Goal: Transaction & Acquisition: Purchase product/service

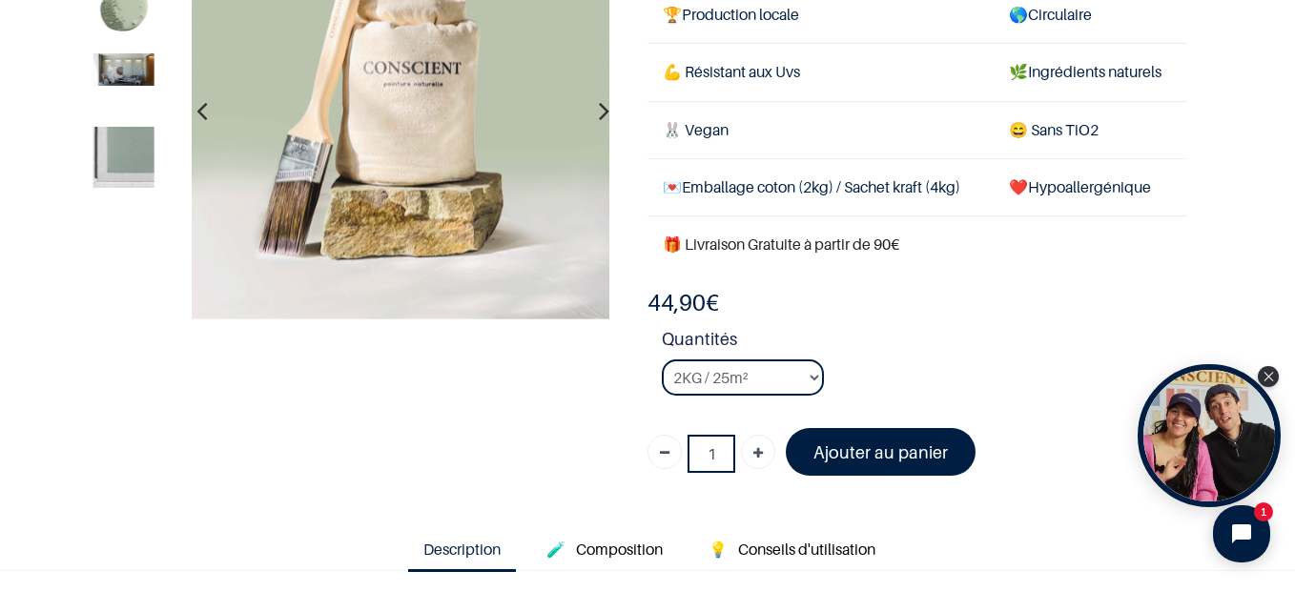
scroll to position [286, 0]
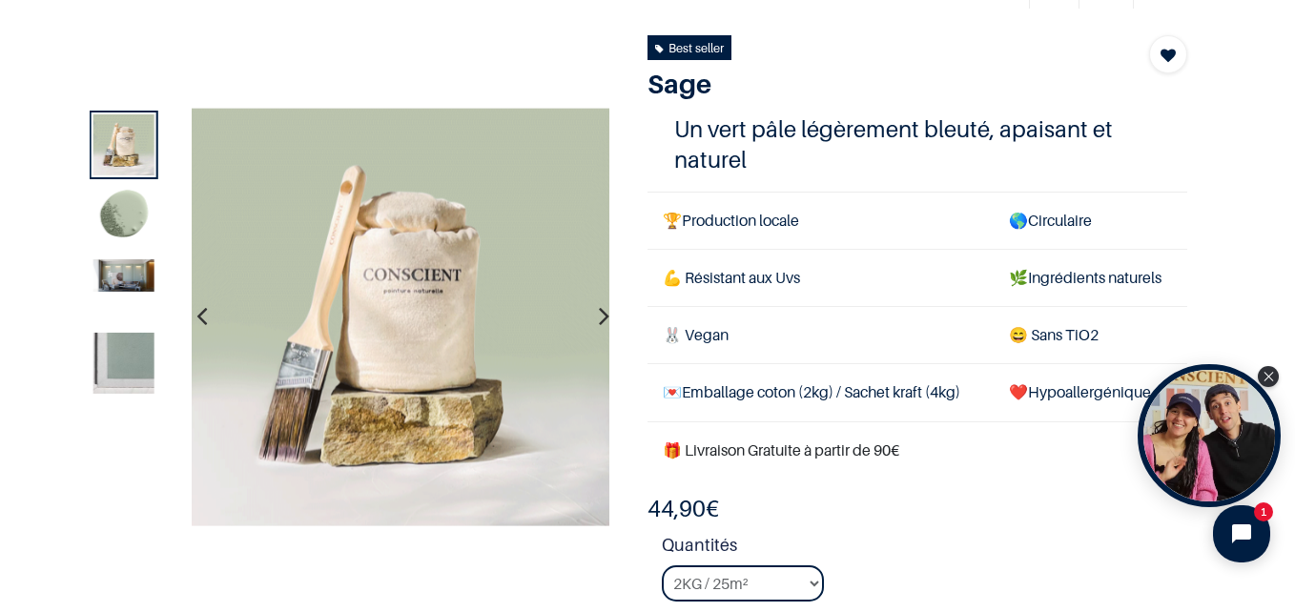
scroll to position [95, 0]
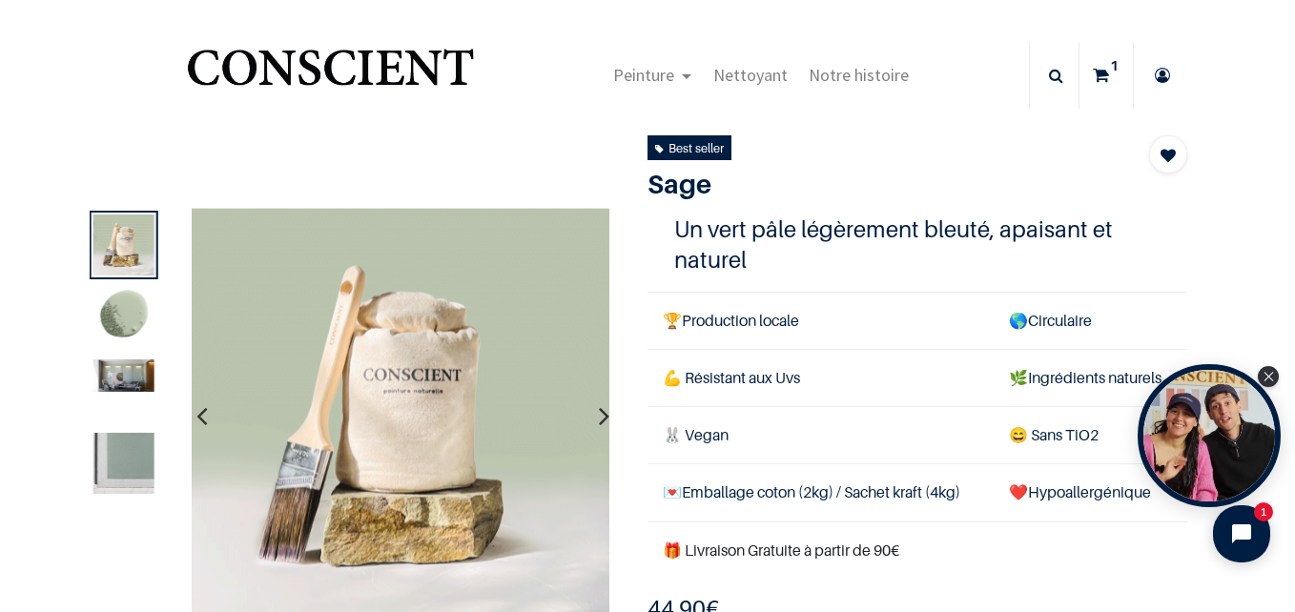
scroll to position [382, 0]
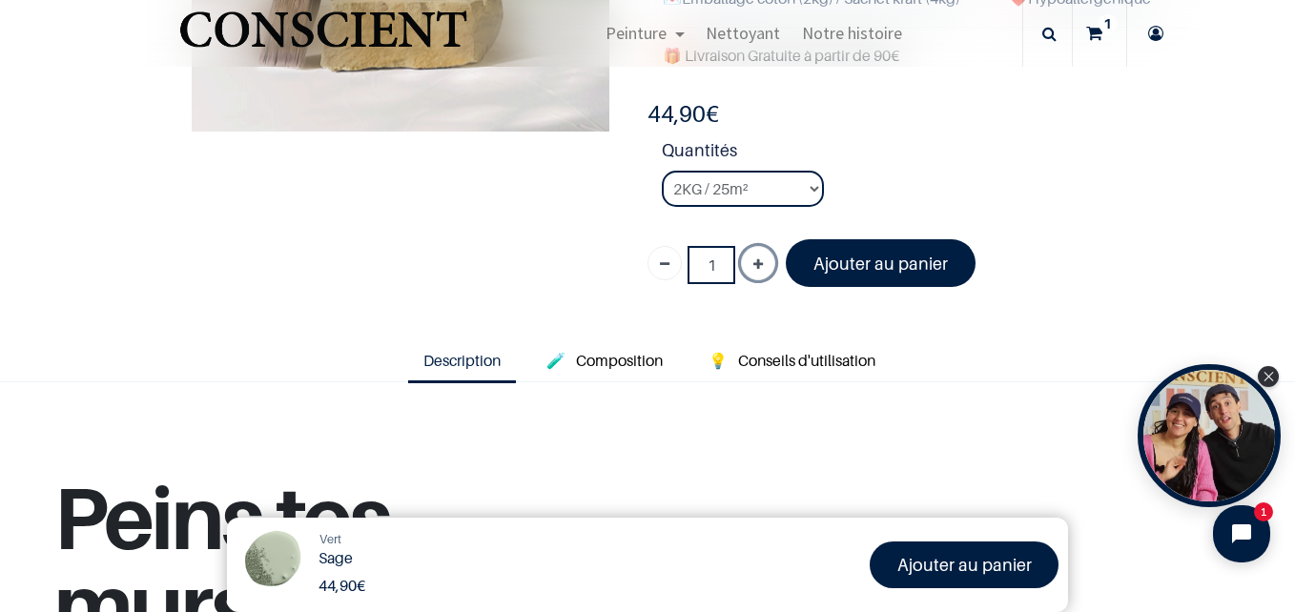
click at [755, 261] on icon "Ajouter" at bounding box center [758, 265] width 10 height 34
click at [754, 261] on icon "Ajouter" at bounding box center [758, 265] width 10 height 34
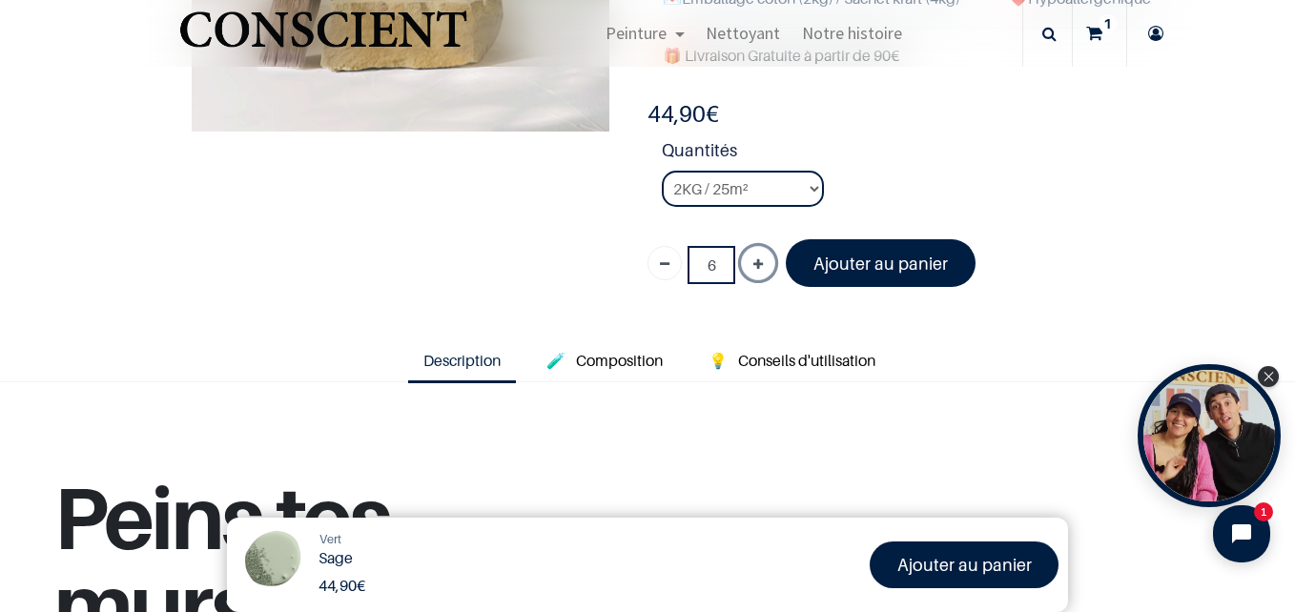
click at [754, 261] on icon "Ajouter" at bounding box center [758, 265] width 10 height 34
click at [753, 260] on icon "Ajouter" at bounding box center [758, 265] width 10 height 34
type input "8"
click at [869, 258] on font "Ajouter au panier" at bounding box center [881, 264] width 134 height 20
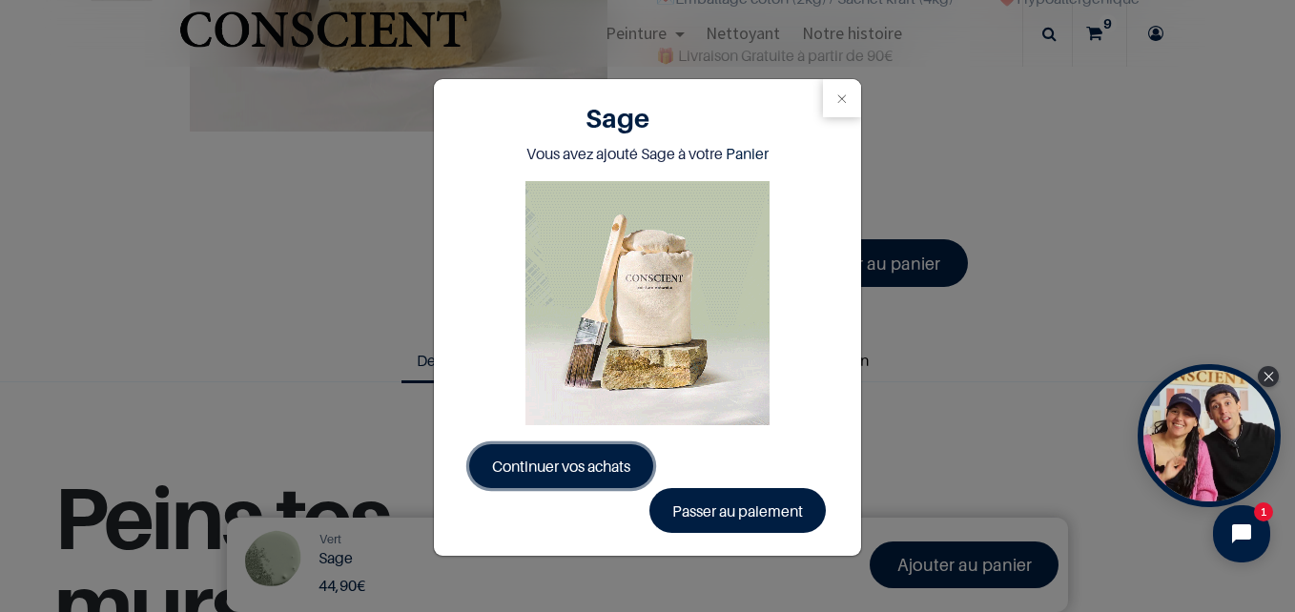
click at [542, 472] on span "Continuer vos achats" at bounding box center [561, 466] width 138 height 19
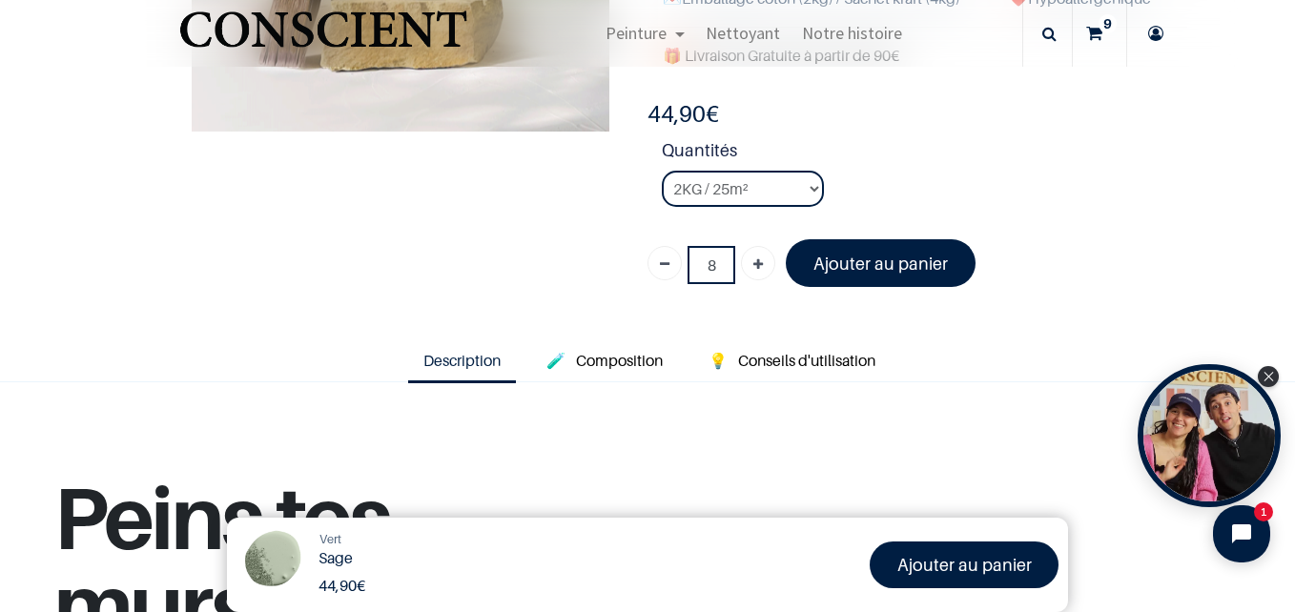
scroll to position [407, 0]
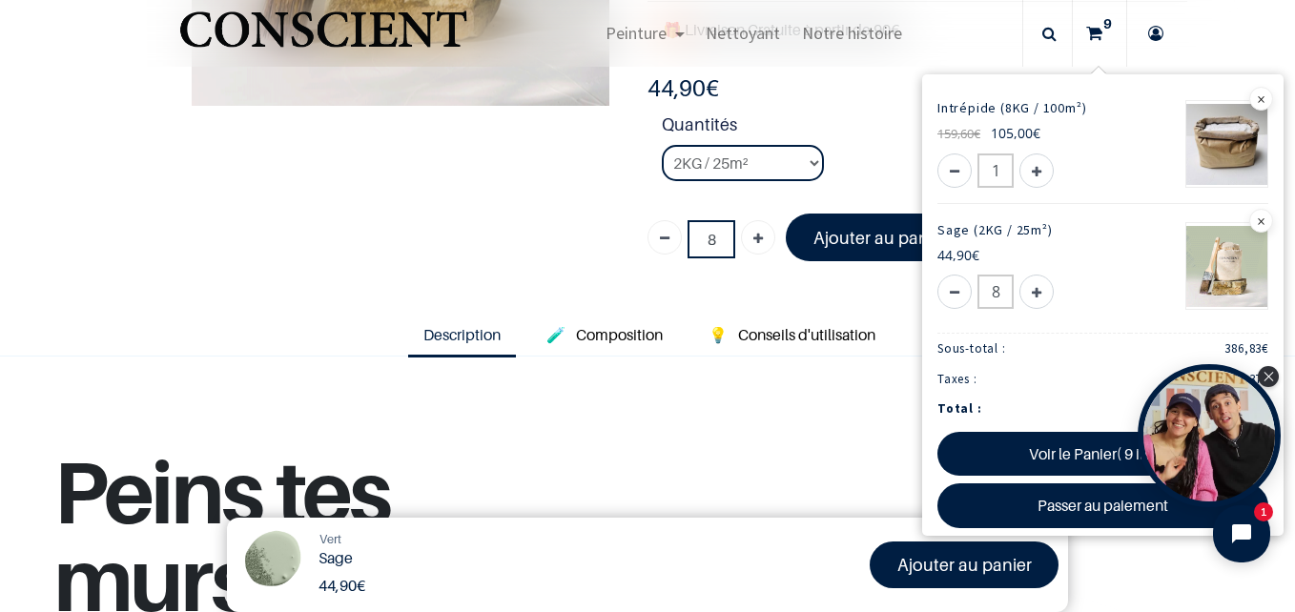
click at [1099, 28] on sup "9" at bounding box center [1108, 23] width 18 height 19
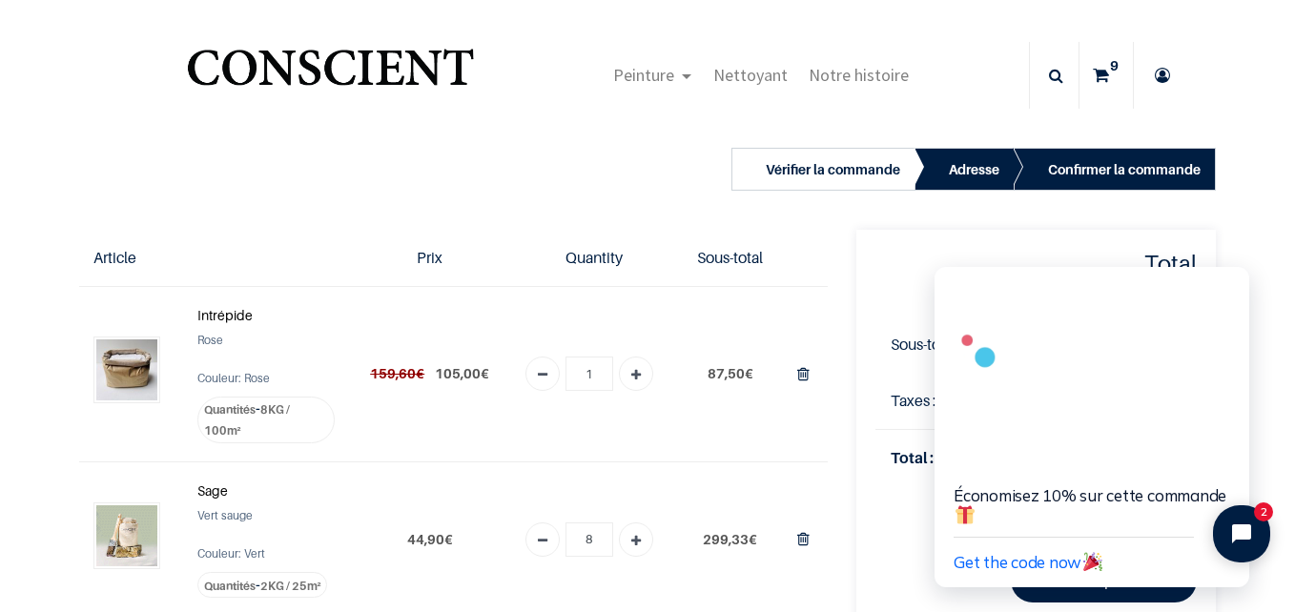
scroll to position [95, 0]
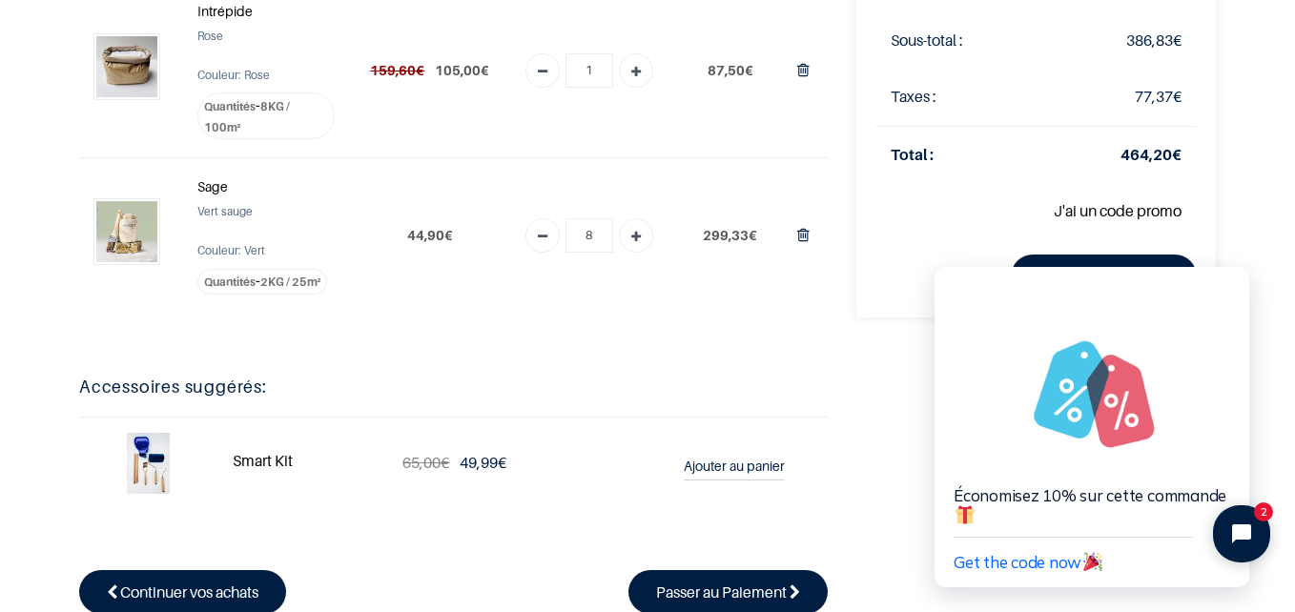
scroll to position [95, 0]
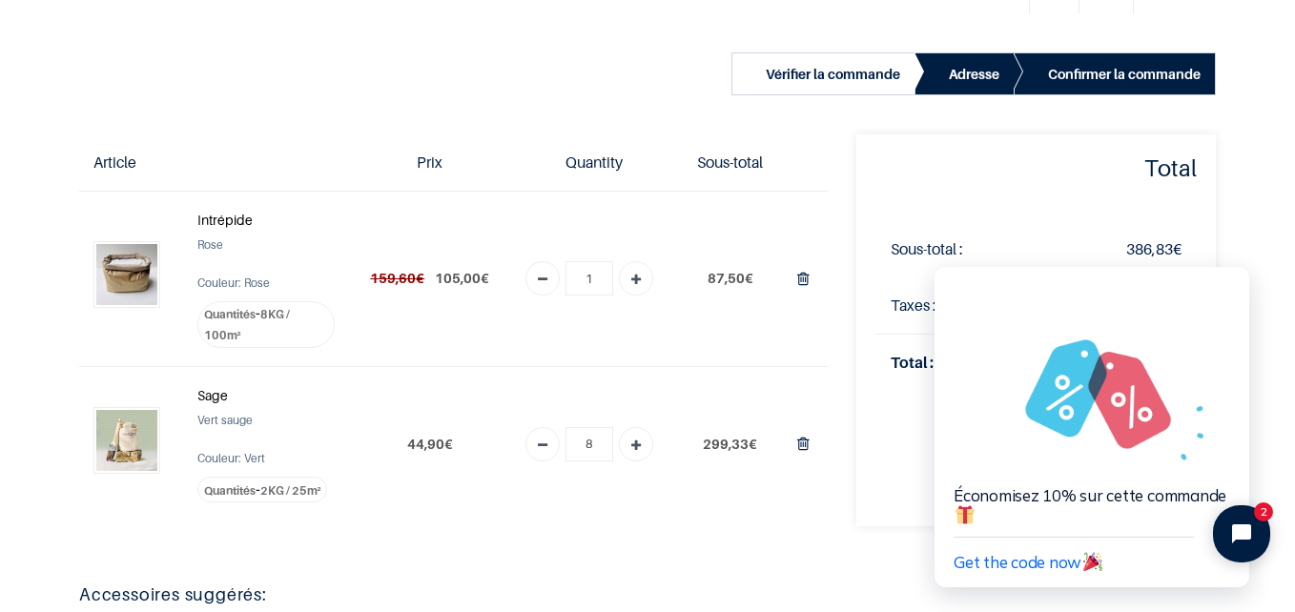
click at [252, 319] on span "Quantités" at bounding box center [230, 314] width 52 height 14
click at [259, 311] on label "Quantités - 8KG / 100m²" at bounding box center [265, 324] width 137 height 47
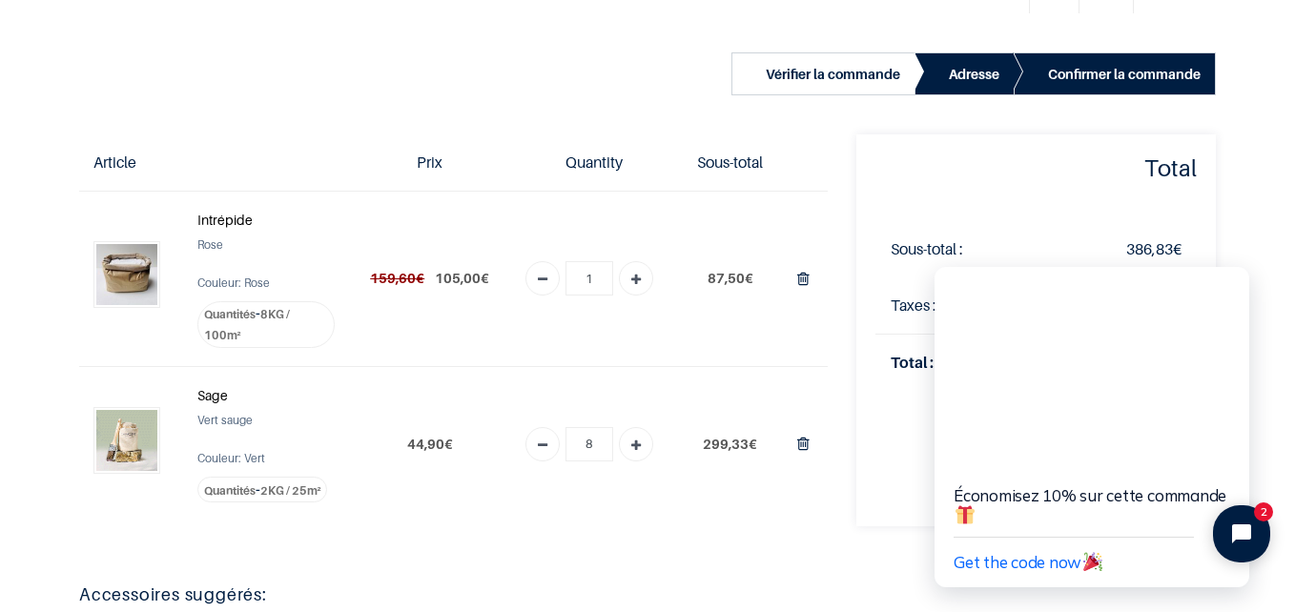
click at [235, 223] on strong "Intrépide" at bounding box center [224, 220] width 55 height 16
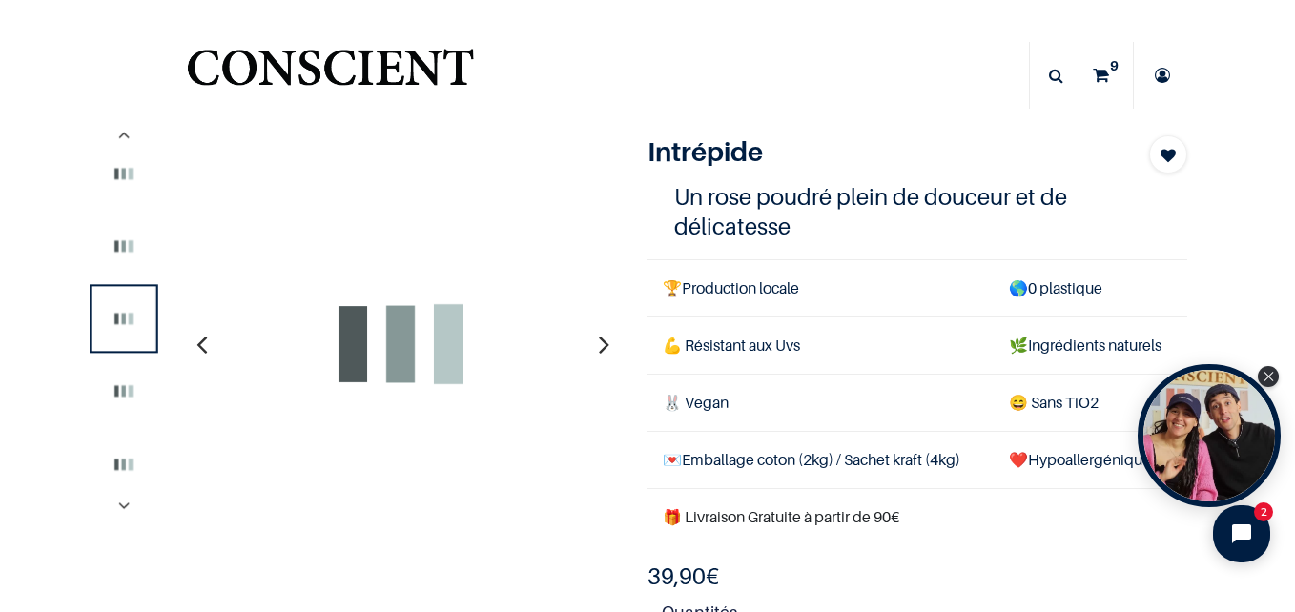
select select "12"
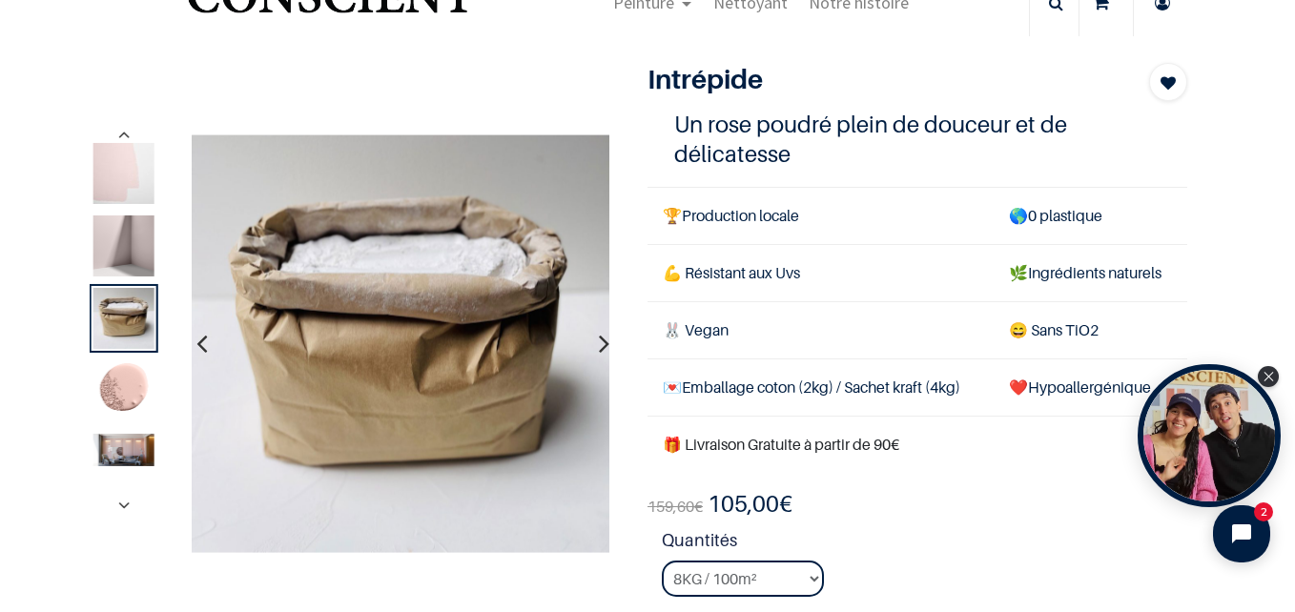
scroll to position [191, 0]
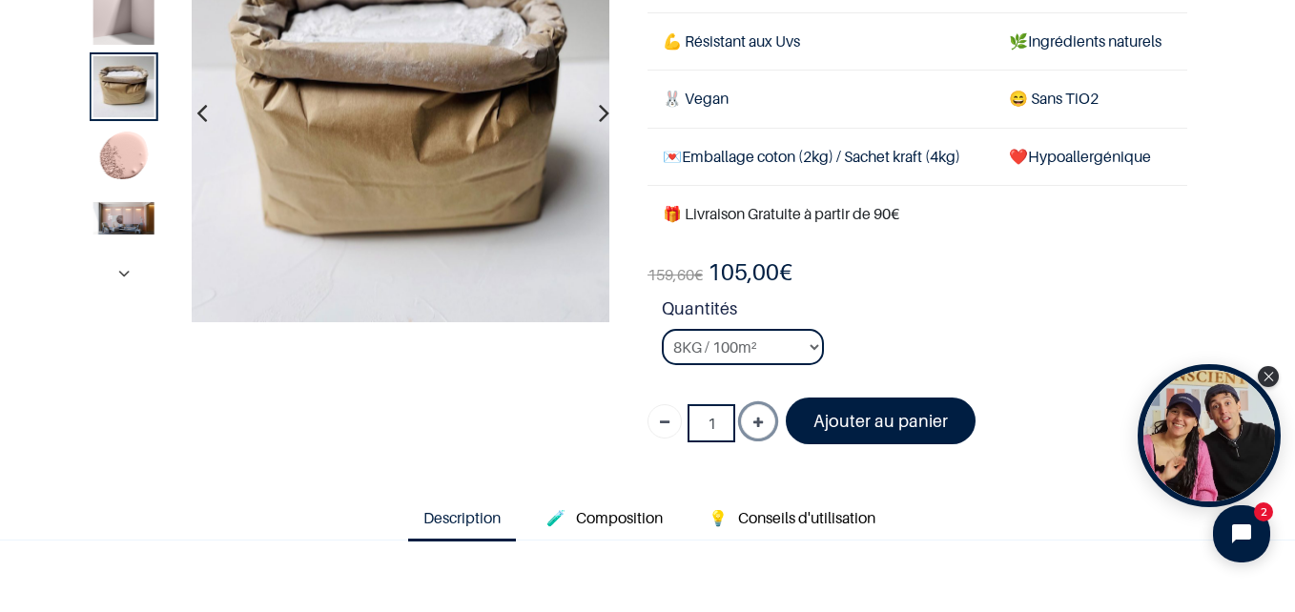
click at [753, 422] on icon "Ajouter" at bounding box center [758, 423] width 10 height 34
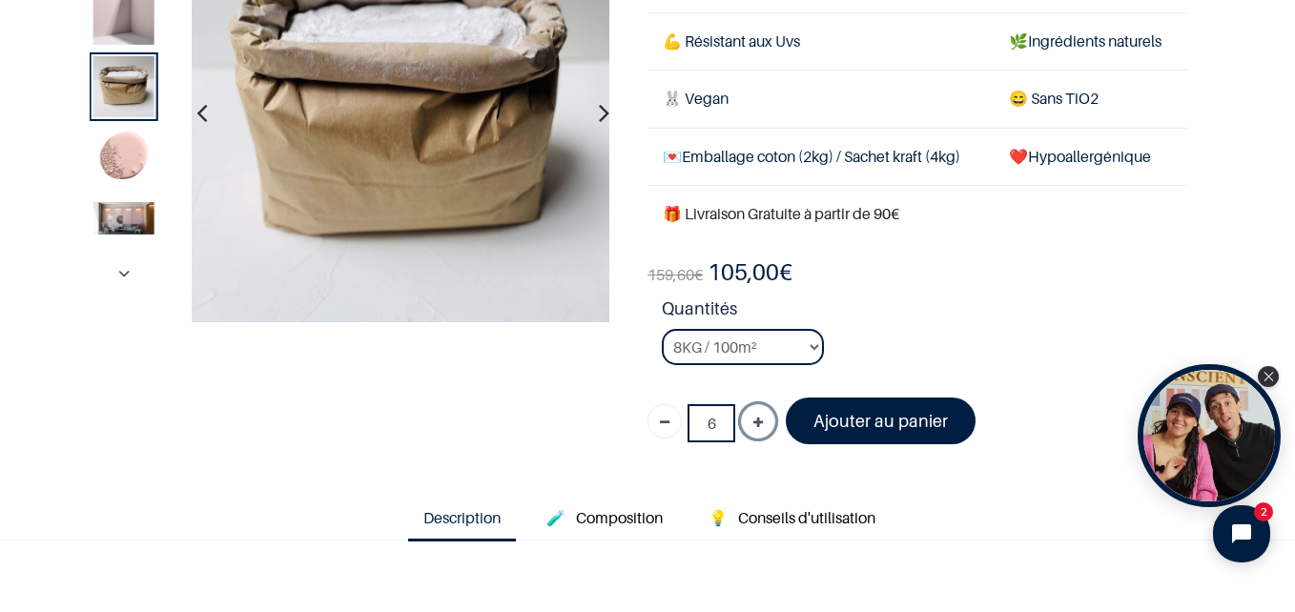
click at [753, 422] on icon "Ajouter" at bounding box center [758, 423] width 10 height 34
click at [666, 423] on link "Supprimer" at bounding box center [665, 421] width 34 height 34
type input "8"
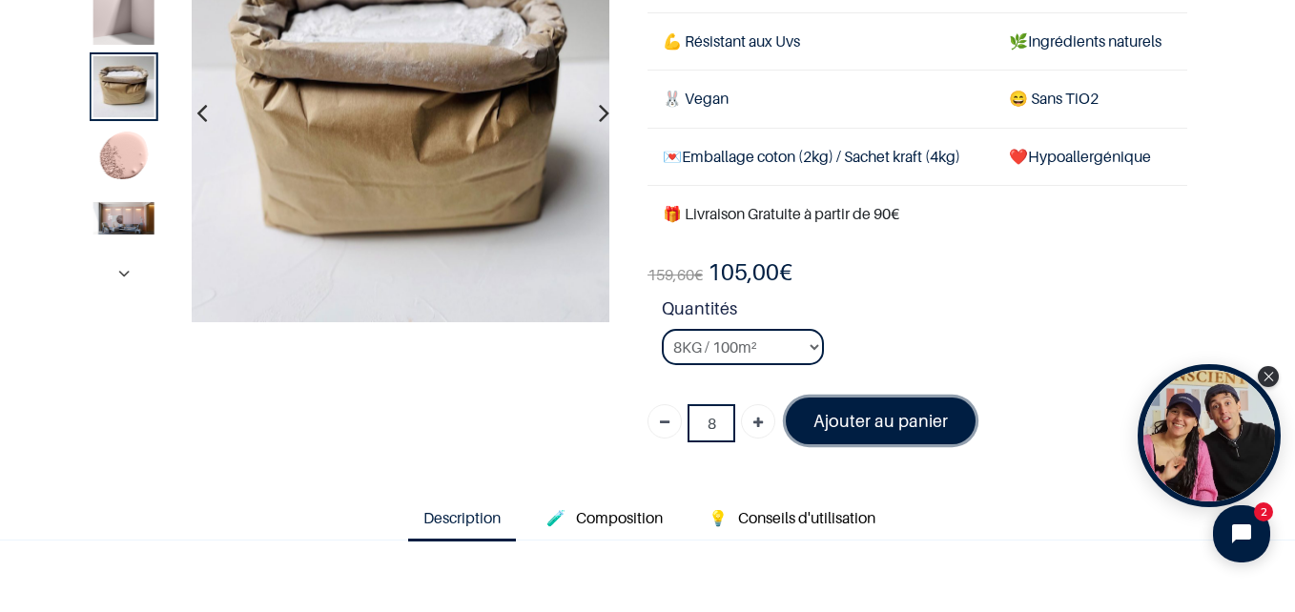
click at [897, 430] on font "Ajouter au panier" at bounding box center [881, 421] width 134 height 20
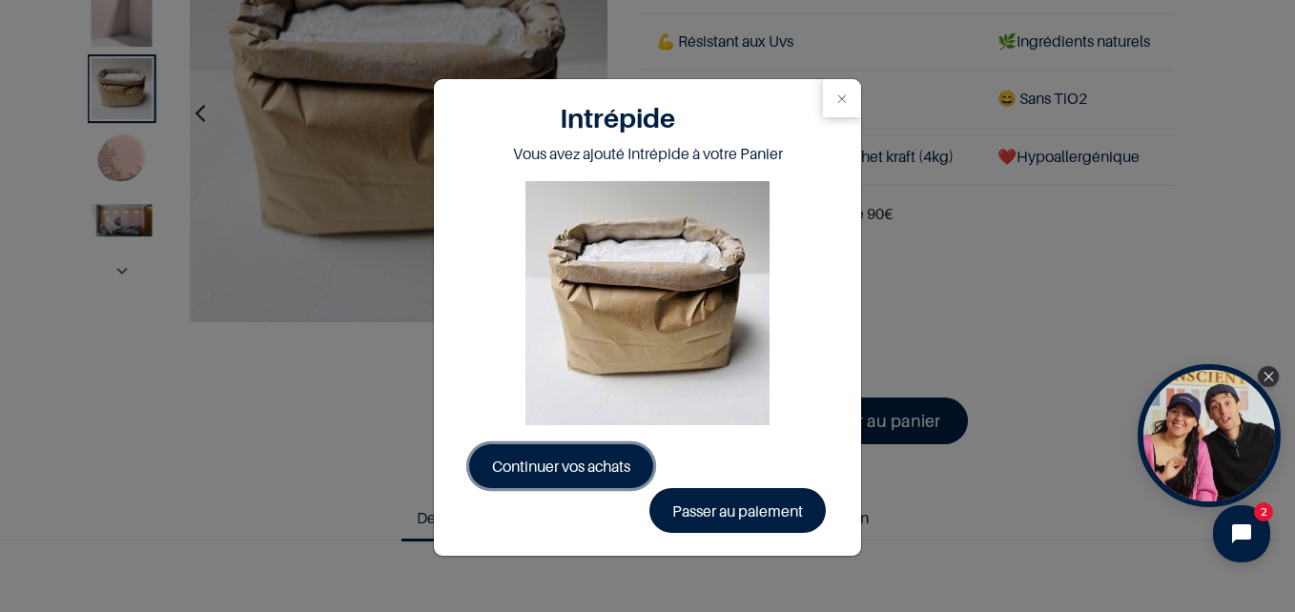
click at [587, 469] on span "Continuer vos achats" at bounding box center [561, 466] width 138 height 19
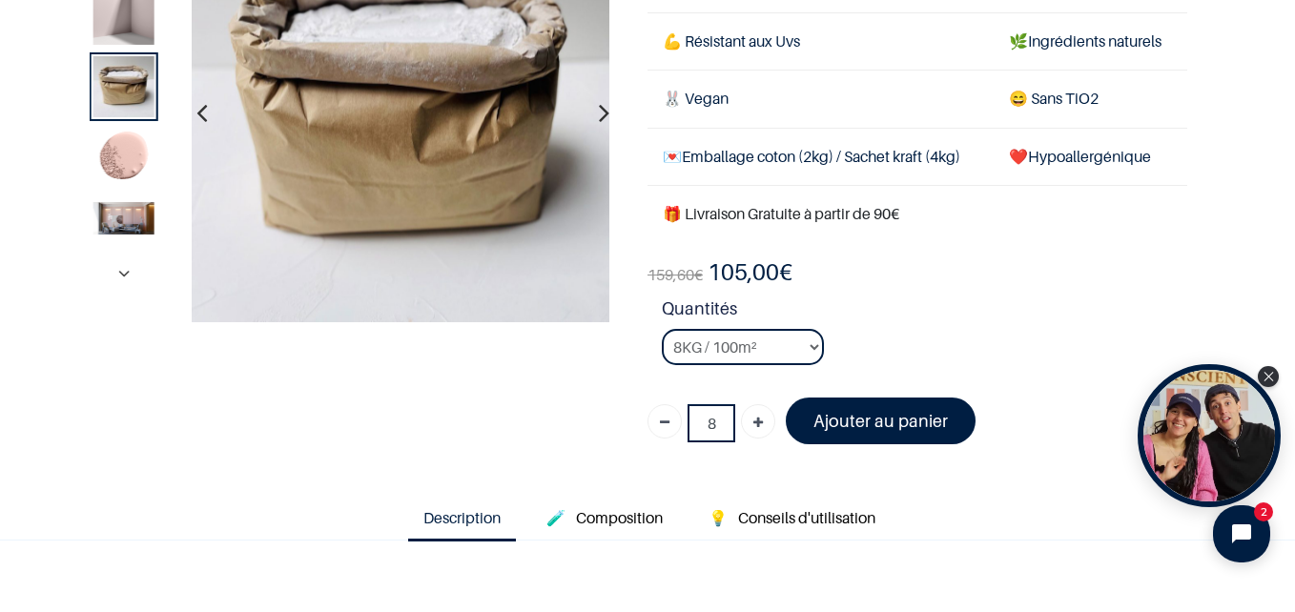
scroll to position [1, 0]
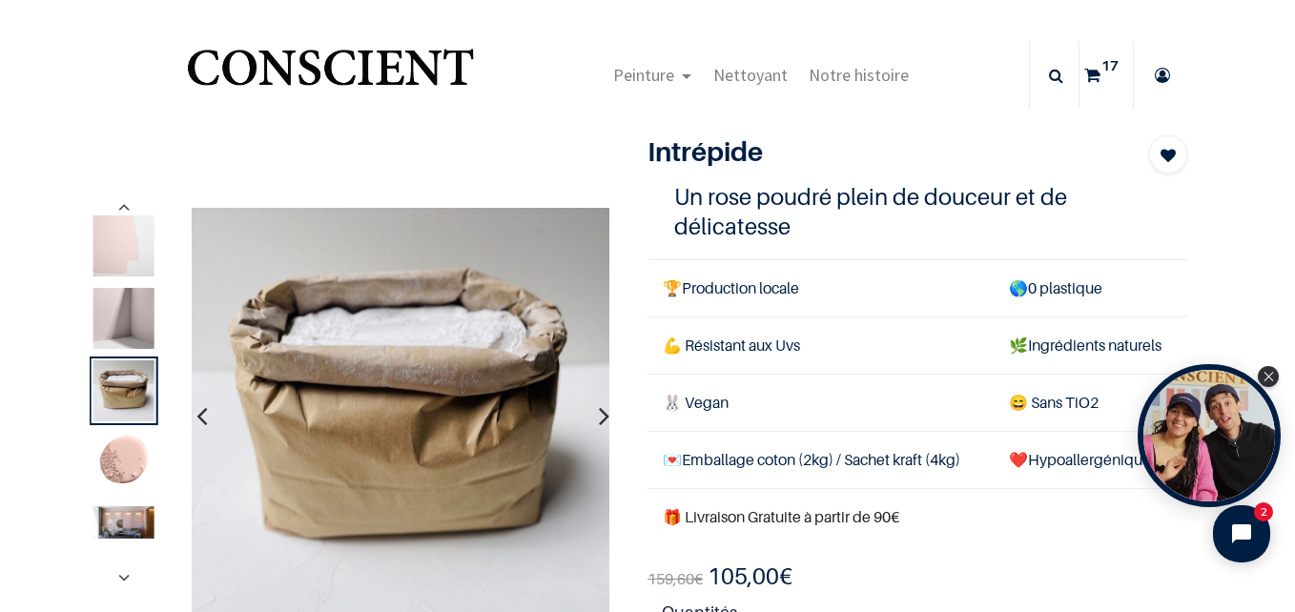
click at [1097, 72] on sup "17" at bounding box center [1110, 65] width 27 height 19
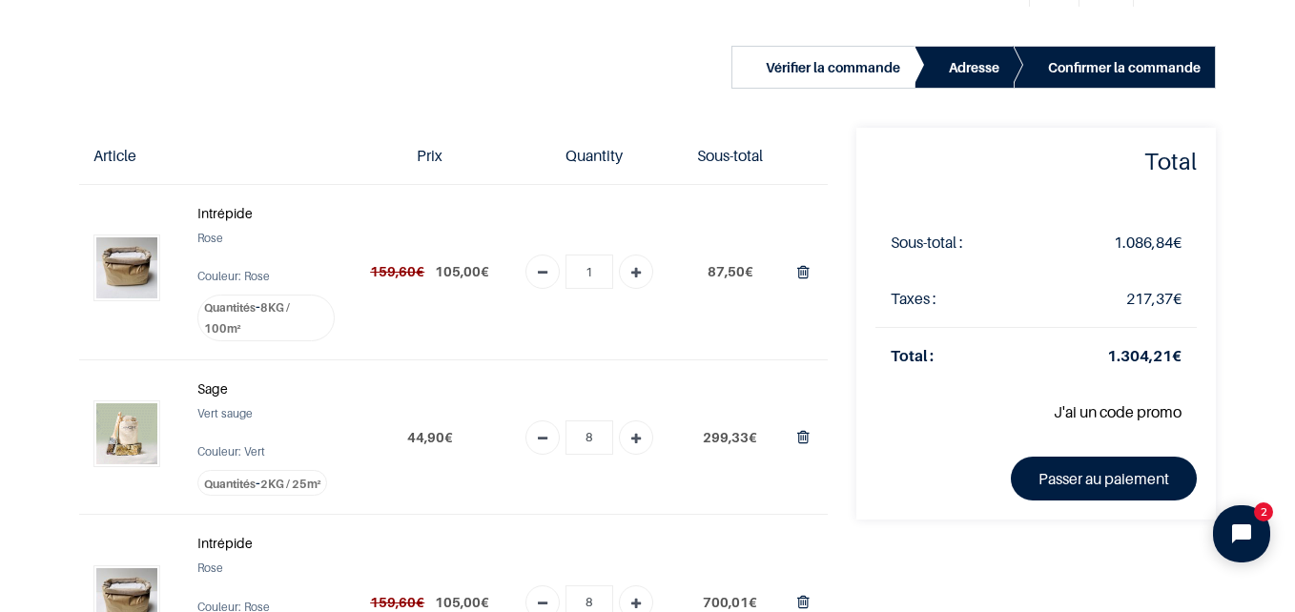
scroll to position [191, 0]
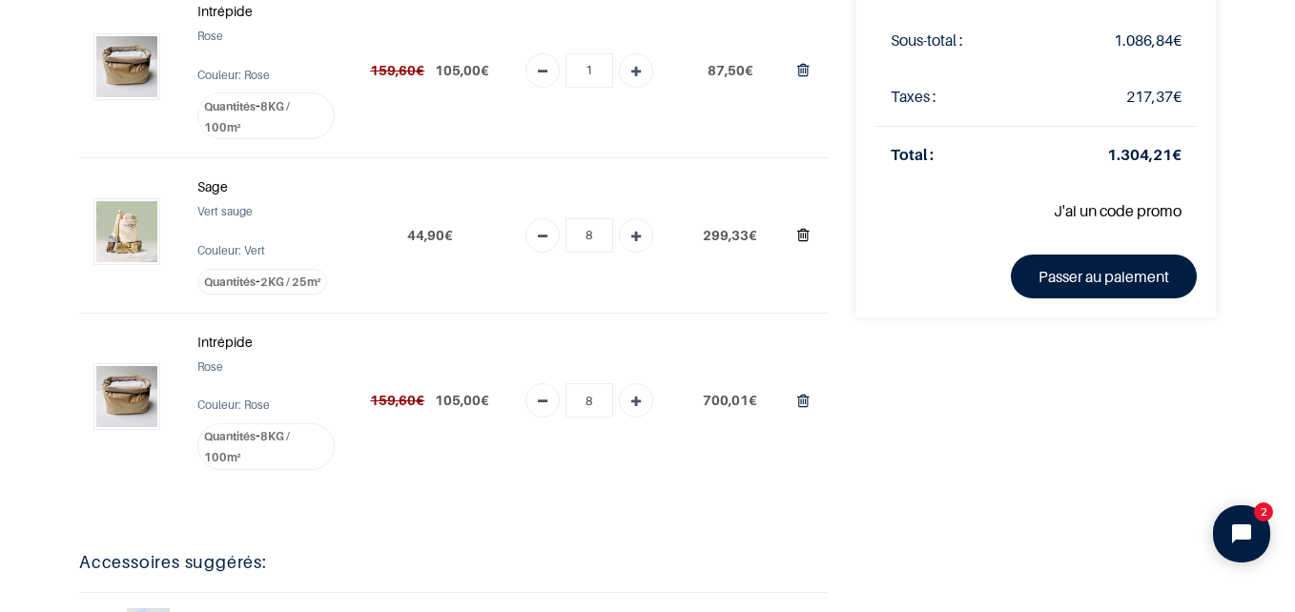
click at [797, 237] on icon "Supprimer du panier" at bounding box center [803, 235] width 12 height 26
type input "0"
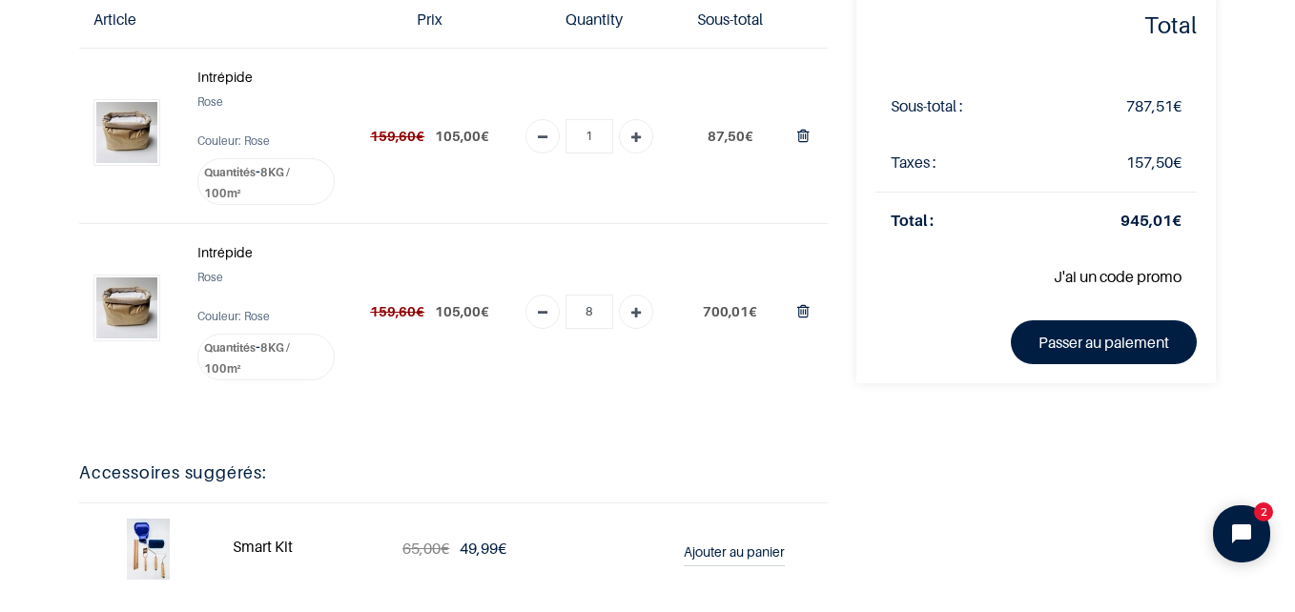
scroll to position [95, 0]
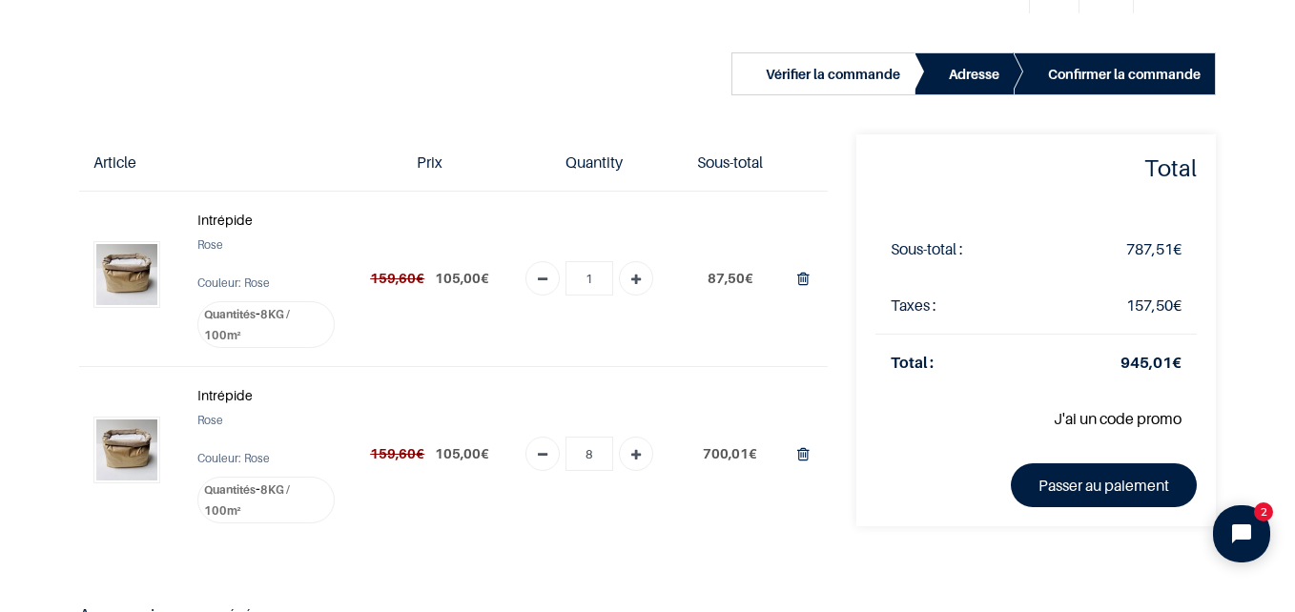
click at [223, 401] on strong "Intrépide" at bounding box center [224, 395] width 55 height 16
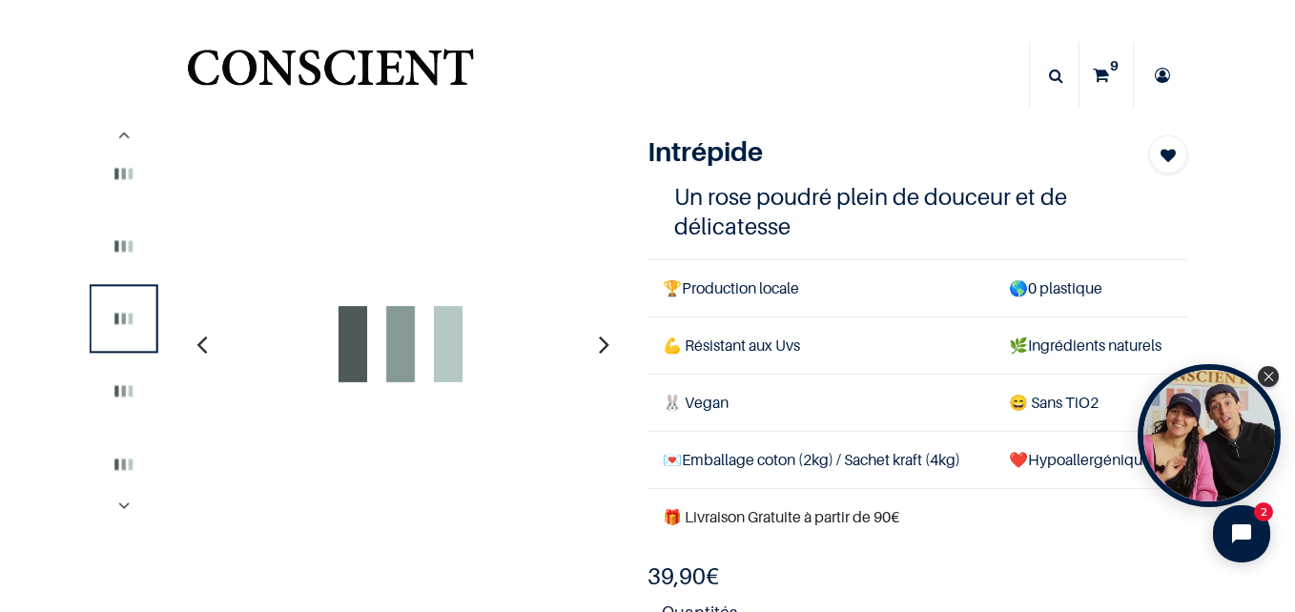
select select "12"
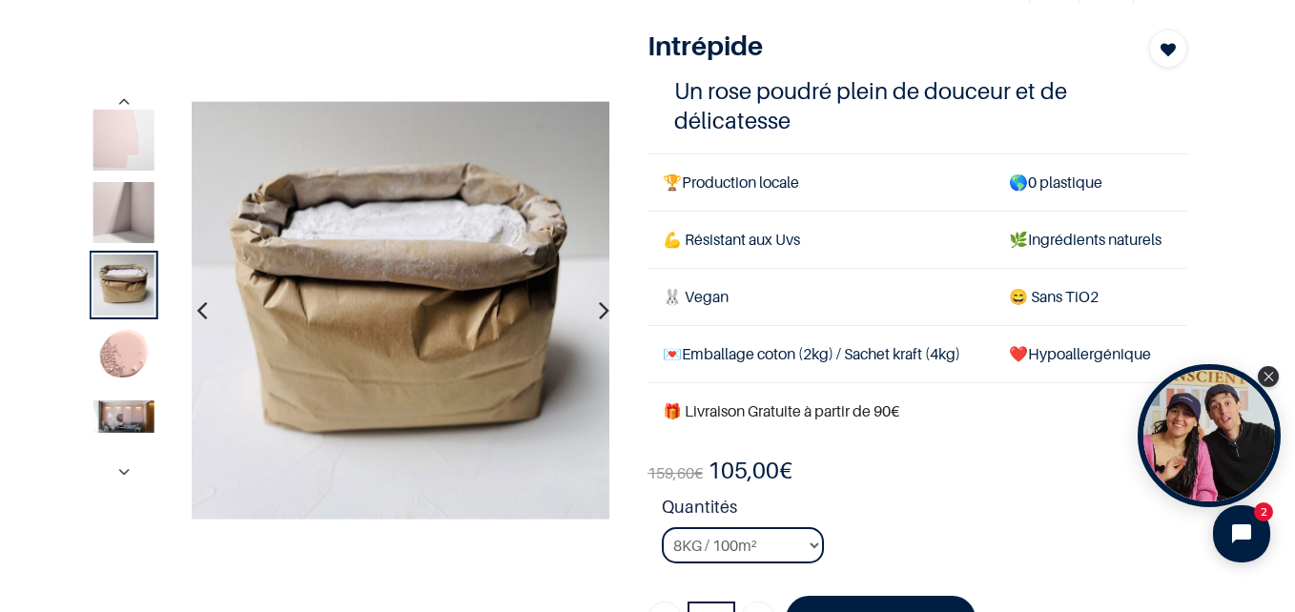
scroll to position [286, 0]
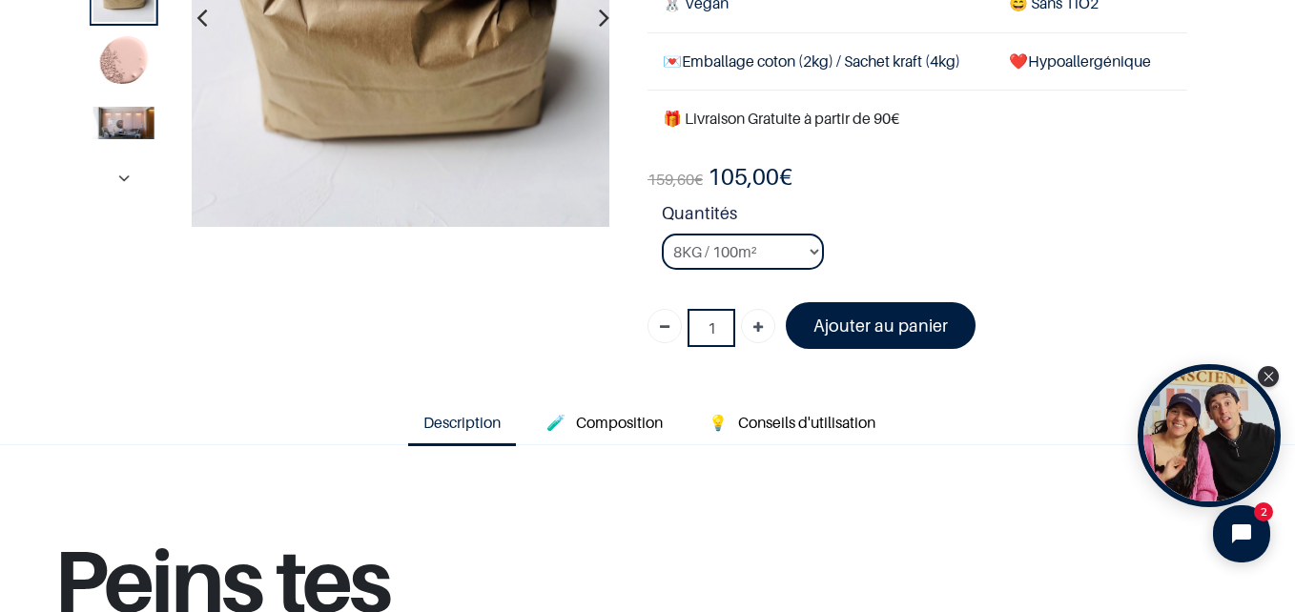
scroll to position [191, 0]
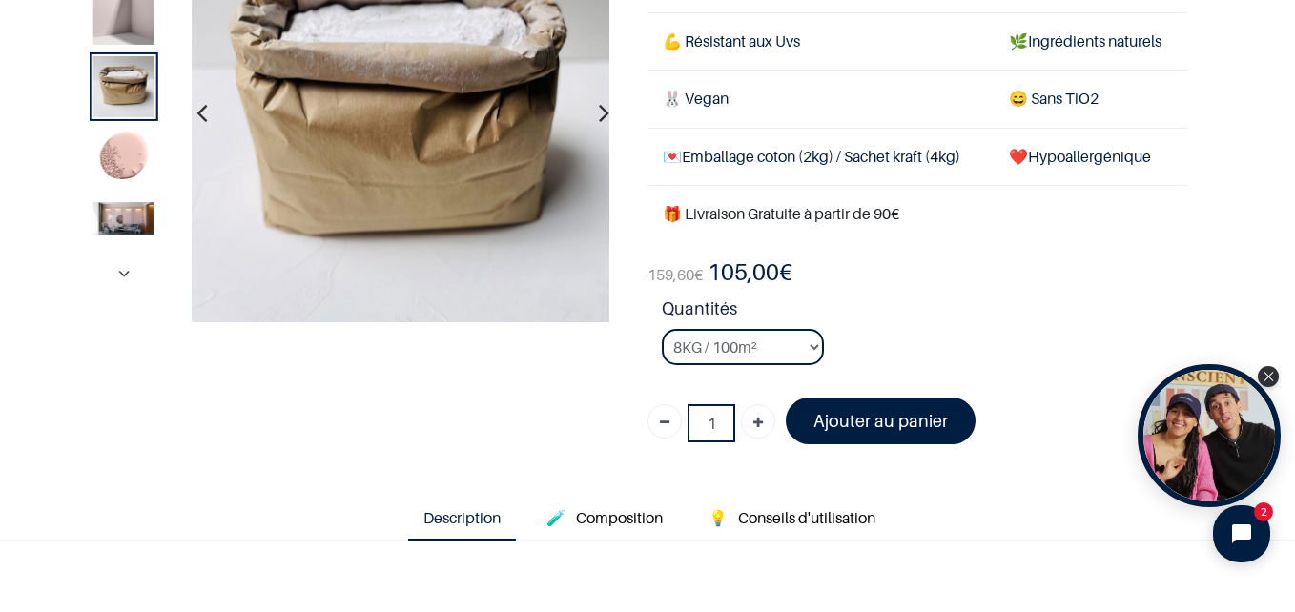
scroll to position [54, 0]
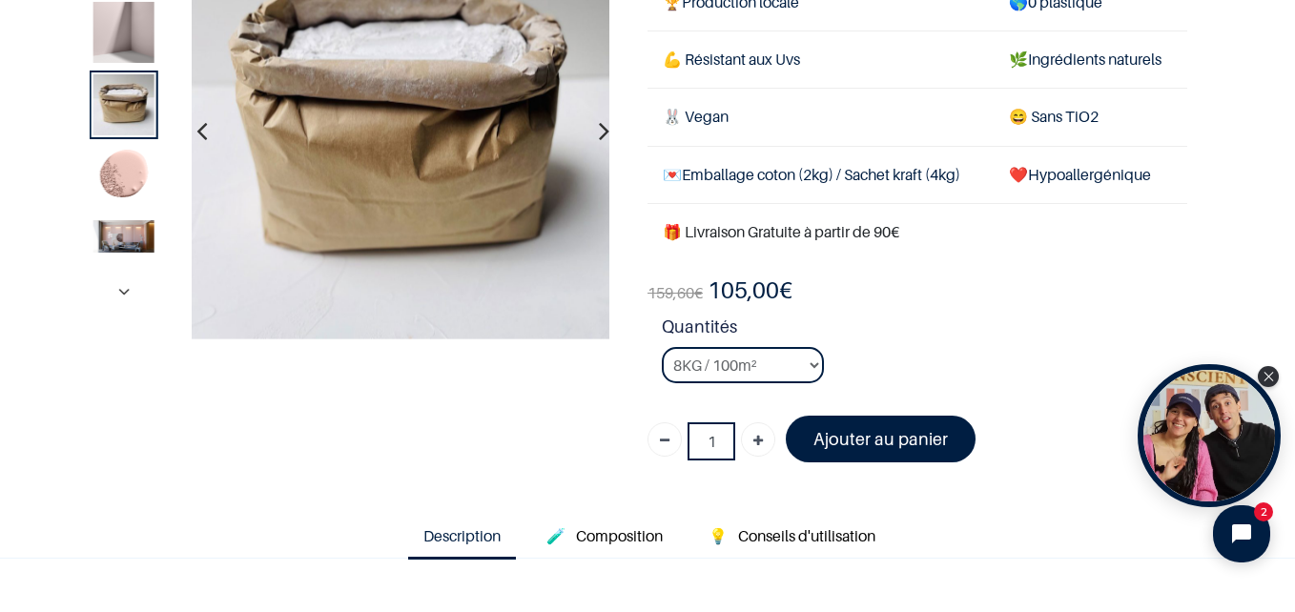
scroll to position [191, 0]
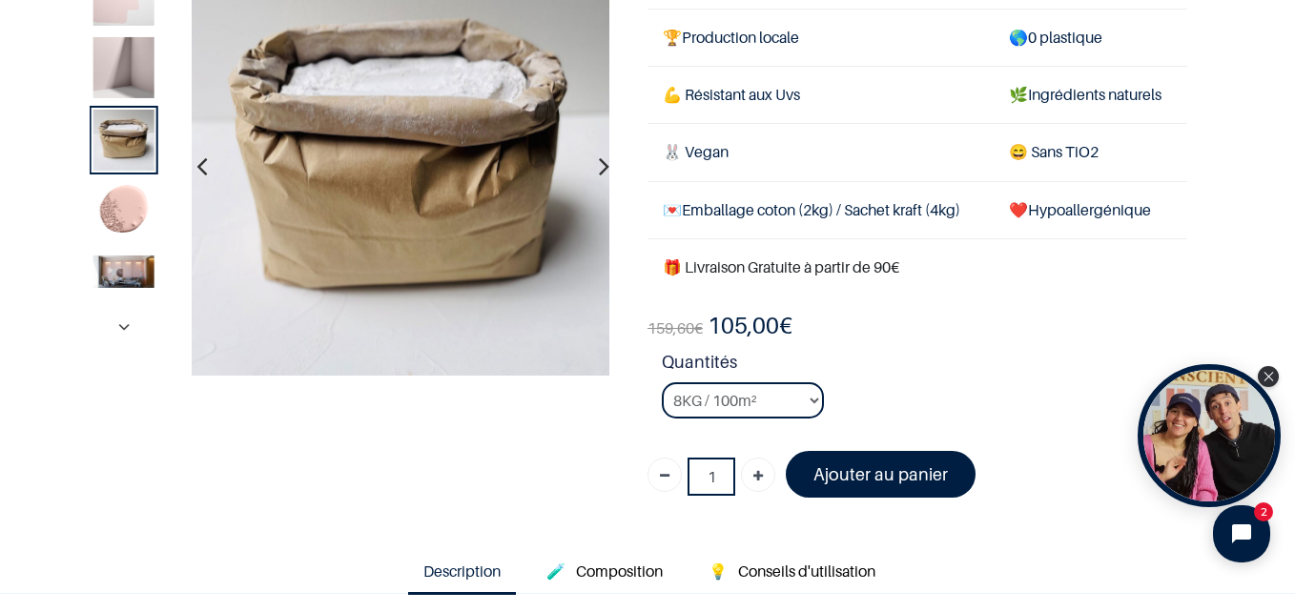
scroll to position [95, 0]
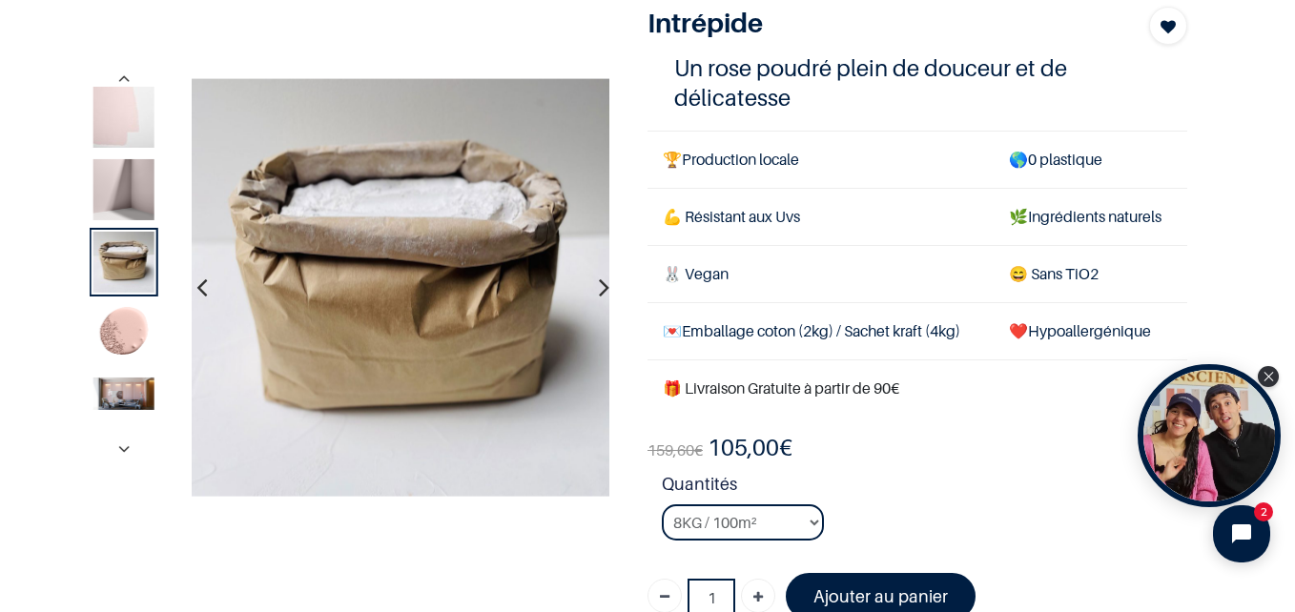
scroll to position [95, 0]
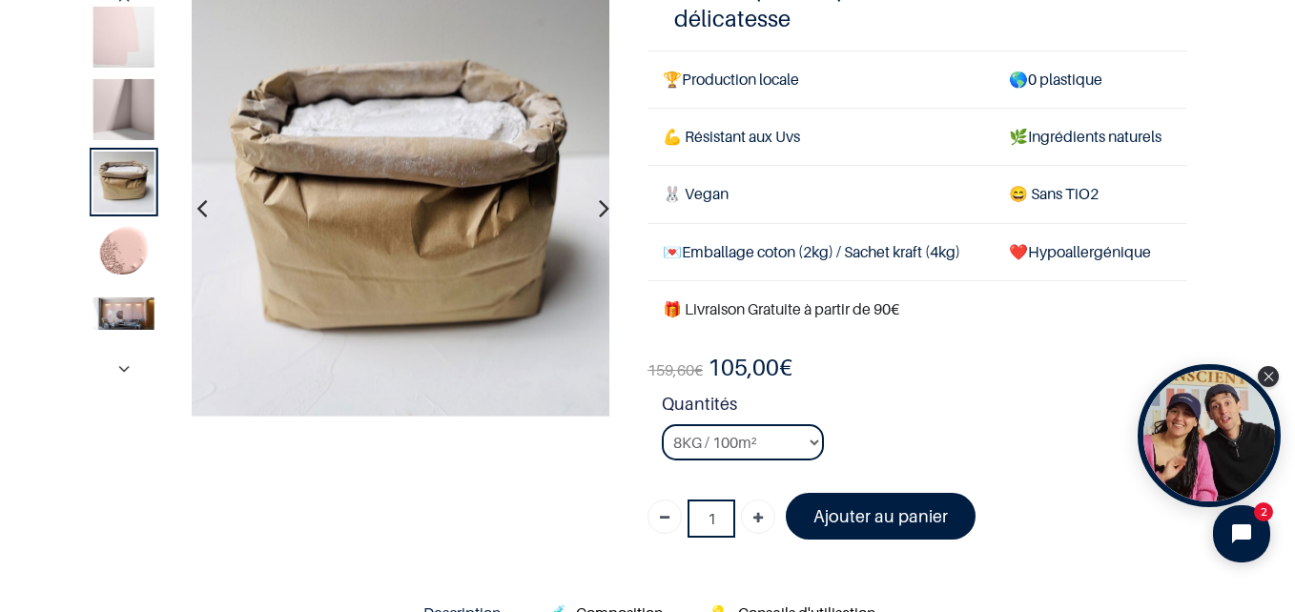
scroll to position [286, 0]
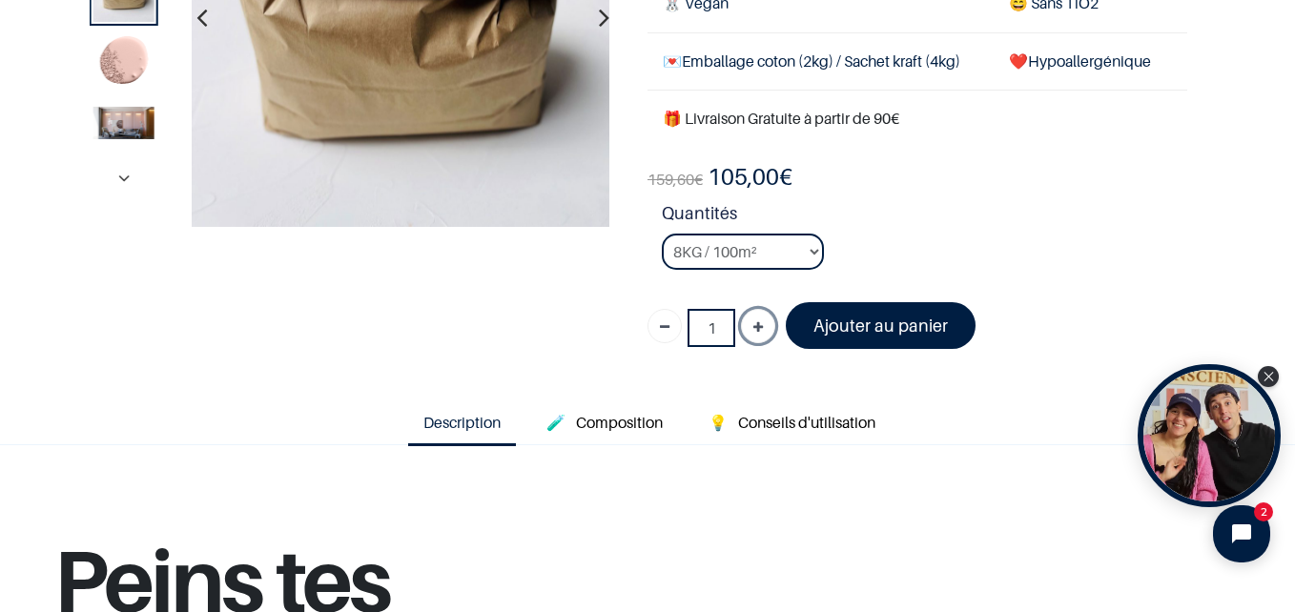
click at [753, 322] on icon "Ajouter" at bounding box center [758, 328] width 10 height 34
type input "2"
click at [879, 320] on font "Ajouter au panier" at bounding box center [881, 326] width 134 height 20
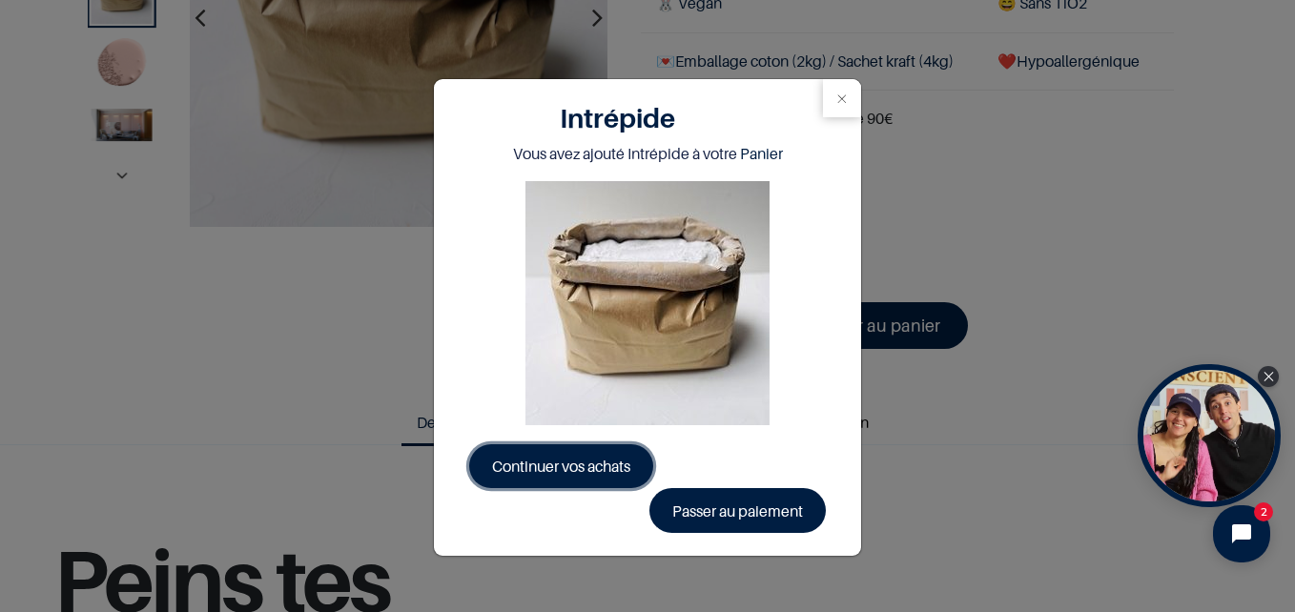
click at [547, 462] on span "Continuer vos achats" at bounding box center [561, 466] width 138 height 19
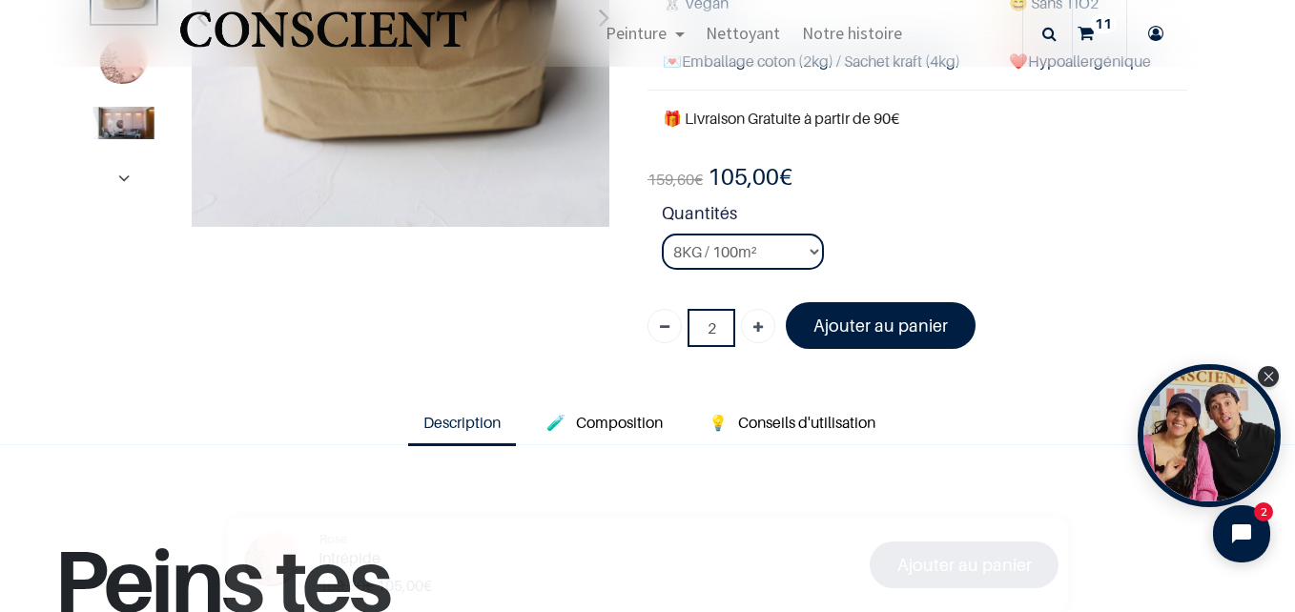
scroll to position [313, 0]
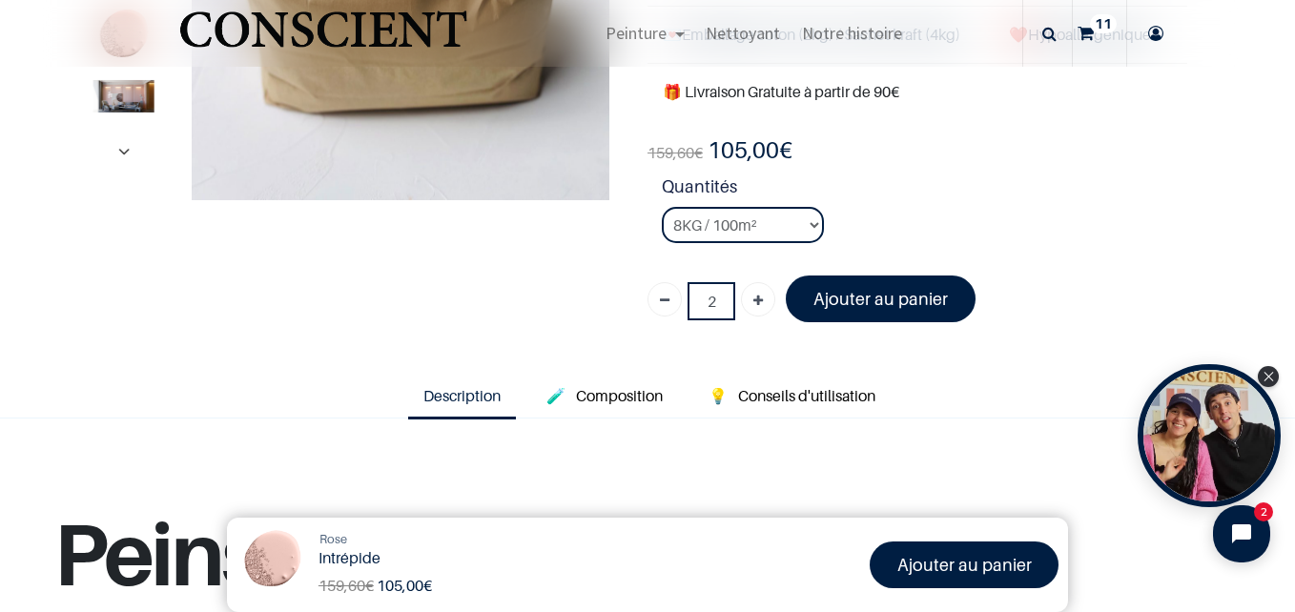
click at [1093, 35] on icon at bounding box center [1086, 33] width 16 height 67
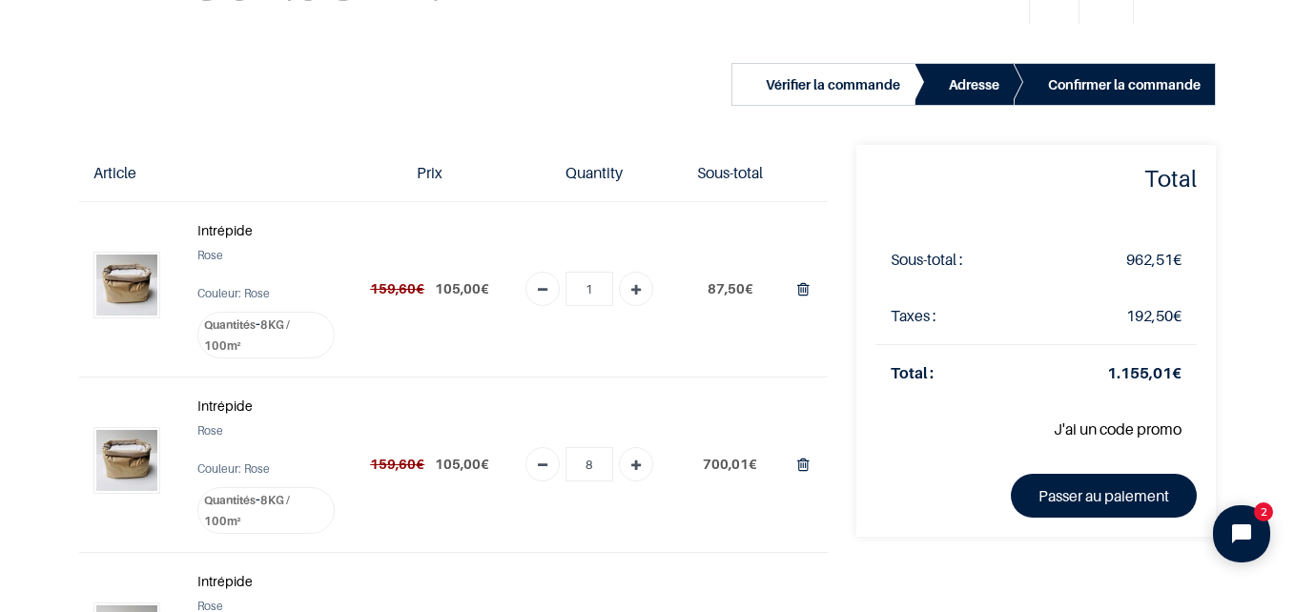
scroll to position [191, 0]
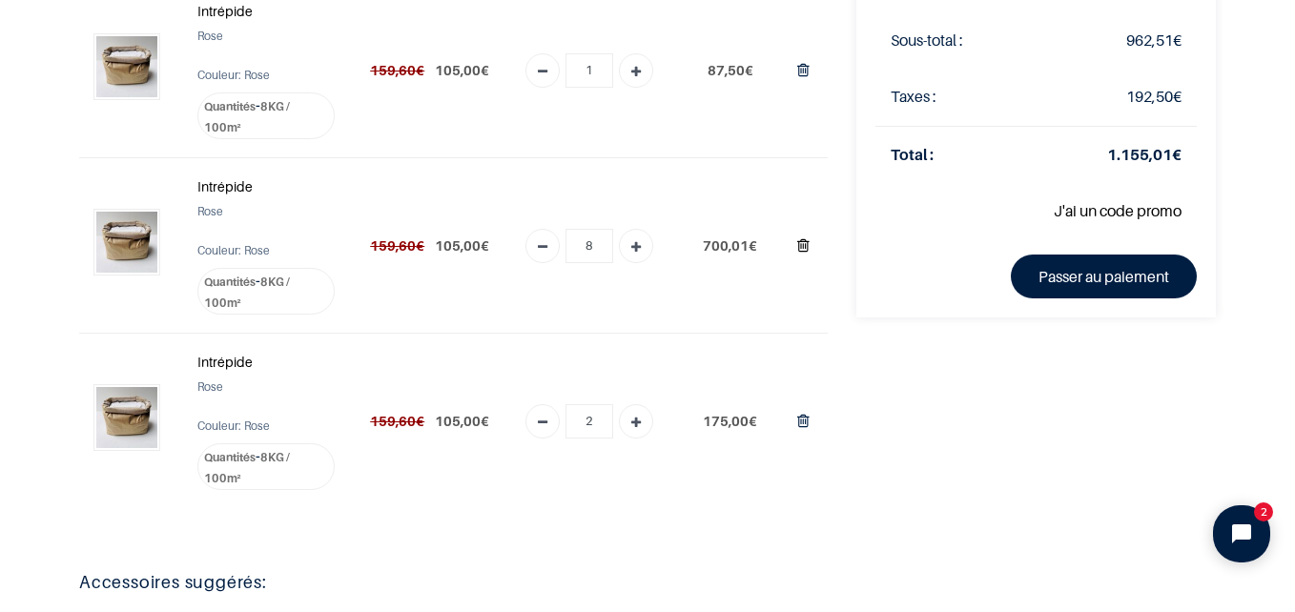
click at [797, 249] on icon "Supprimer du panier" at bounding box center [803, 246] width 12 height 26
type input "0"
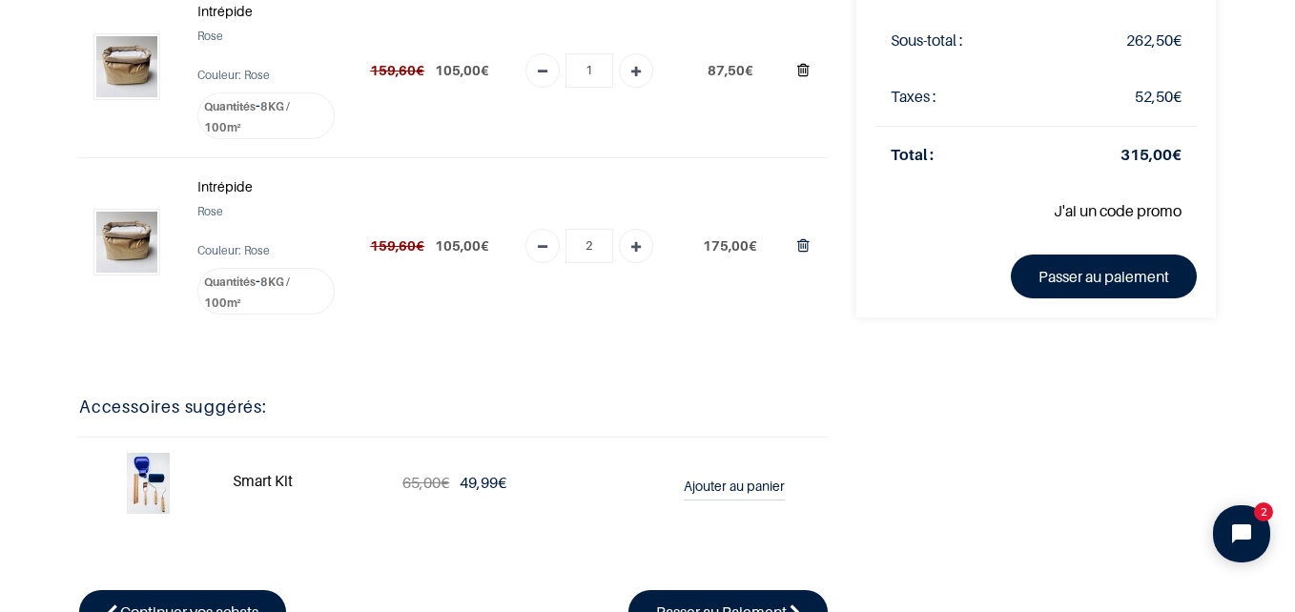
click at [798, 70] on icon "Supprimer du panier" at bounding box center [803, 70] width 12 height 26
type input "0"
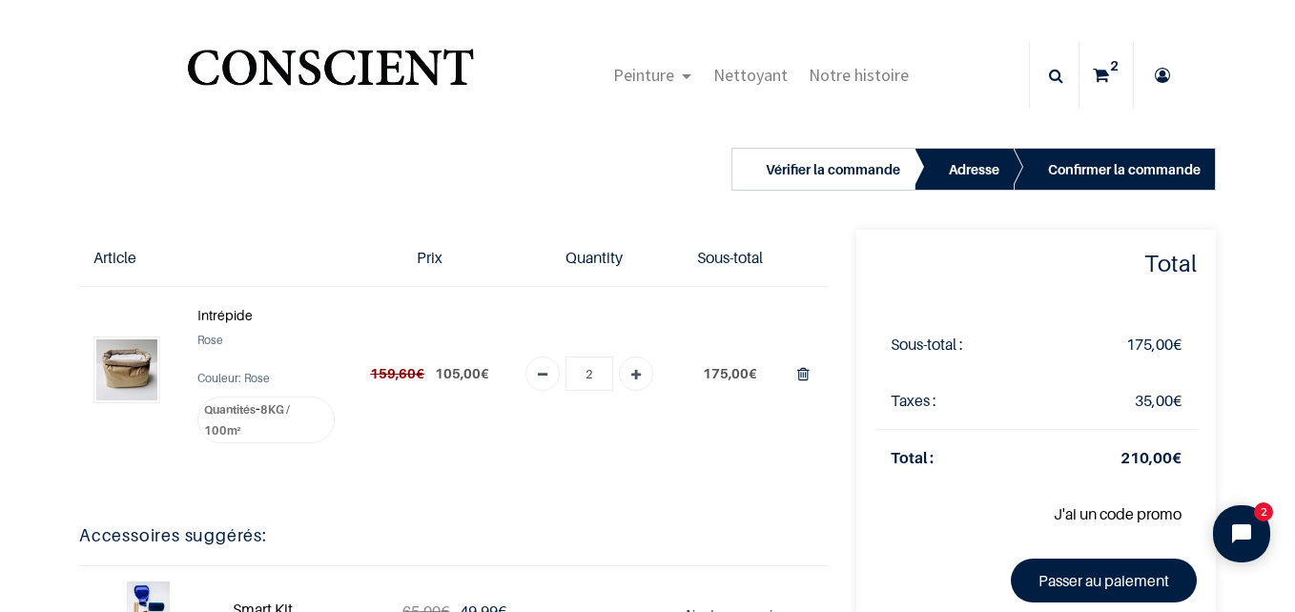
scroll to position [95, 0]
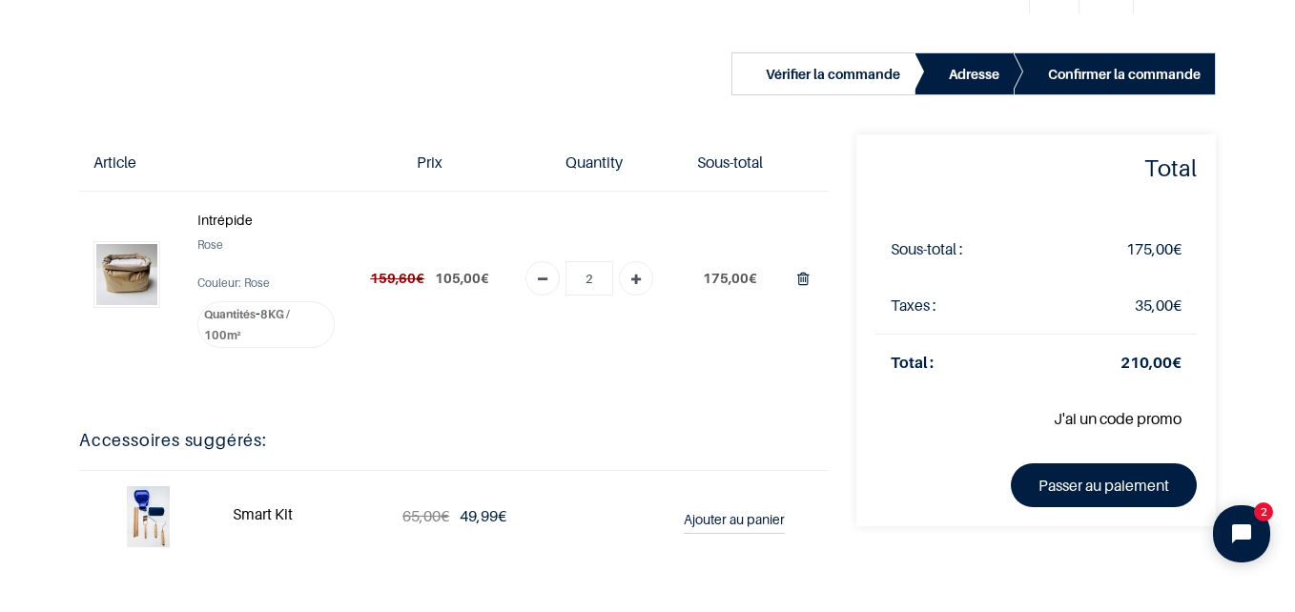
click at [220, 217] on strong "Intrépide" at bounding box center [224, 220] width 55 height 16
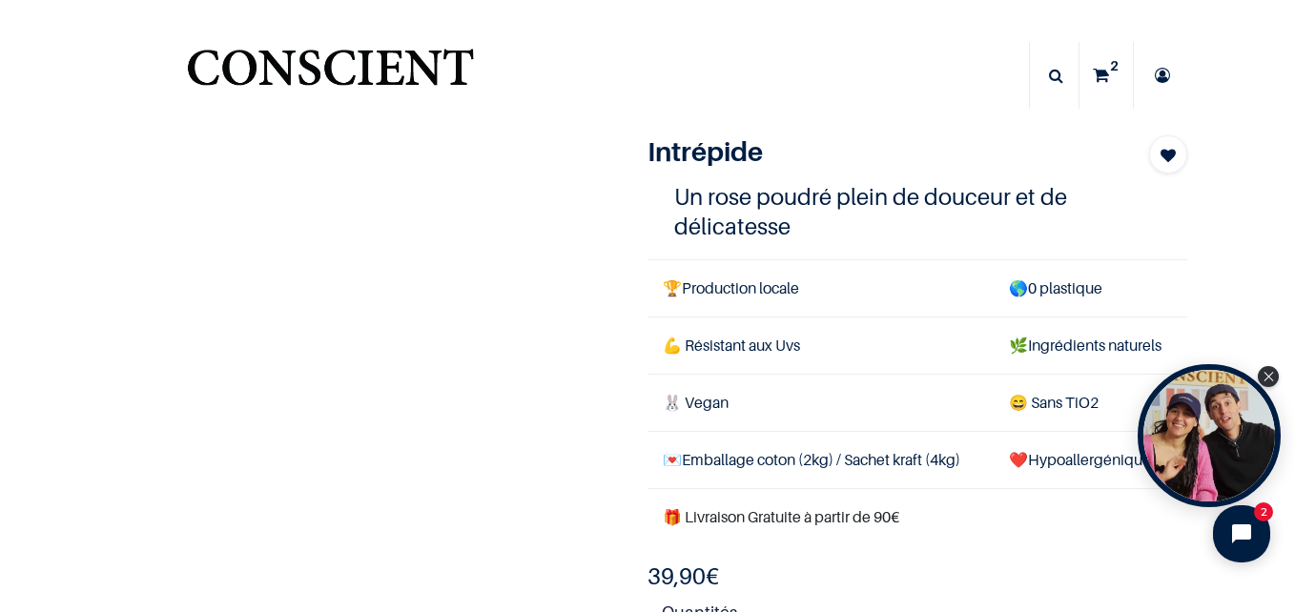
select select "12"
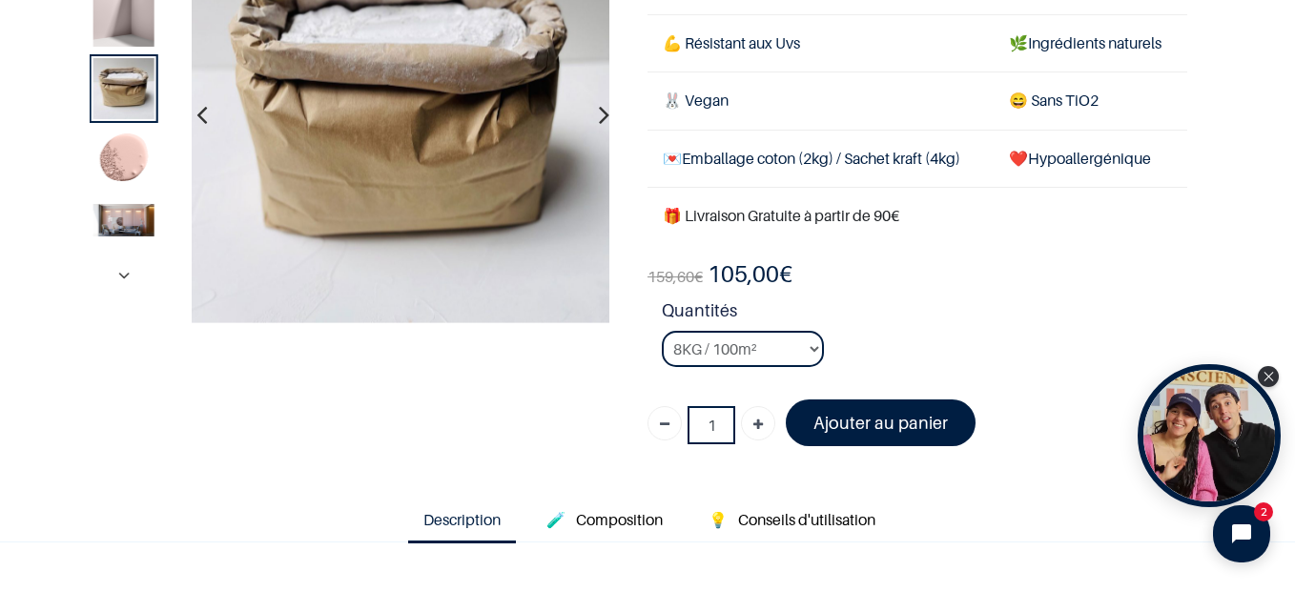
scroll to position [191, 0]
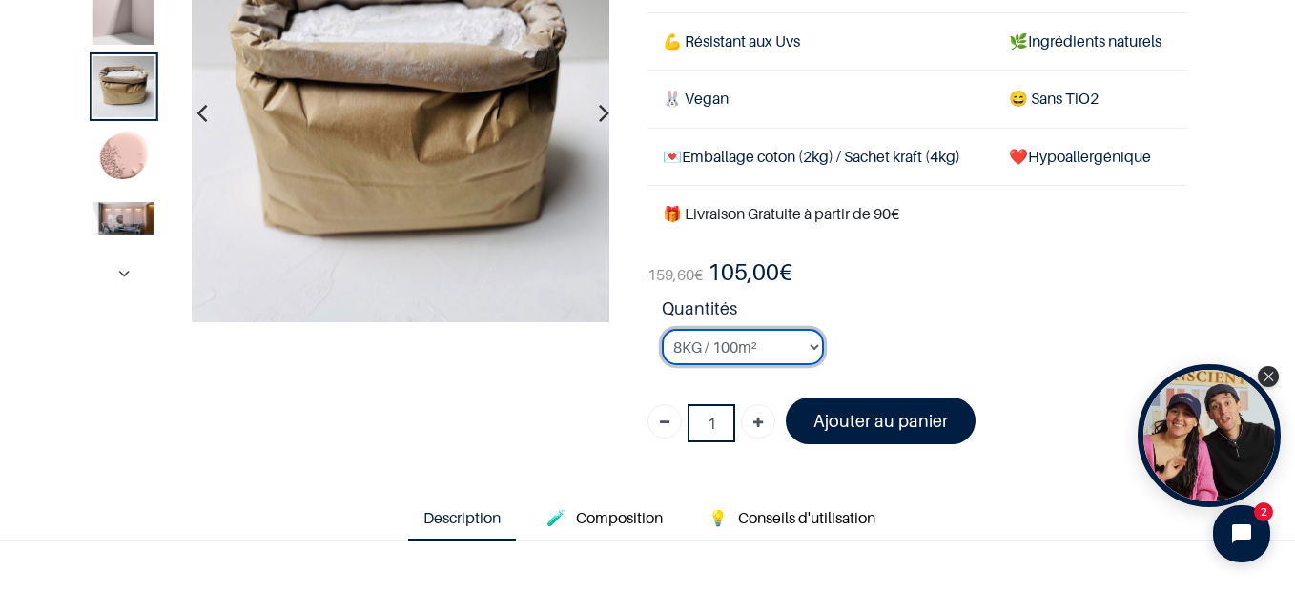
click at [756, 338] on select "2KG / 25m² 4KG / 50m² 8KG / 100m² Testeur" at bounding box center [743, 347] width 162 height 36
click at [1041, 519] on ul "Description 🧪 Composition 💡 Conseils d'utilisation" at bounding box center [647, 519] width 1295 height 43
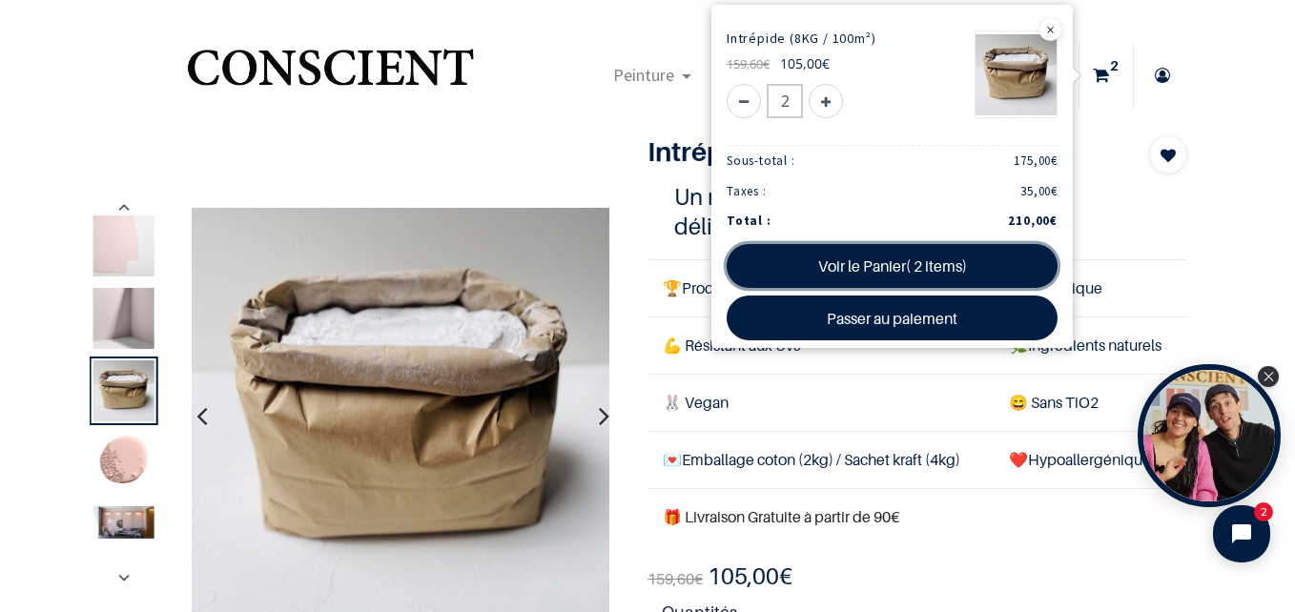
click at [878, 265] on link "Voir le Panier( 2 items)" at bounding box center [892, 266] width 331 height 44
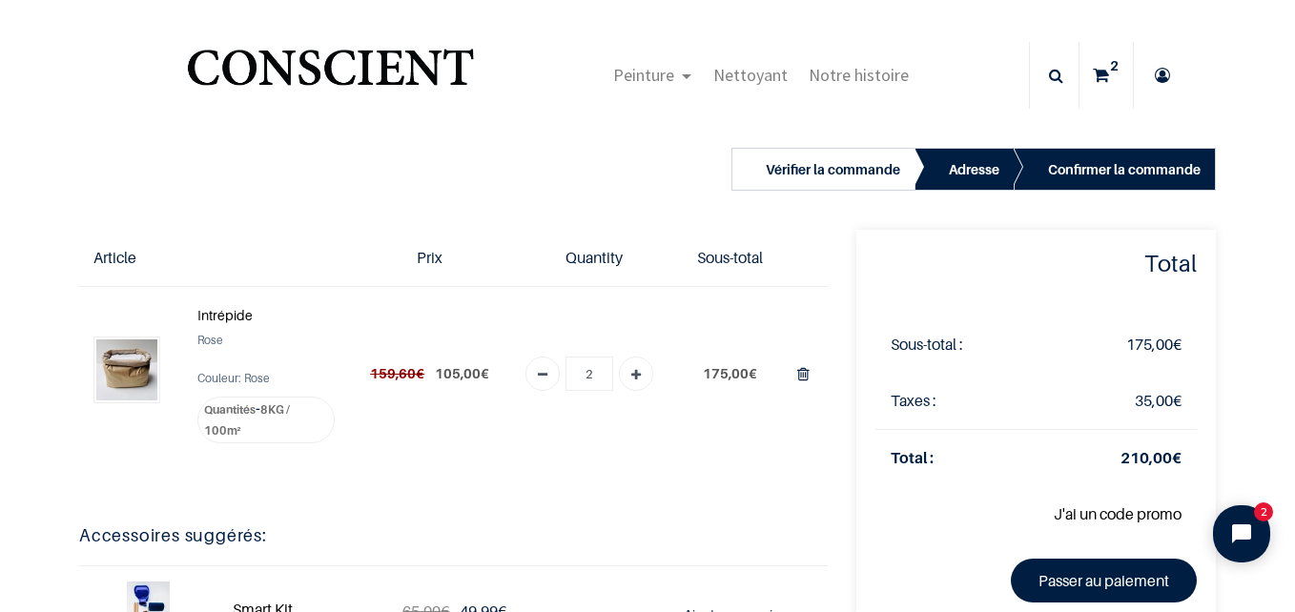
click at [228, 314] on strong "Intrépide" at bounding box center [224, 315] width 55 height 16
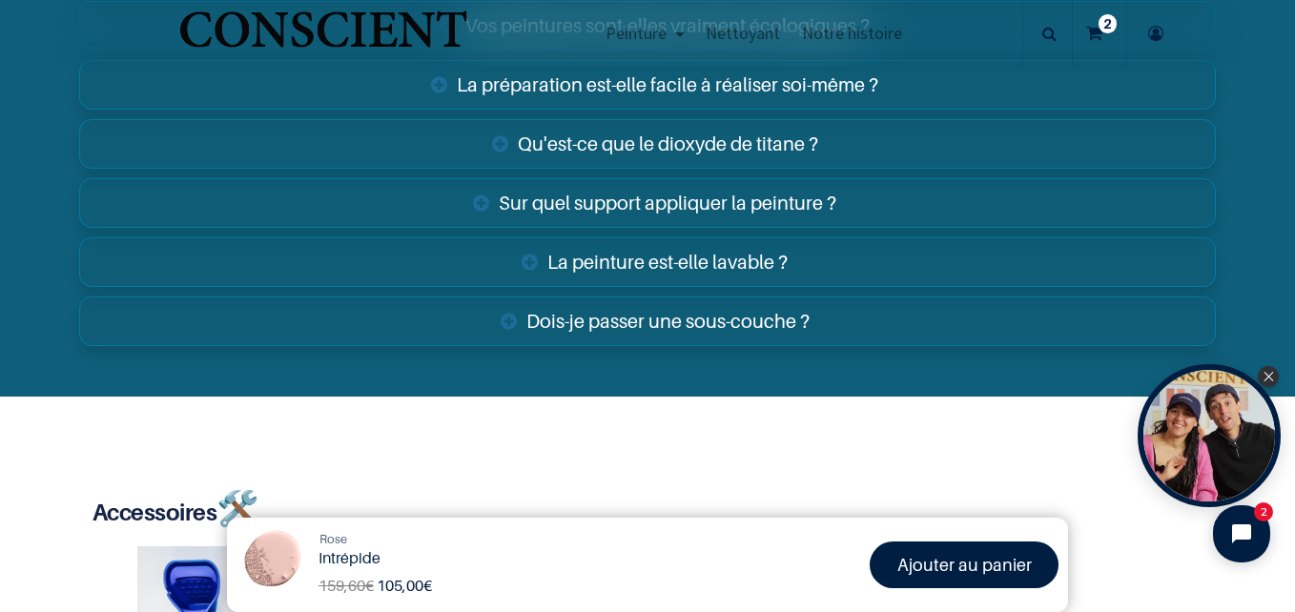
scroll to position [3243, 0]
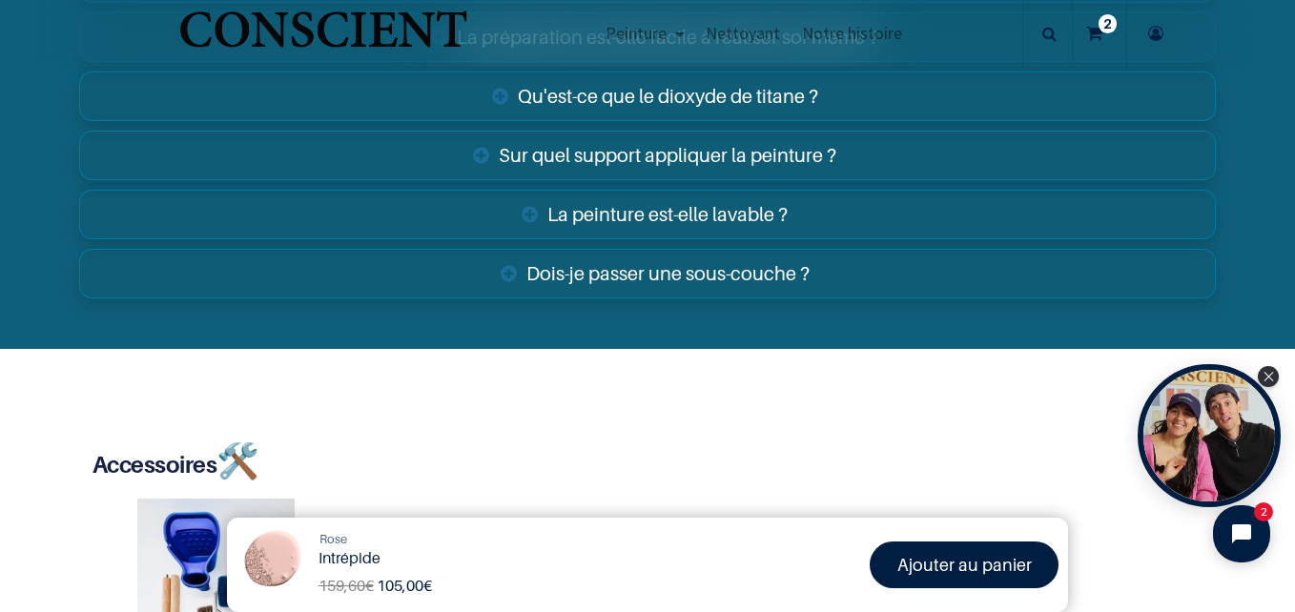
click at [553, 153] on link "Sur quel support appliquer la peinture ?" at bounding box center [647, 156] width 1137 height 50
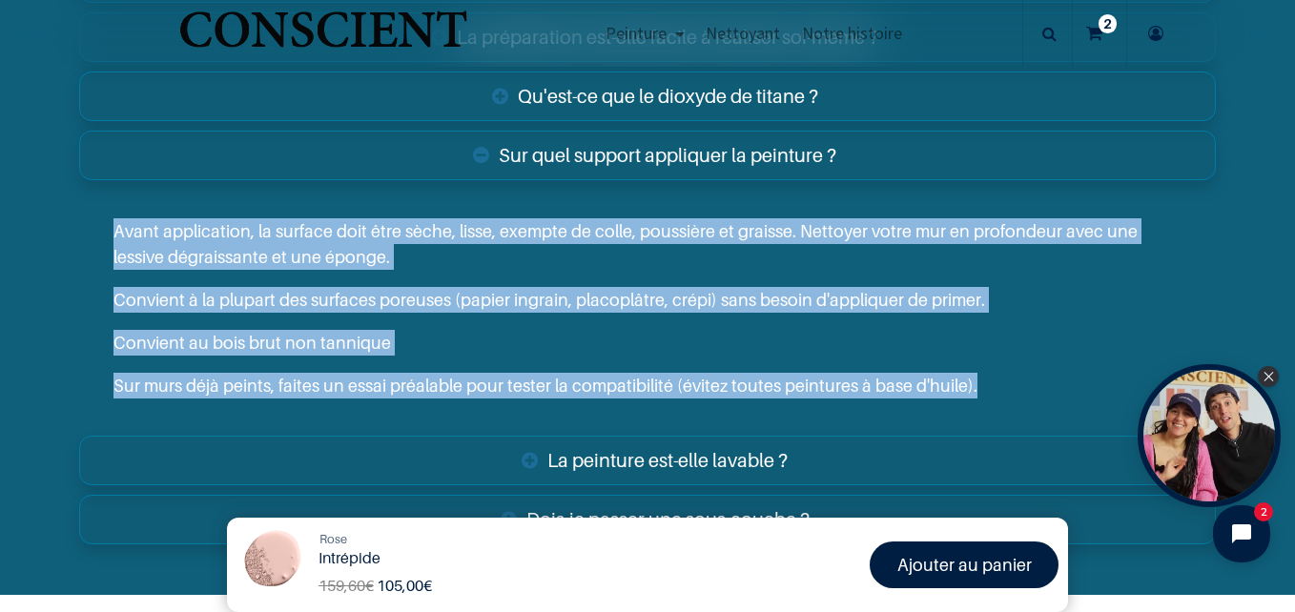
drag, startPoint x: 115, startPoint y: 227, endPoint x: 1001, endPoint y: 370, distance: 897.5
click at [1001, 370] on div "Avant application, la surface doit être sèche, lisse, exempte de colle, poussiè…" at bounding box center [647, 308] width 1137 height 245
copy div "Avant application, la surface doit être sèche, lisse, exempte de colle, poussiè…"
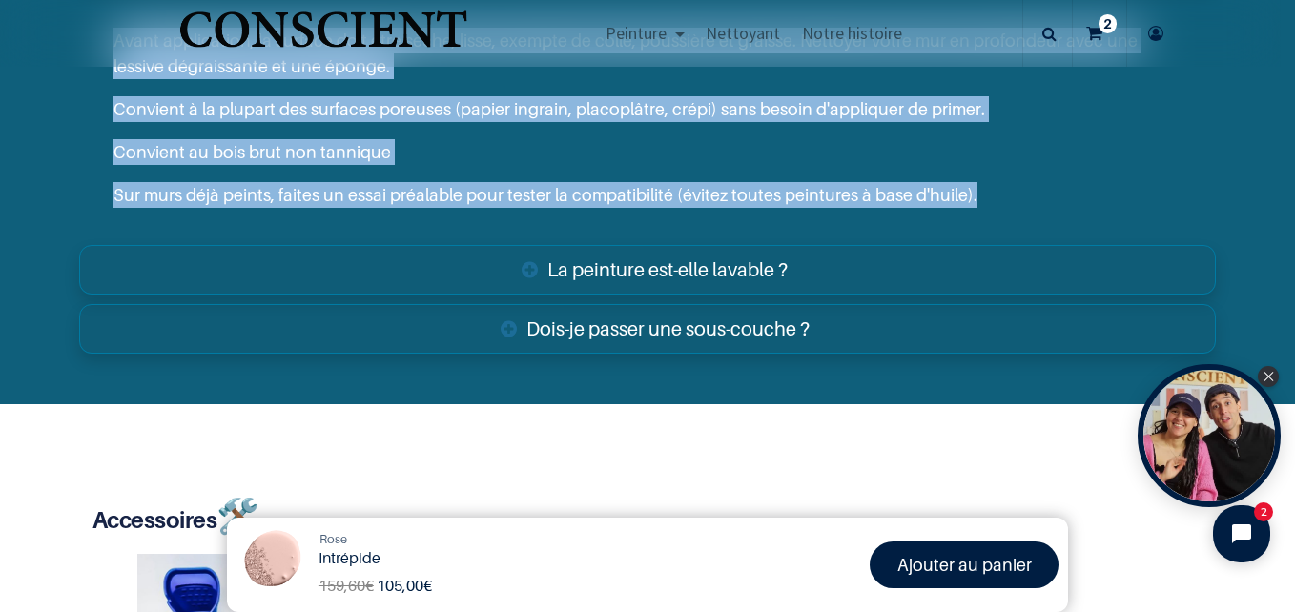
scroll to position [3529, 0]
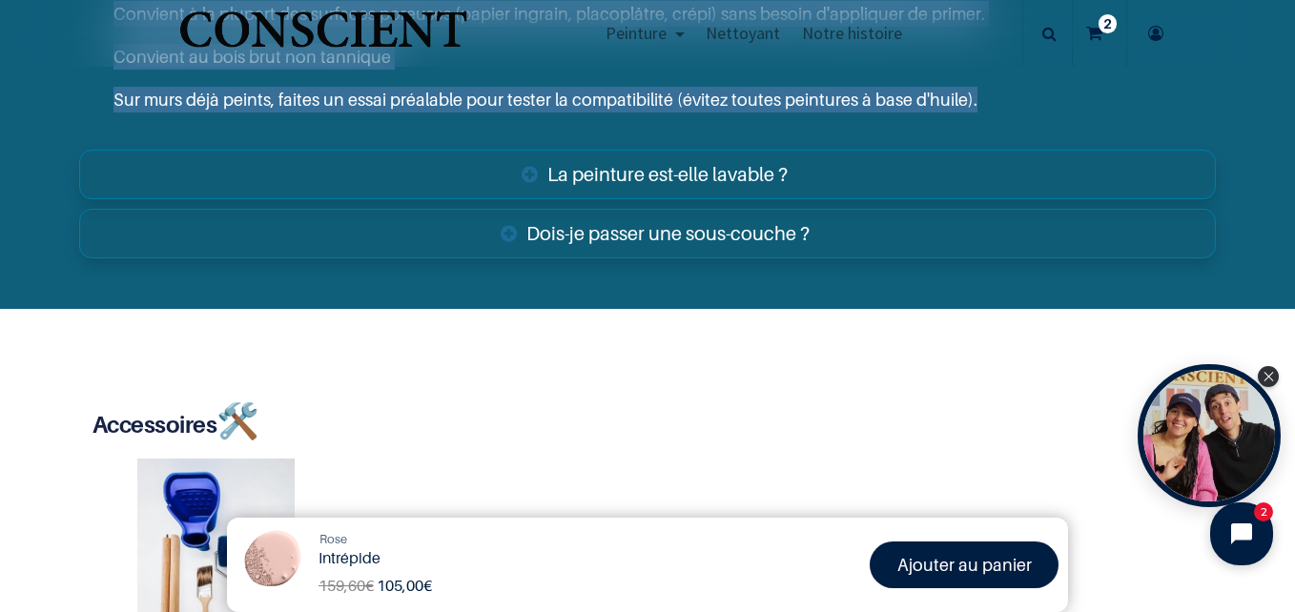
click at [1241, 529] on icon "Open chat widget" at bounding box center [1253, 535] width 30 height 30
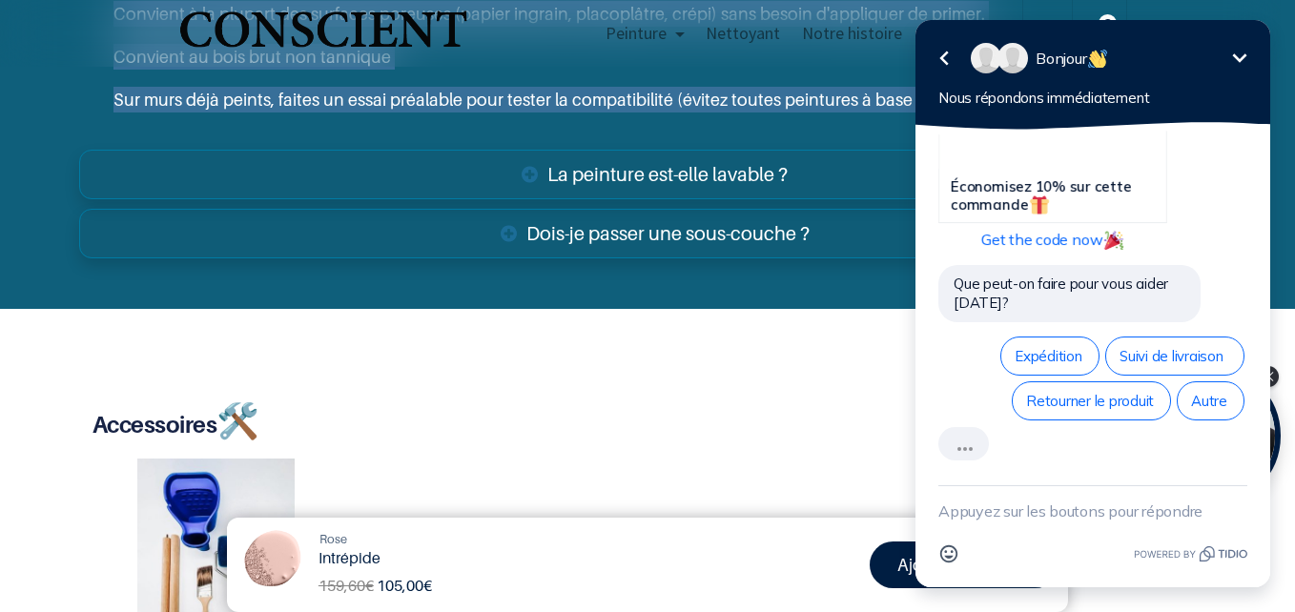
scroll to position [133, 0]
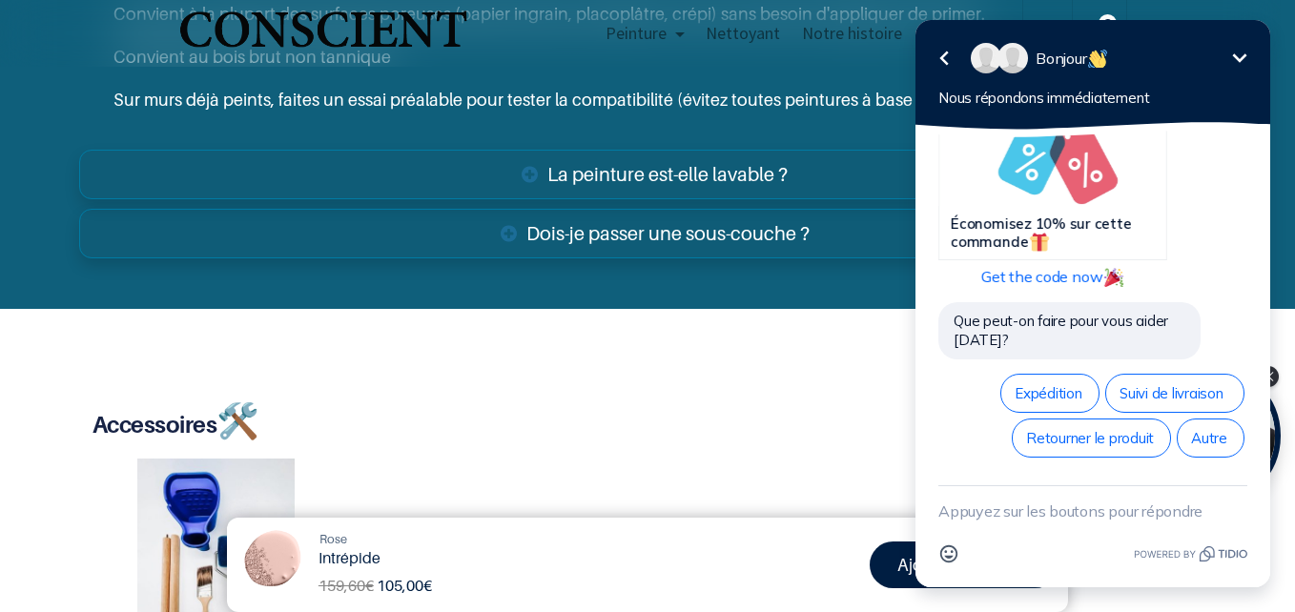
drag, startPoint x: 770, startPoint y: 350, endPoint x: 805, endPoint y: 341, distance: 36.6
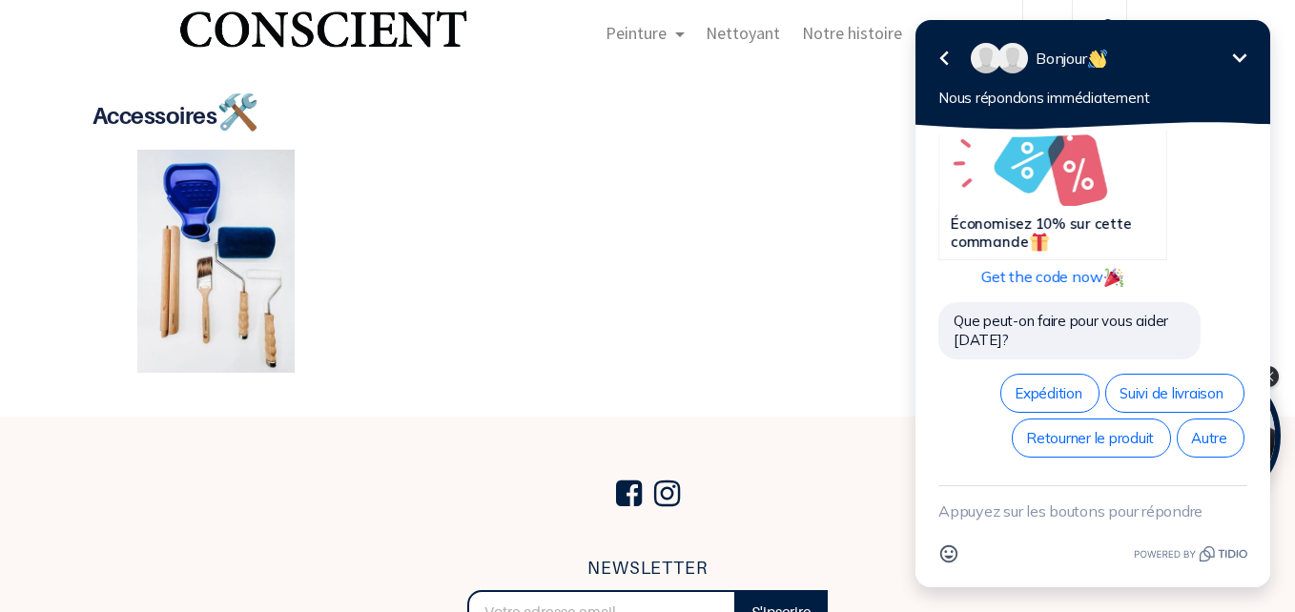
scroll to position [3529, 0]
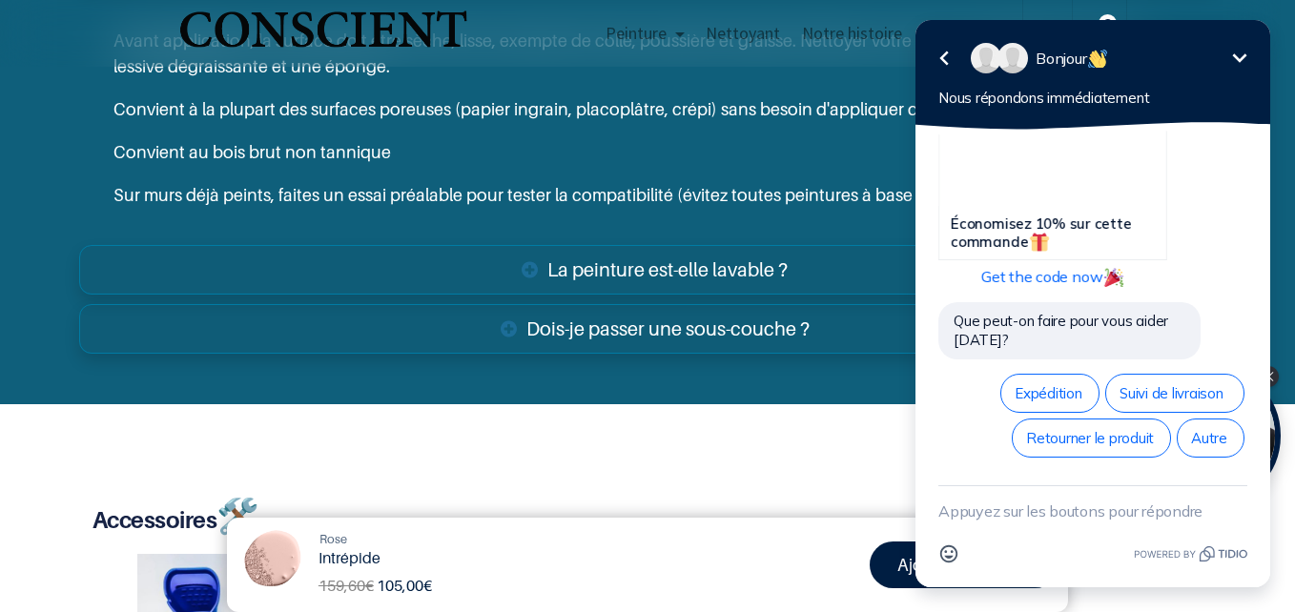
click at [617, 272] on link "La peinture est-elle lavable ?" at bounding box center [647, 270] width 1137 height 50
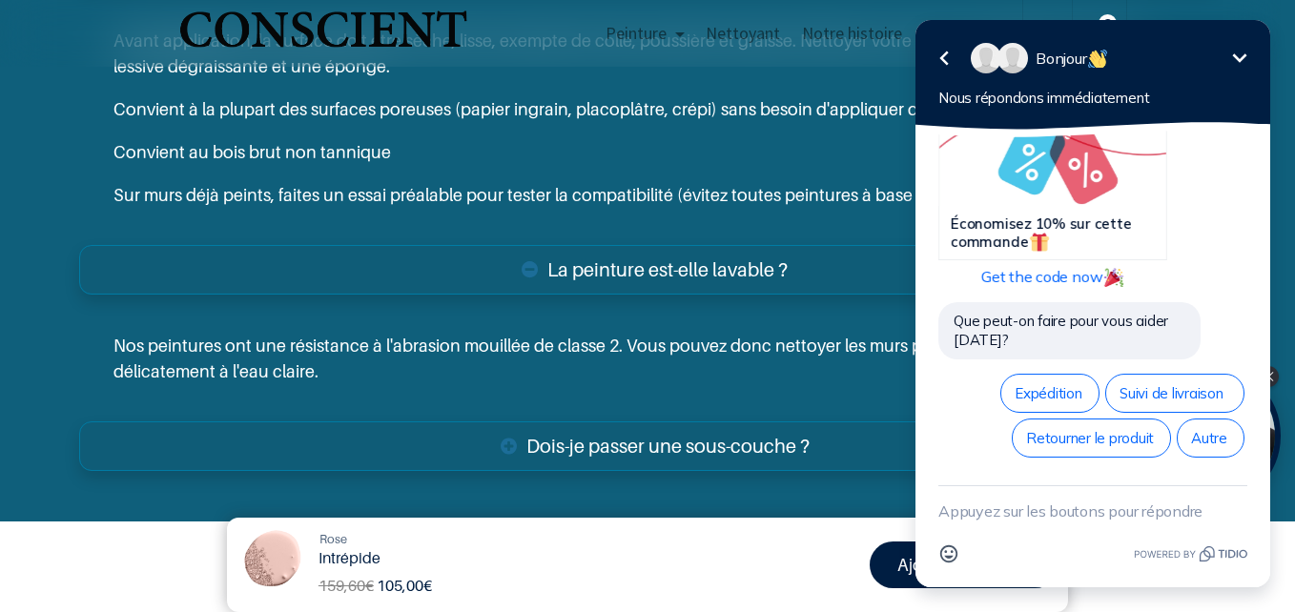
click at [684, 563] on div "Intrépide" at bounding box center [513, 558] width 411 height 18
click at [1236, 53] on icon "Réduire" at bounding box center [1239, 58] width 23 height 23
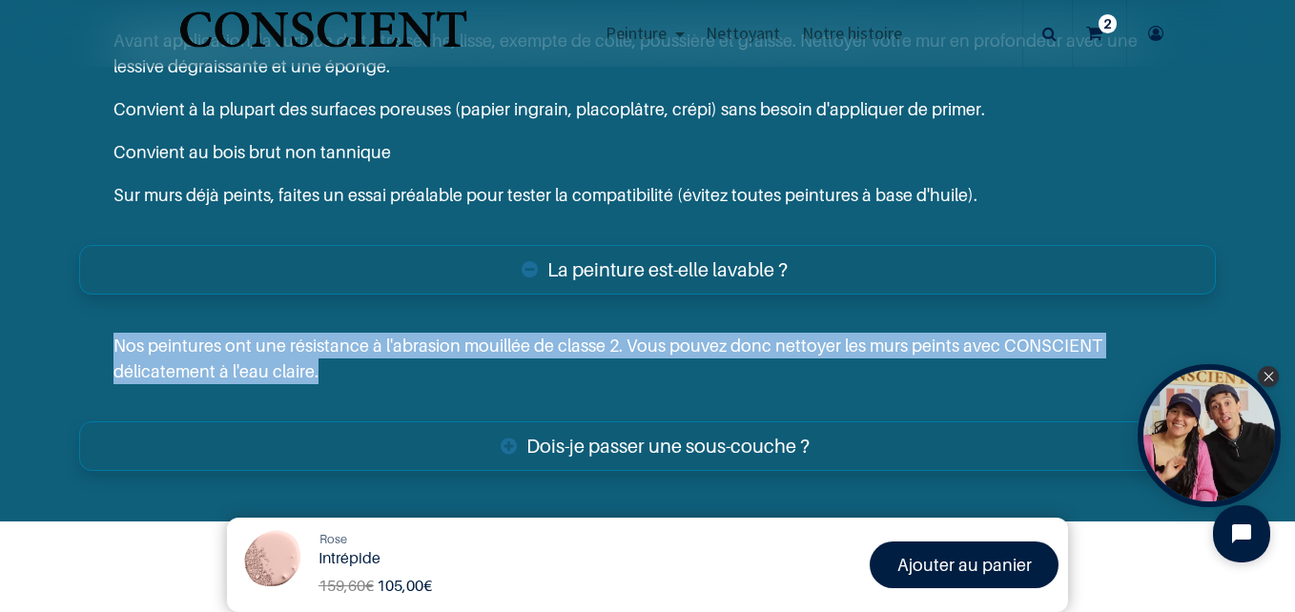
drag, startPoint x: 109, startPoint y: 340, endPoint x: 355, endPoint y: 393, distance: 251.8
click at [355, 393] on div "Nos peintures ont une résistance à l'abrasion mouillée de classe 2. Vous pouvez…" at bounding box center [647, 358] width 1137 height 116
drag, startPoint x: 355, startPoint y: 393, endPoint x: 274, endPoint y: 377, distance: 82.7
copy p "Nos peintures ont une résistance à l'abrasion mouillée de classe 2. Vous pouvez…"
click at [553, 444] on link "Dois-je passer une sous-couche ?" at bounding box center [647, 447] width 1137 height 50
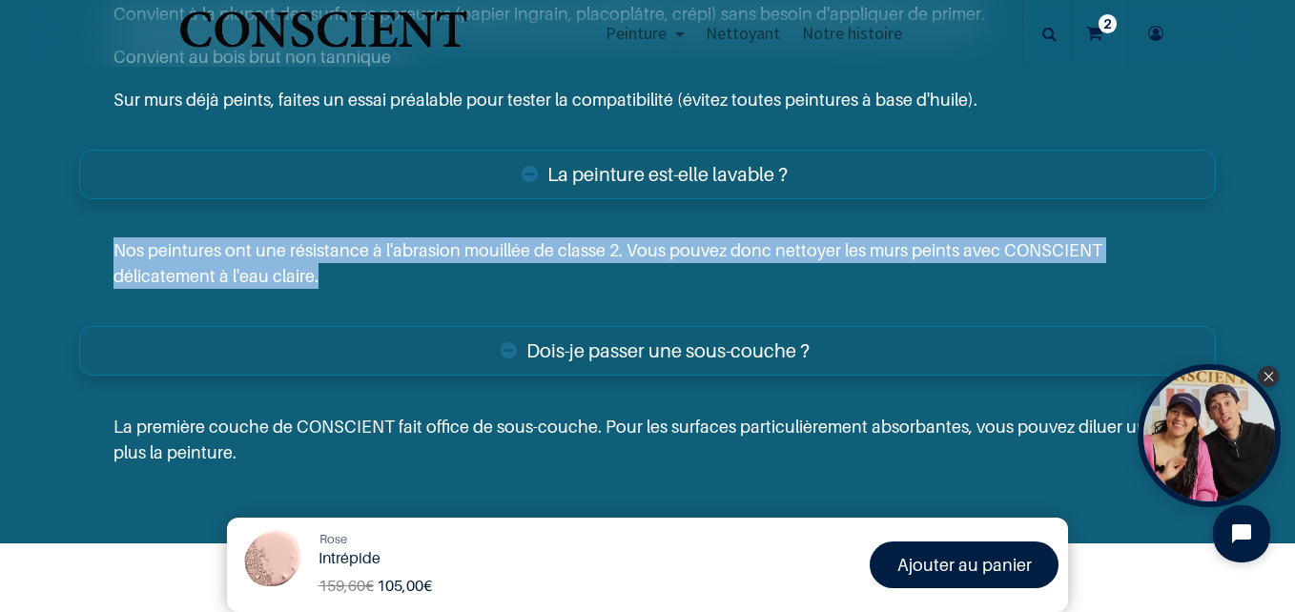
scroll to position [3624, 0]
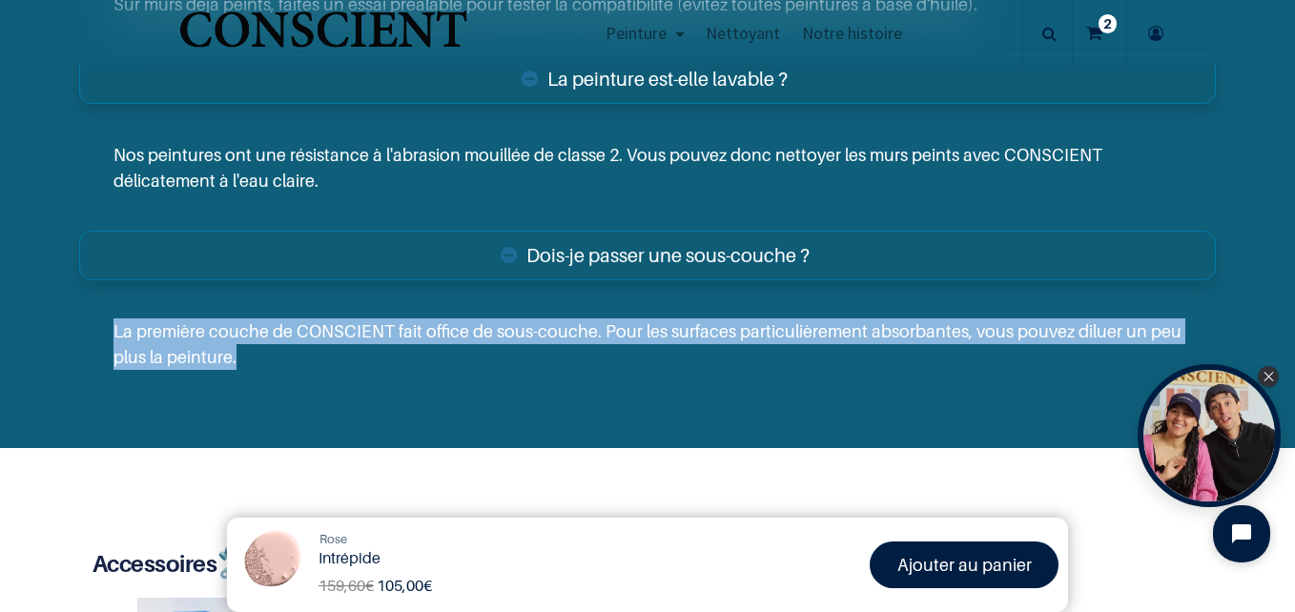
drag, startPoint x: 114, startPoint y: 323, endPoint x: 251, endPoint y: 379, distance: 148.1
click at [251, 379] on div "La première couche de CONSCIENT fait office de sous-couche. Pour les surfaces p…" at bounding box center [647, 344] width 1137 height 116
drag, startPoint x: 251, startPoint y: 379, endPoint x: 204, endPoint y: 336, distance: 63.5
copy p "La première couche de CONSCIENT fait office de sous-couche. Pour les surfaces p…"
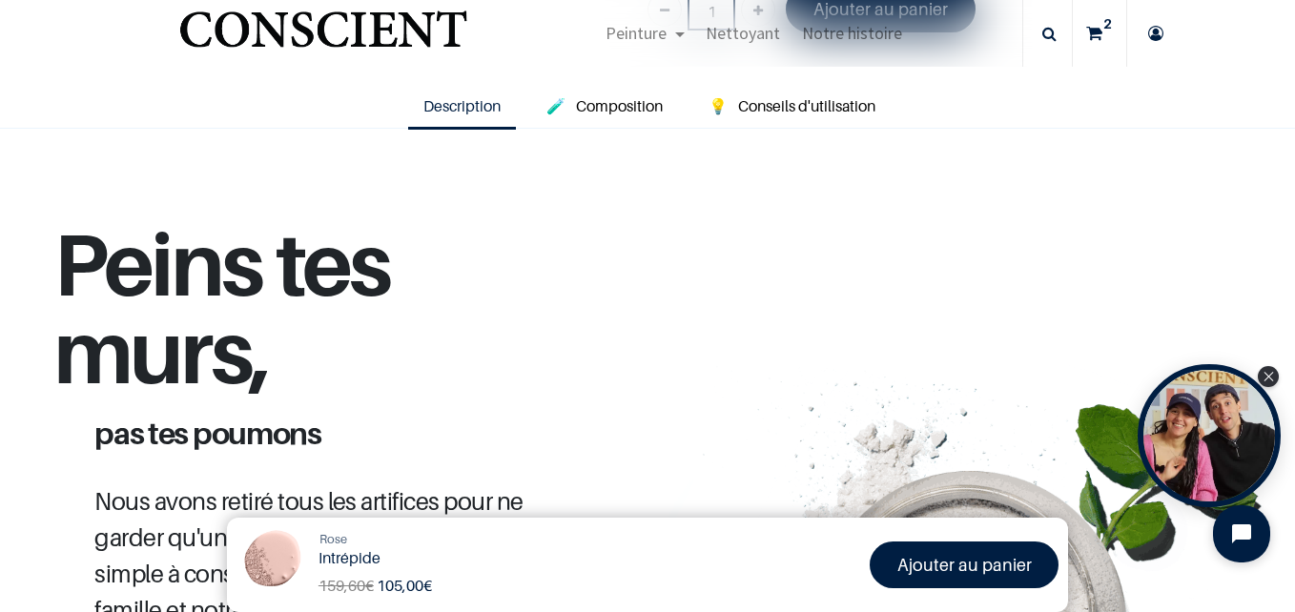
scroll to position [501, 0]
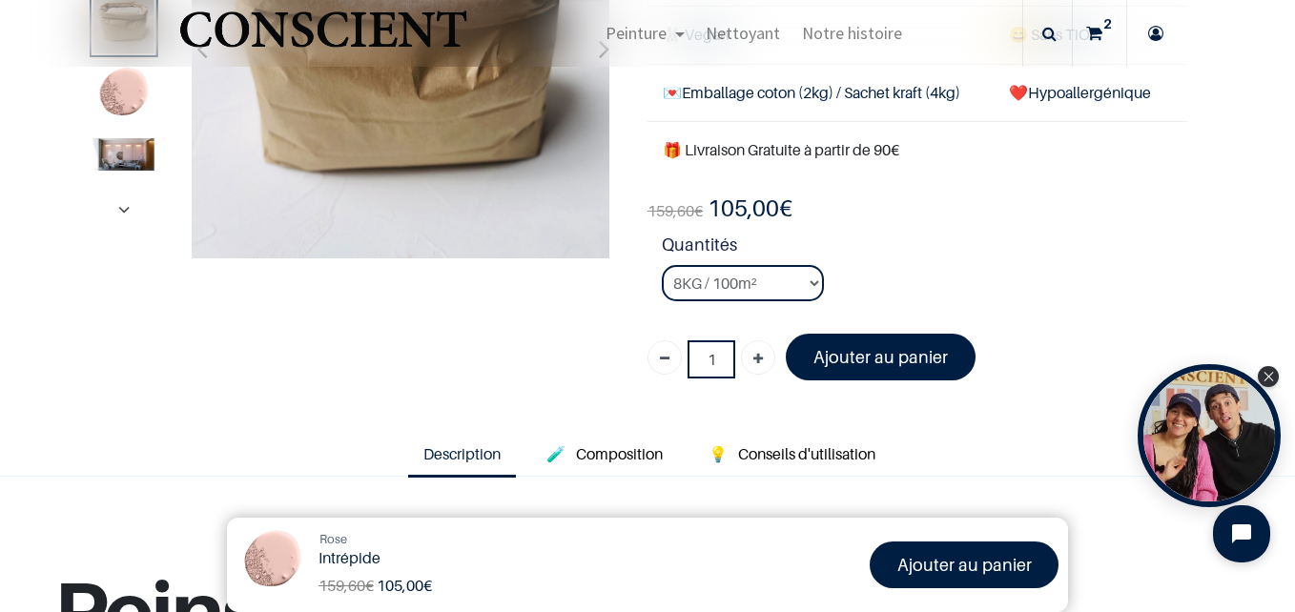
scroll to position [215, 0]
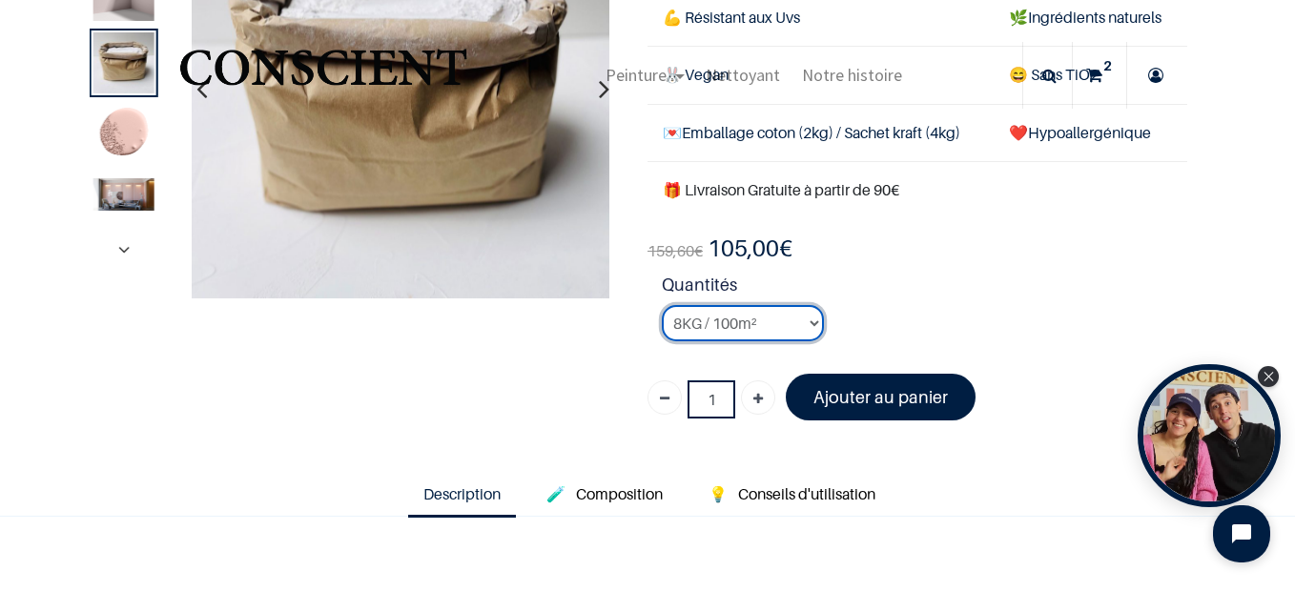
click at [689, 322] on select "2KG / 25m² 4KG / 50m² 8KG / 100m² Testeur" at bounding box center [743, 323] width 162 height 36
select select "53"
click at [662, 305] on select "2KG / 25m² 4KG / 50m² 8KG / 100m² Testeur" at bounding box center [743, 323] width 162 height 36
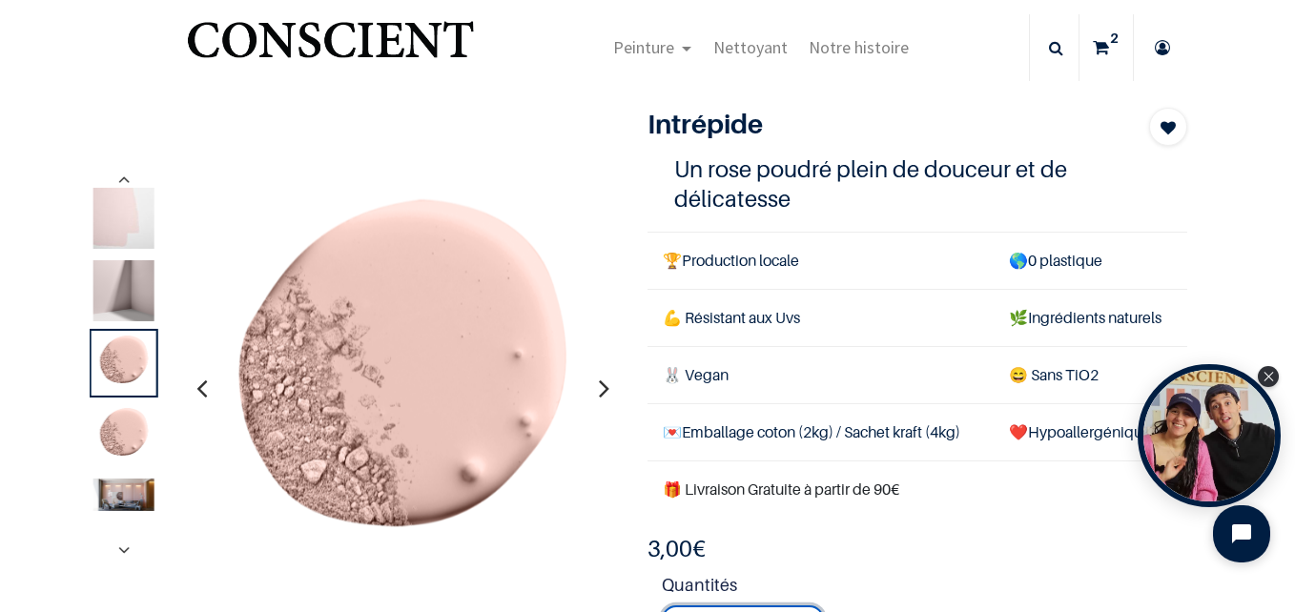
scroll to position [24, 0]
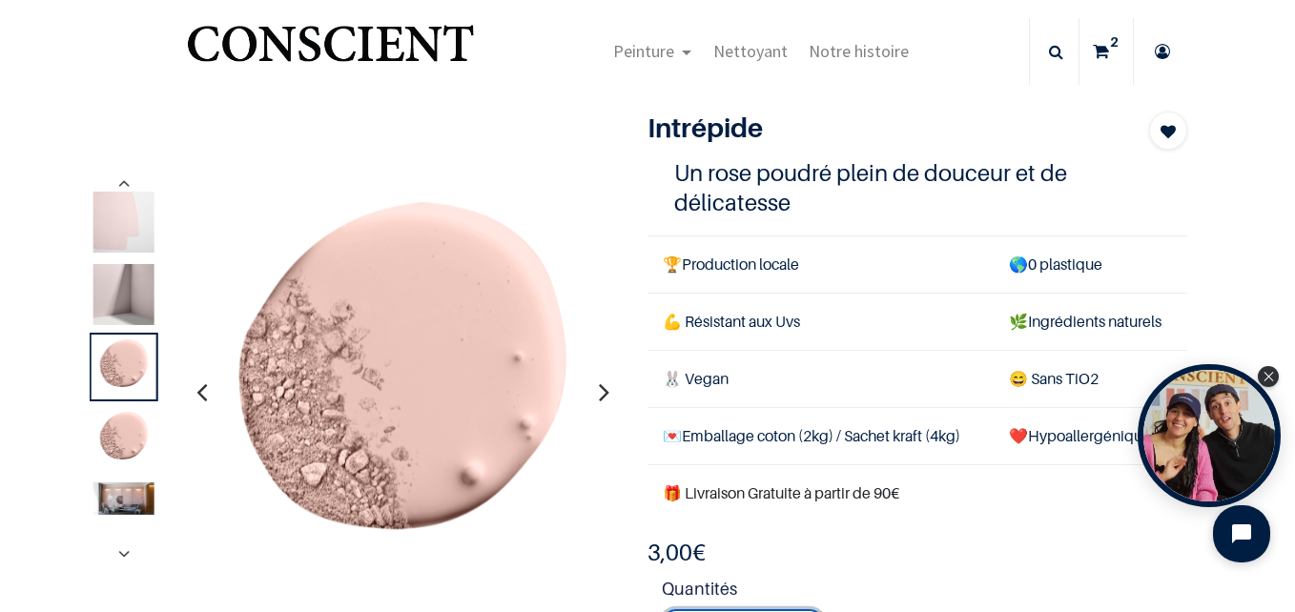
scroll to position [119, 0]
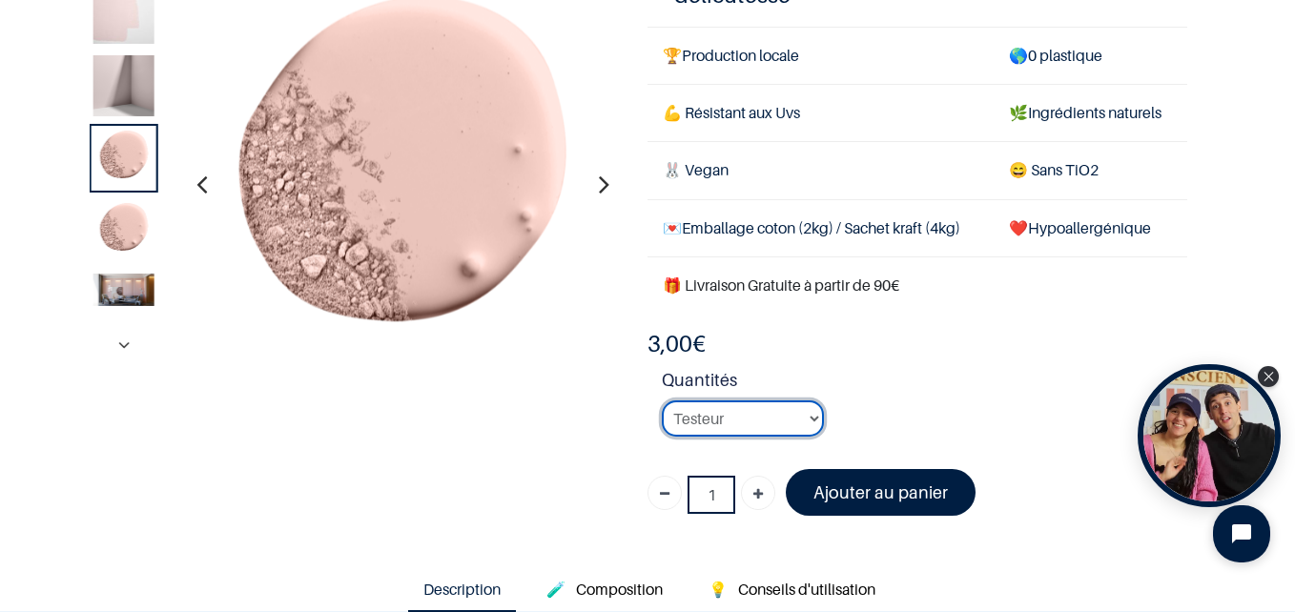
scroll to position [24, 0]
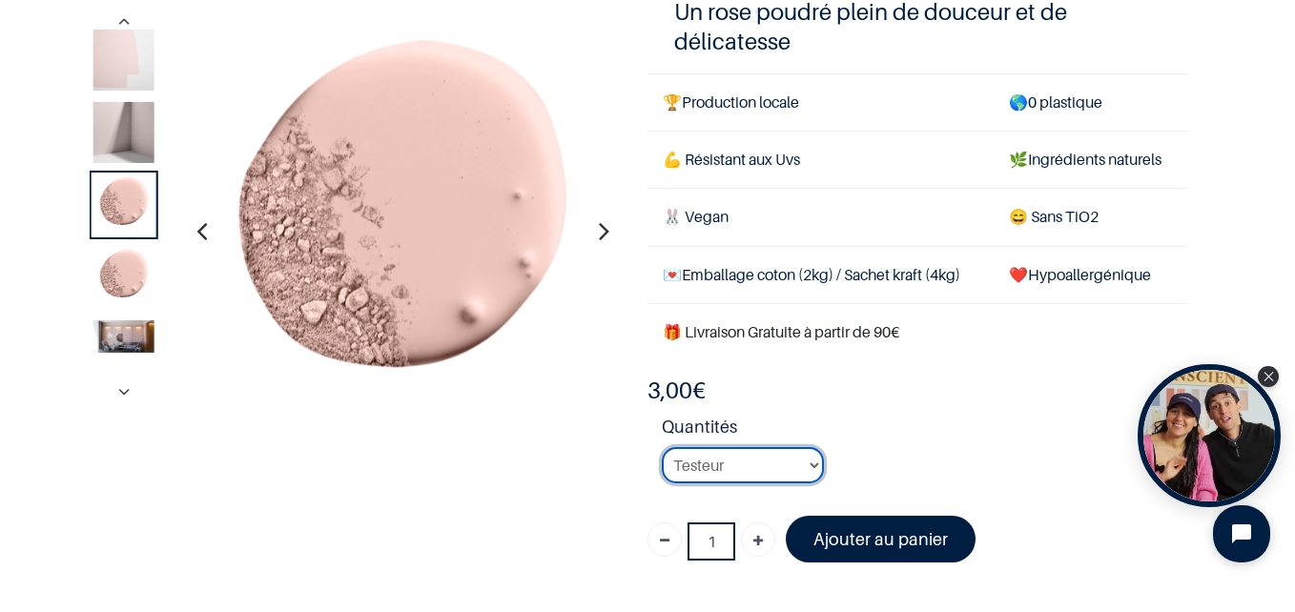
scroll to position [119, 0]
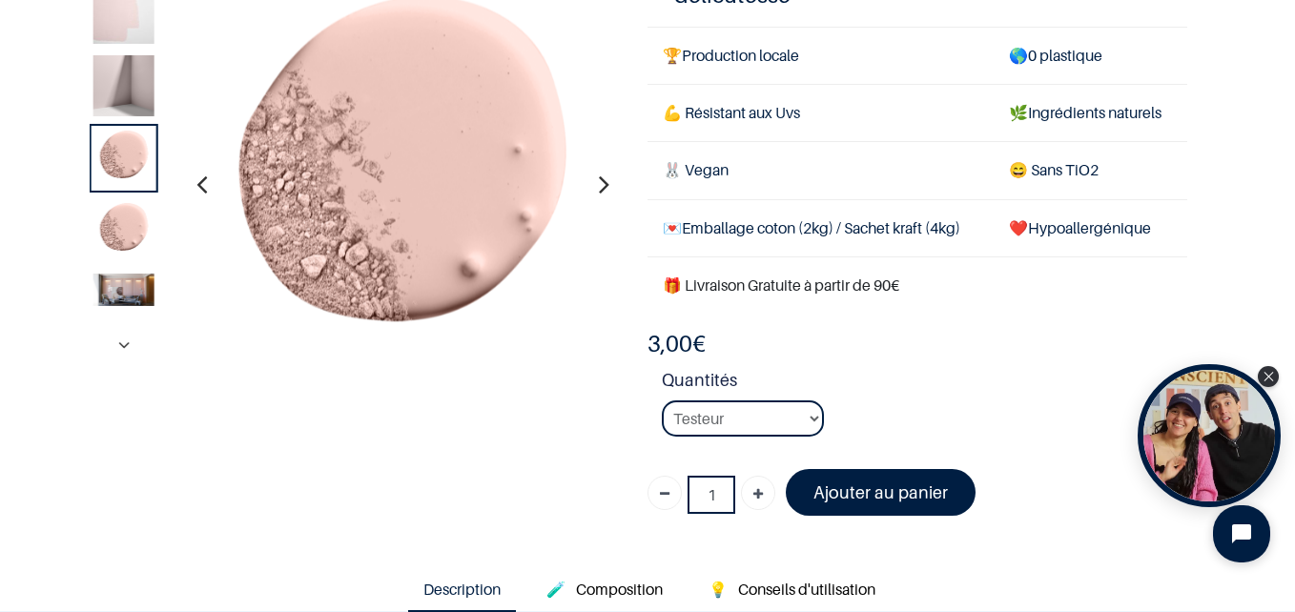
click at [599, 189] on icon "button" at bounding box center [604, 184] width 10 height 52
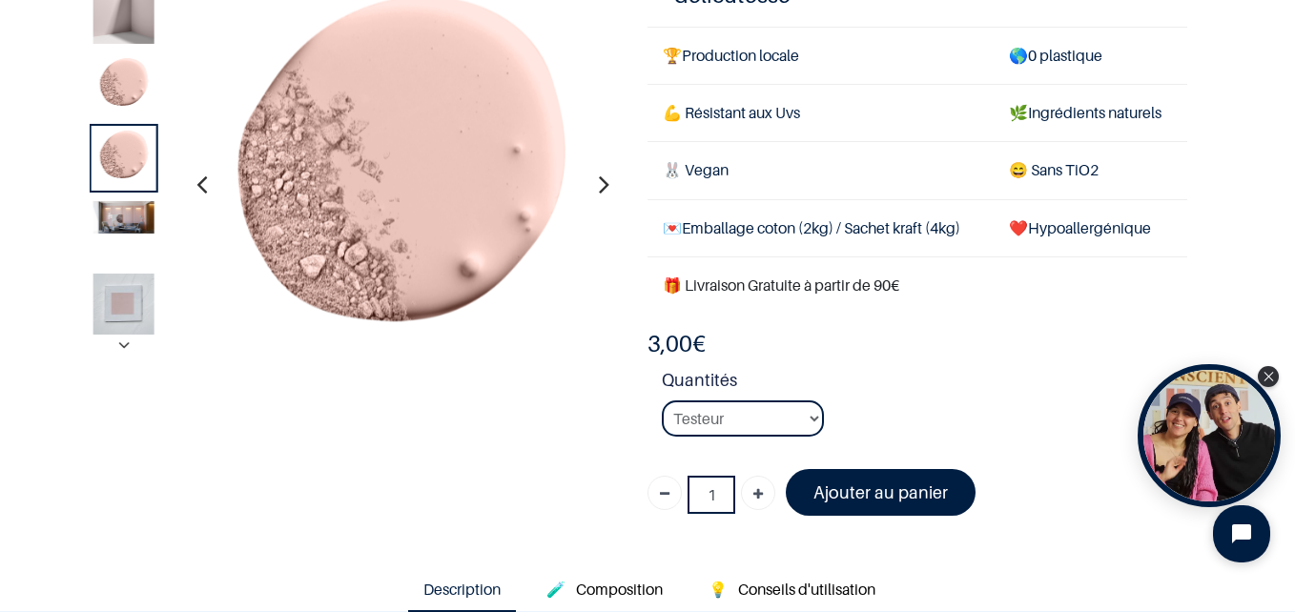
click at [599, 189] on icon "button" at bounding box center [604, 184] width 10 height 52
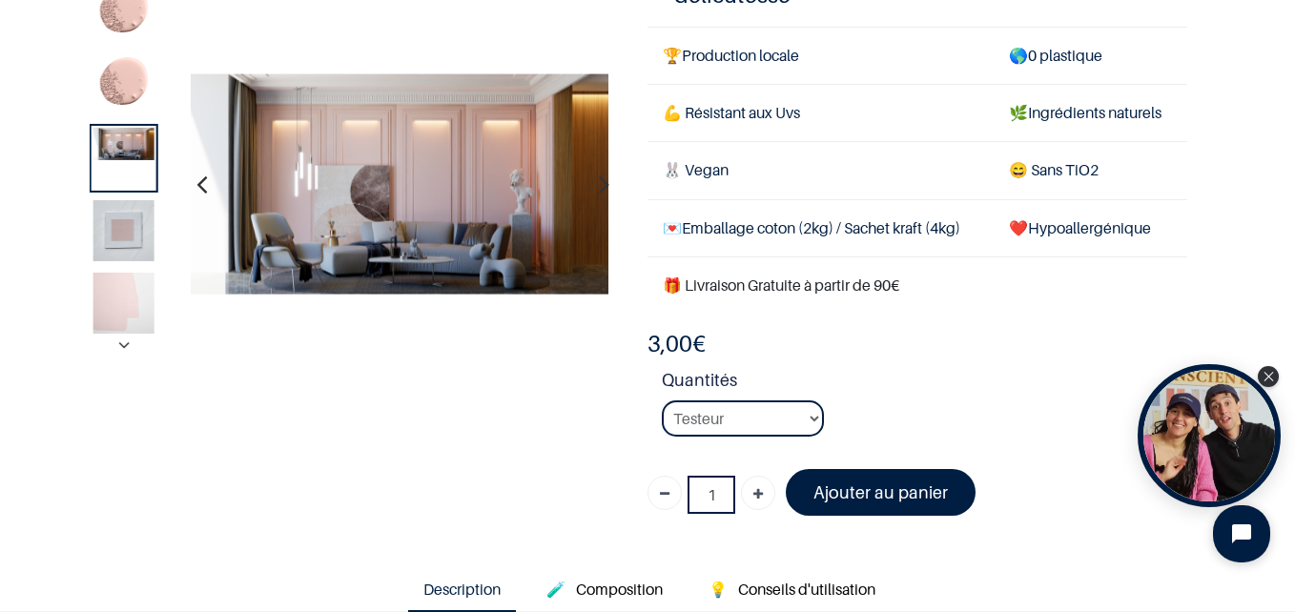
click at [599, 189] on icon "button" at bounding box center [604, 184] width 10 height 52
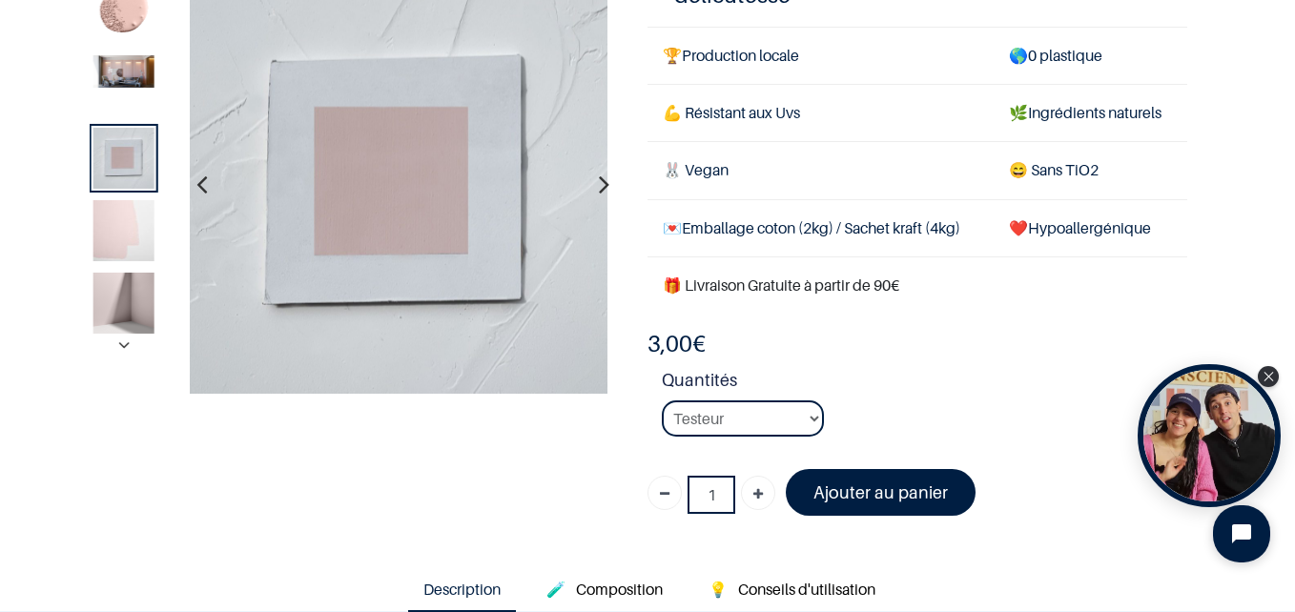
click at [599, 189] on icon "button" at bounding box center [604, 184] width 10 height 52
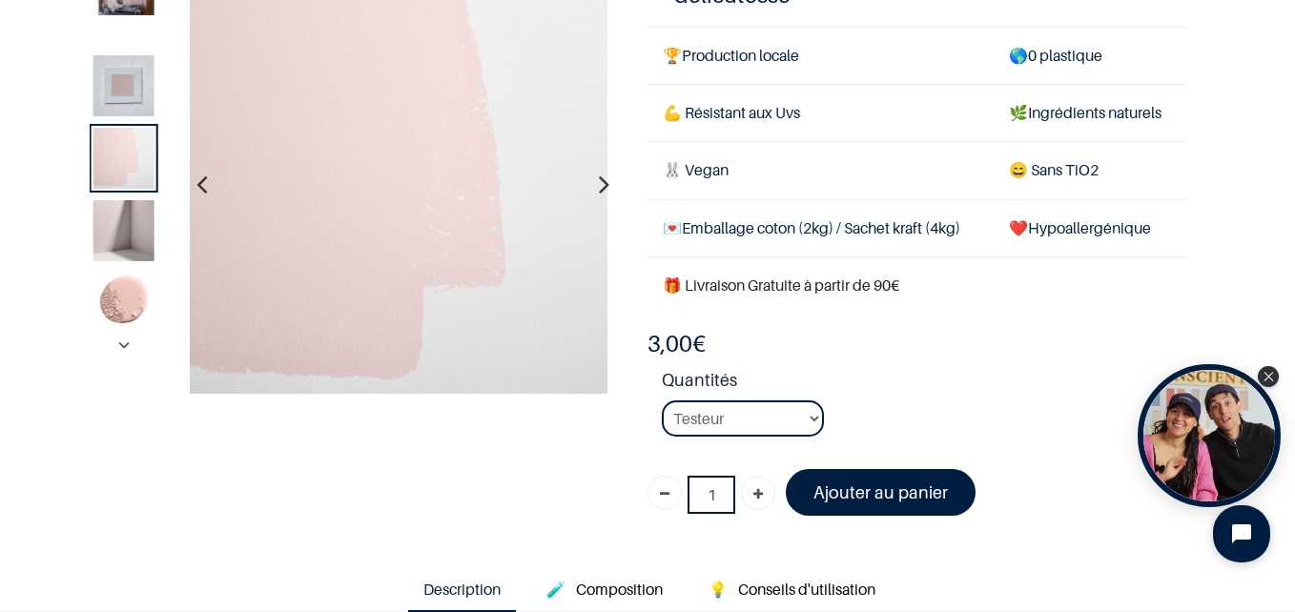
click at [599, 189] on icon "button" at bounding box center [604, 184] width 10 height 52
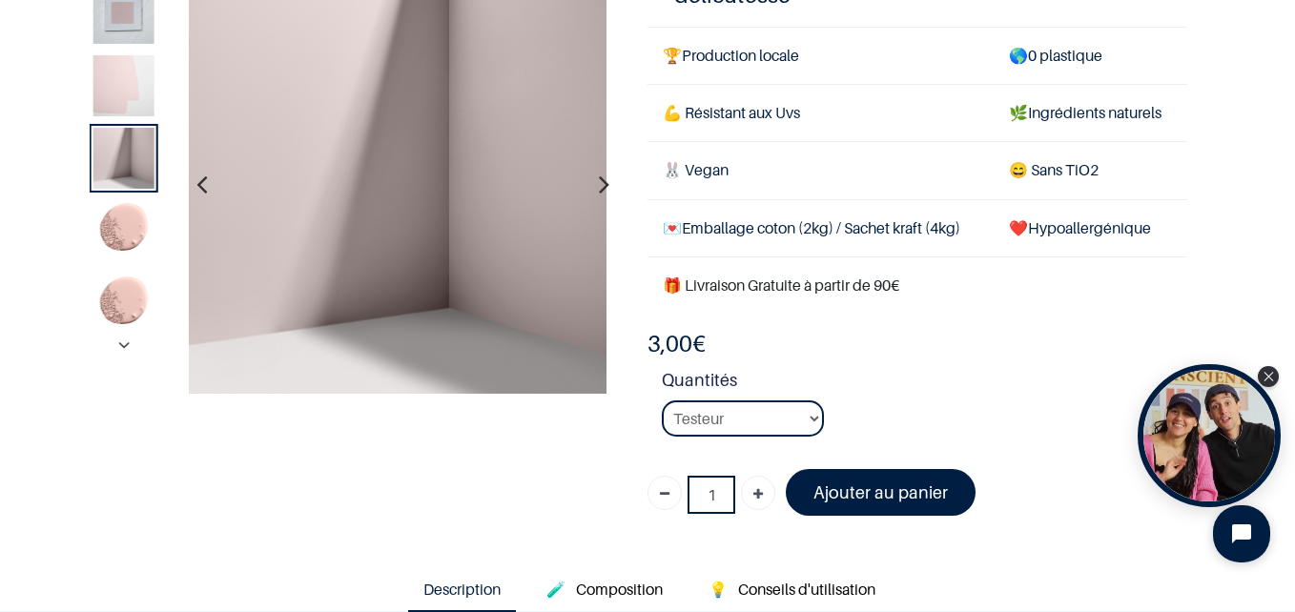
click at [599, 189] on icon "button" at bounding box center [604, 184] width 10 height 52
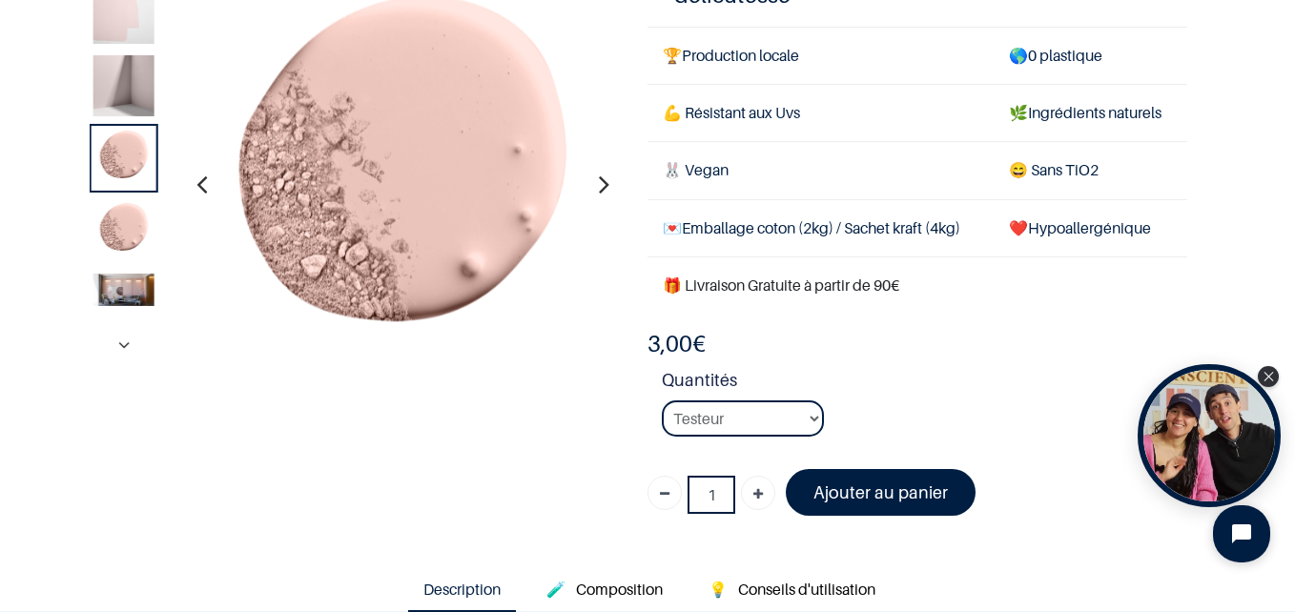
click at [599, 189] on icon "button" at bounding box center [604, 184] width 10 height 52
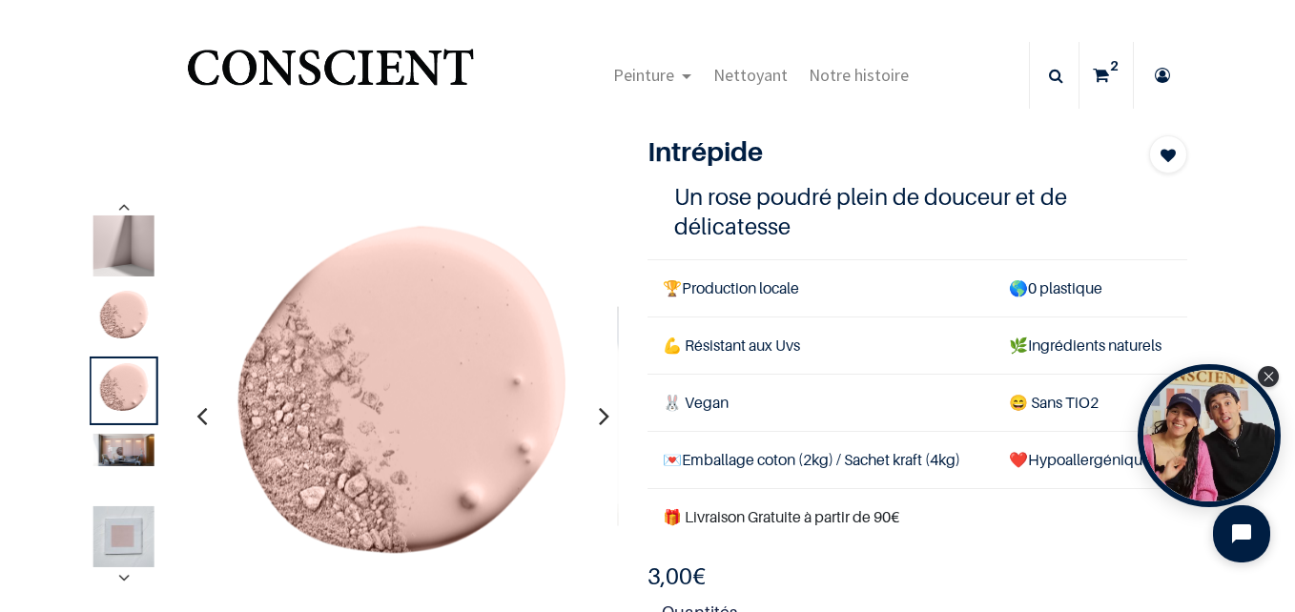
click at [137, 253] on img at bounding box center [123, 246] width 61 height 61
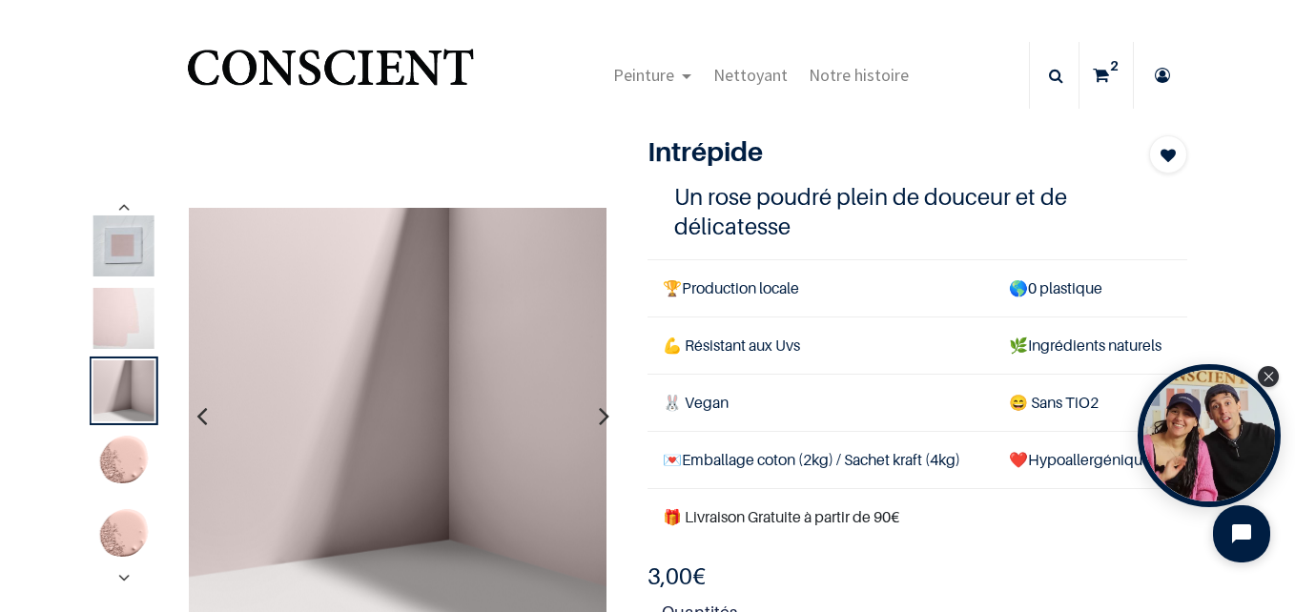
click at [599, 419] on icon "button" at bounding box center [604, 417] width 10 height 52
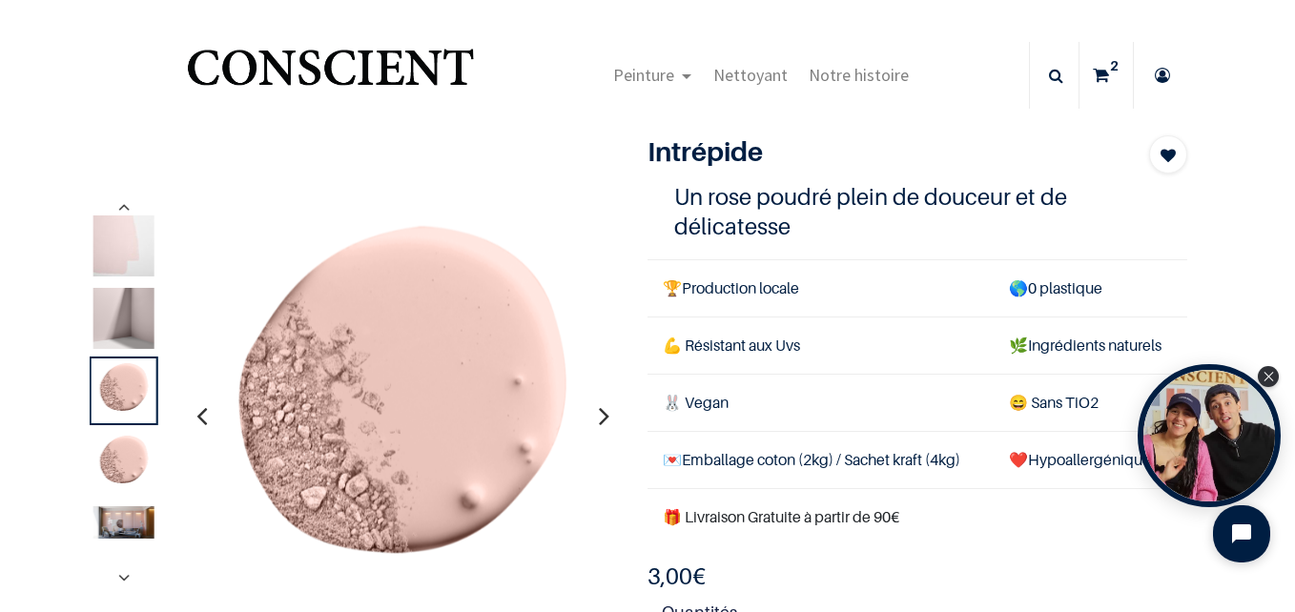
click at [599, 419] on icon "button" at bounding box center [604, 417] width 10 height 52
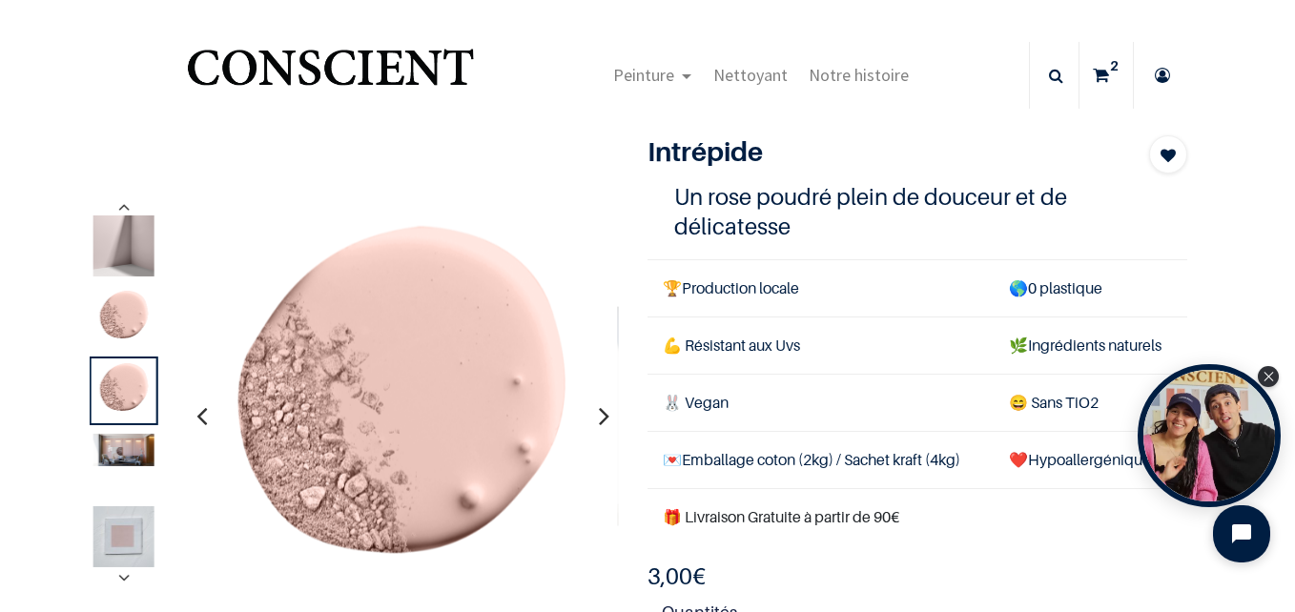
click at [599, 419] on icon "button" at bounding box center [604, 417] width 10 height 52
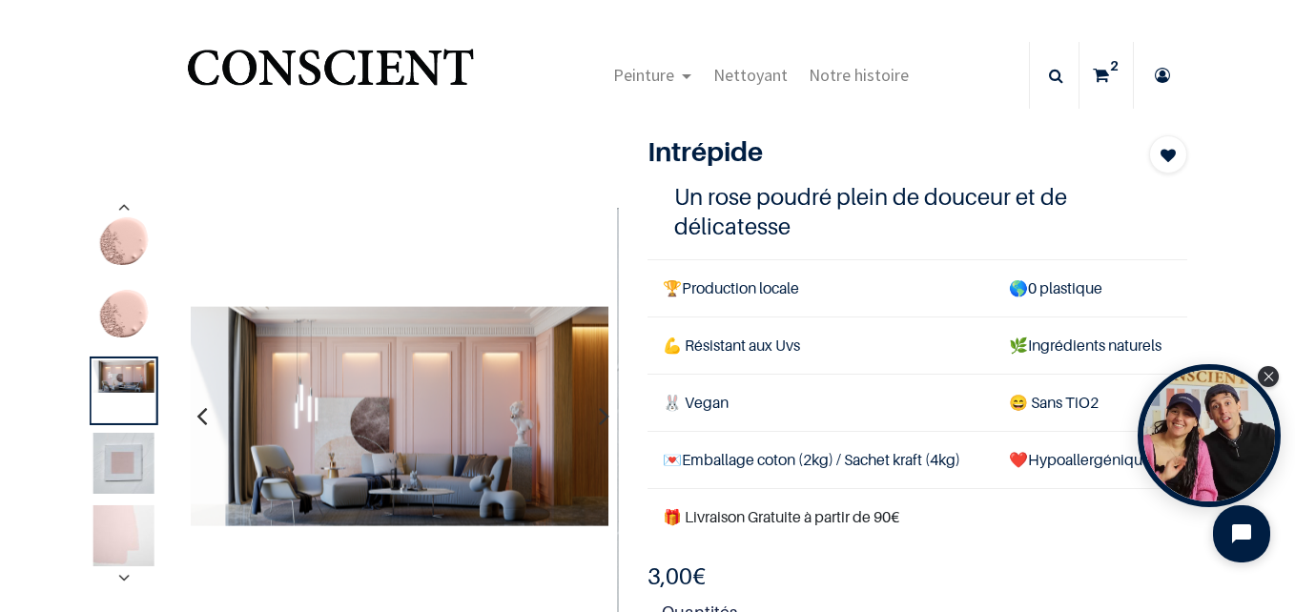
click at [599, 419] on icon "button" at bounding box center [604, 417] width 10 height 52
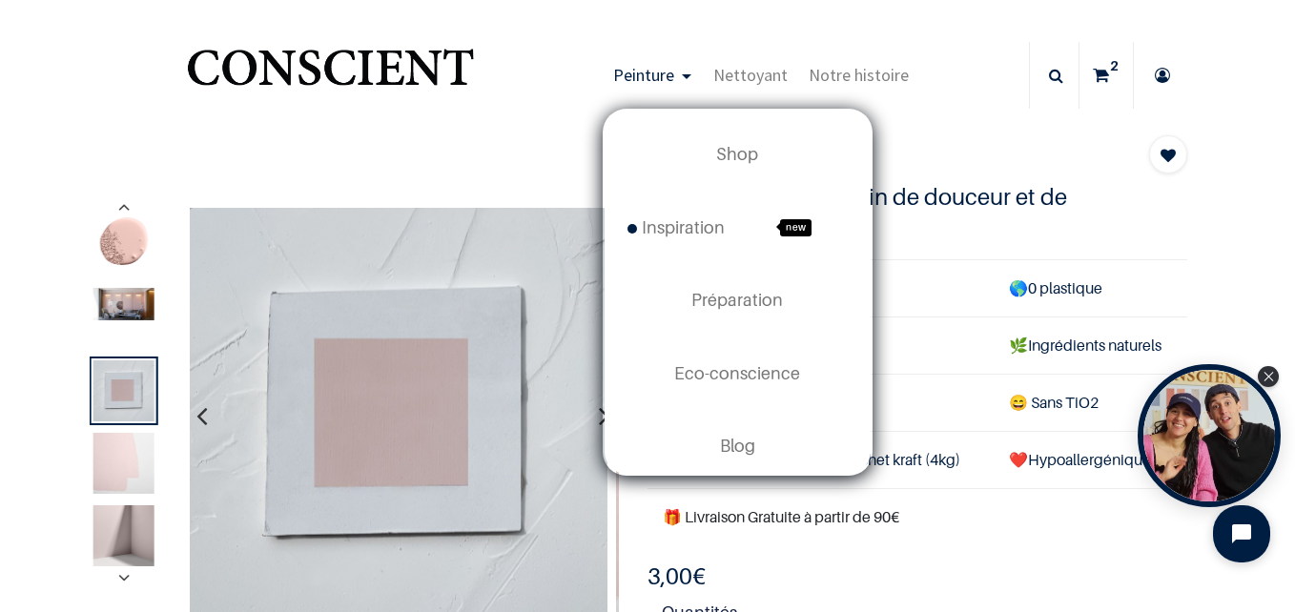
click at [628, 78] on span "Peinture" at bounding box center [643, 75] width 61 height 22
click at [648, 80] on span "Peinture" at bounding box center [643, 75] width 61 height 22
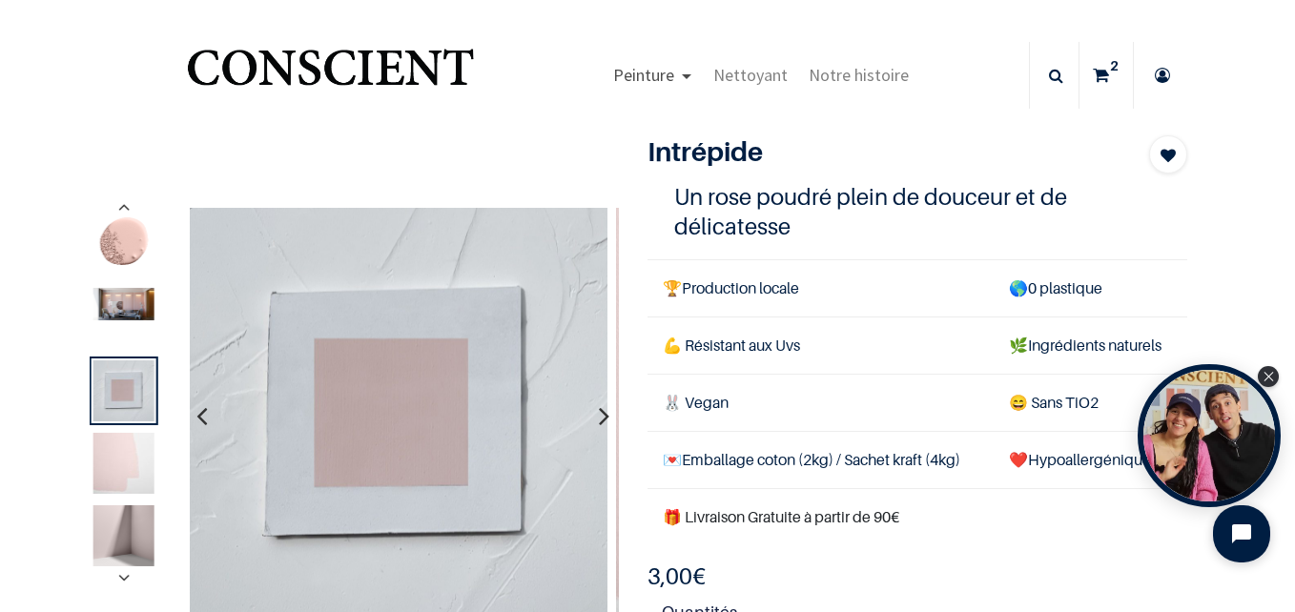
click at [648, 80] on span "Peinture" at bounding box center [643, 75] width 61 height 22
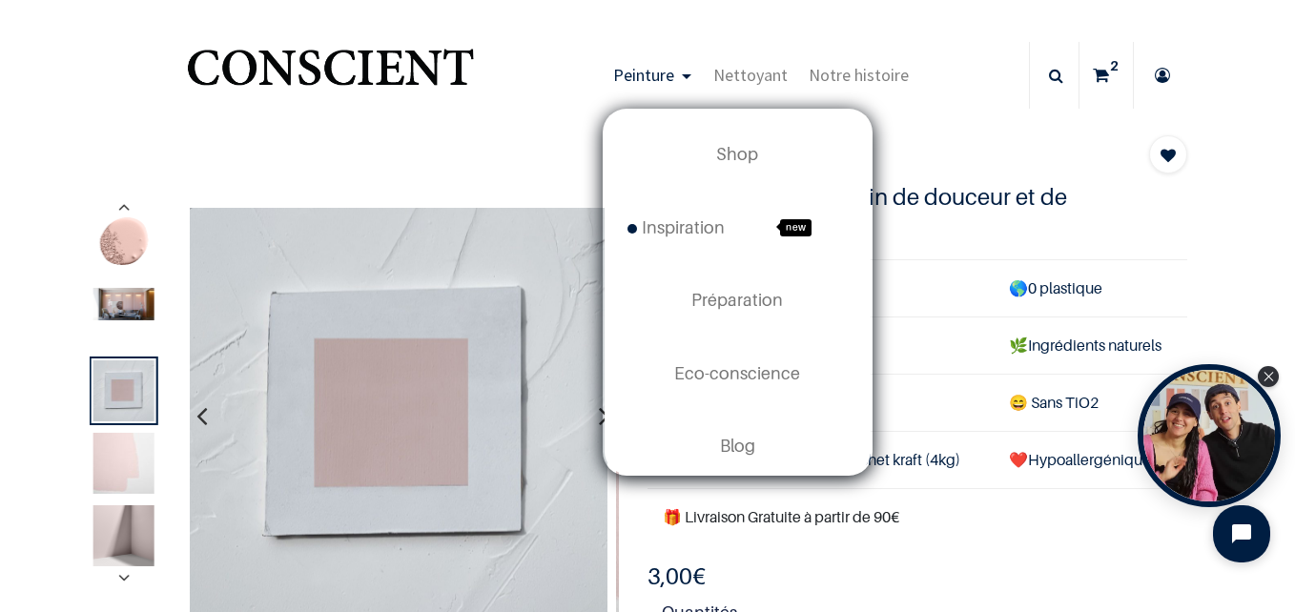
click at [648, 80] on span "Peinture" at bounding box center [643, 75] width 61 height 22
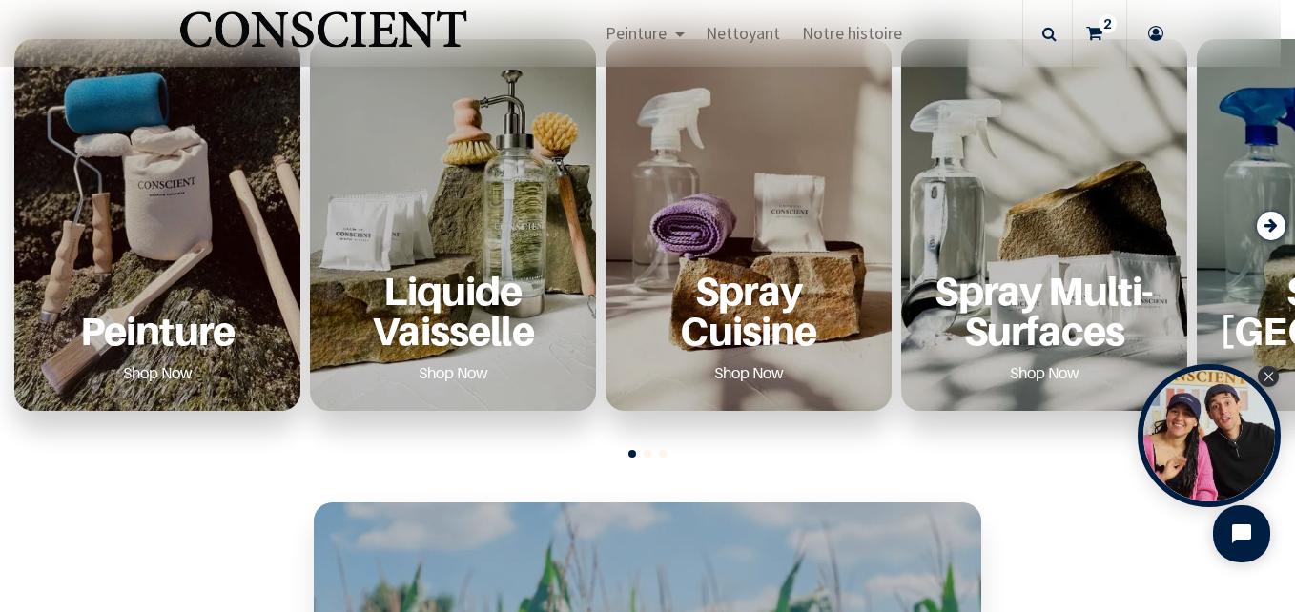
scroll to position [763, 0]
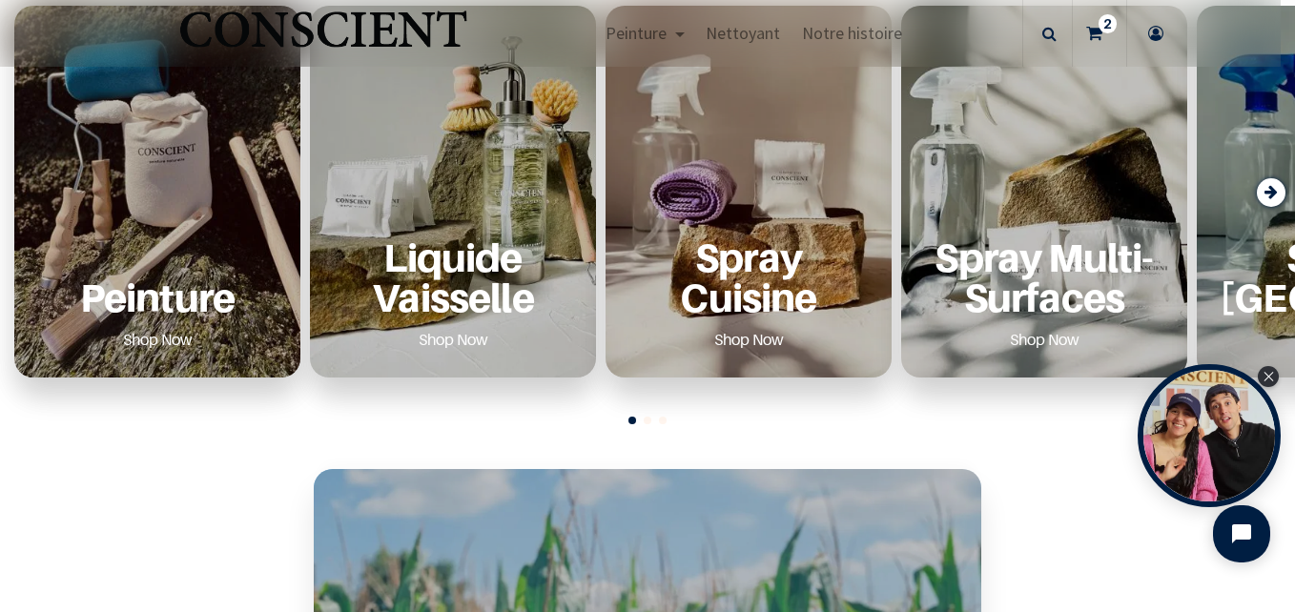
click at [174, 278] on p "Peinture" at bounding box center [157, 297] width 240 height 39
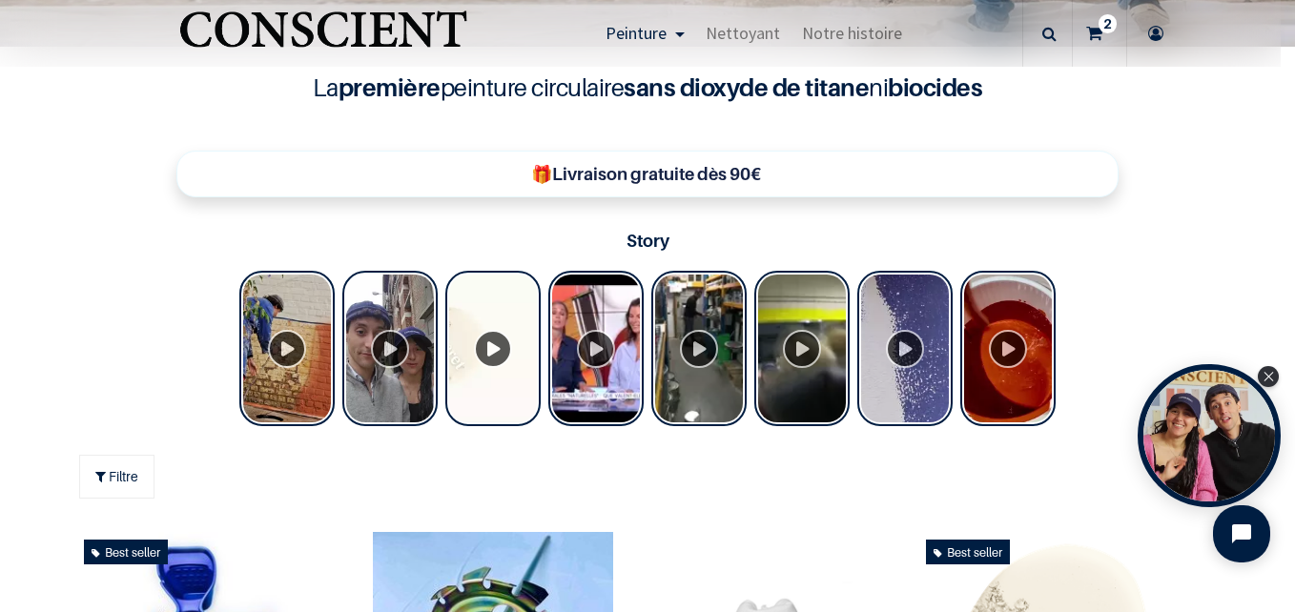
scroll to position [669, 0]
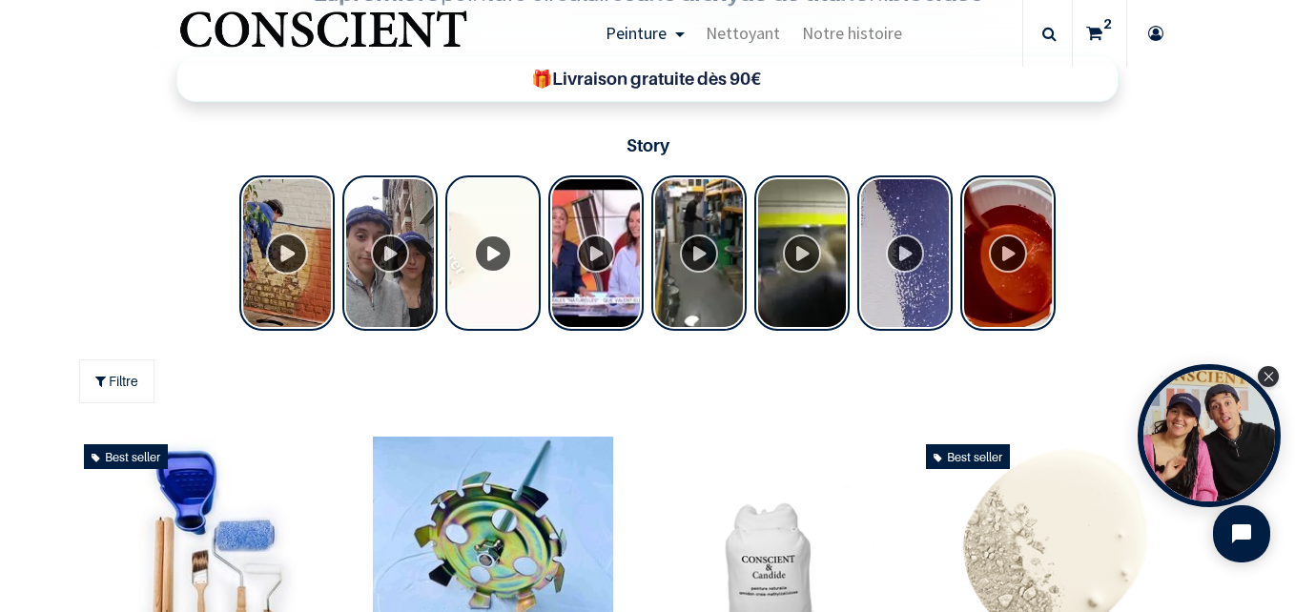
click at [279, 250] on div "Tolstoy Stories" at bounding box center [286, 252] width 95 height 155
click at [899, 252] on div "Tolstoy Stories" at bounding box center [904, 252] width 95 height 155
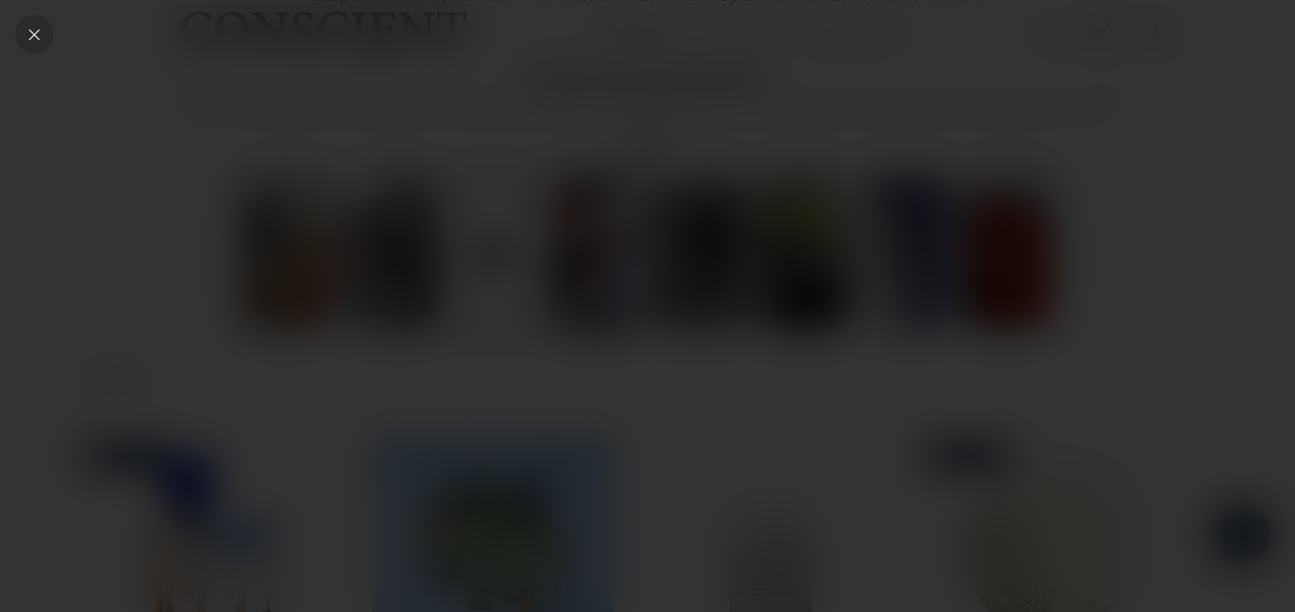
click at [37, 39] on icon "Close" at bounding box center [34, 34] width 17 height 17
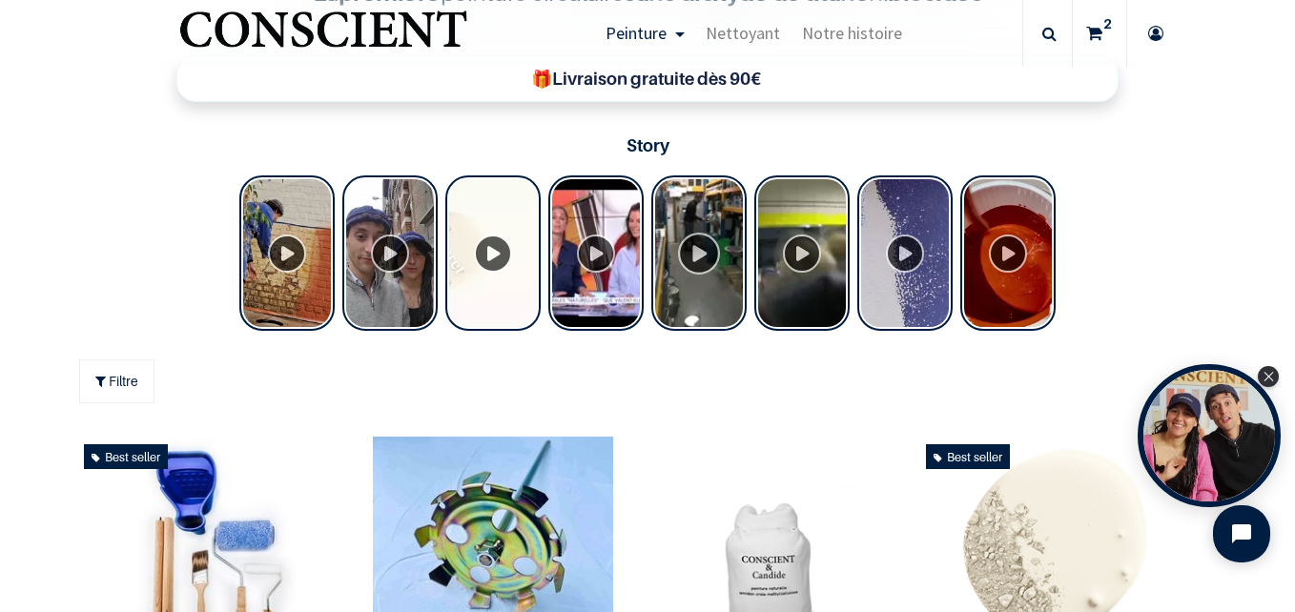
click at [701, 257] on div "Tolstoy Stories" at bounding box center [698, 252] width 95 height 155
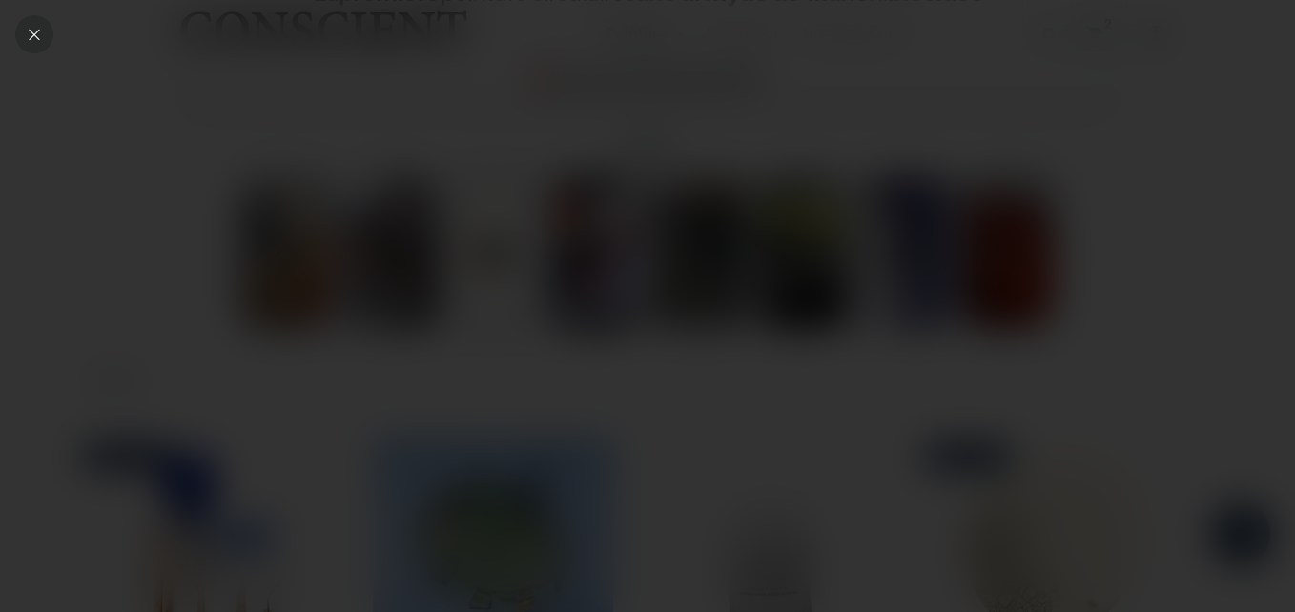
click at [37, 33] on icon "Close" at bounding box center [34, 34] width 17 height 17
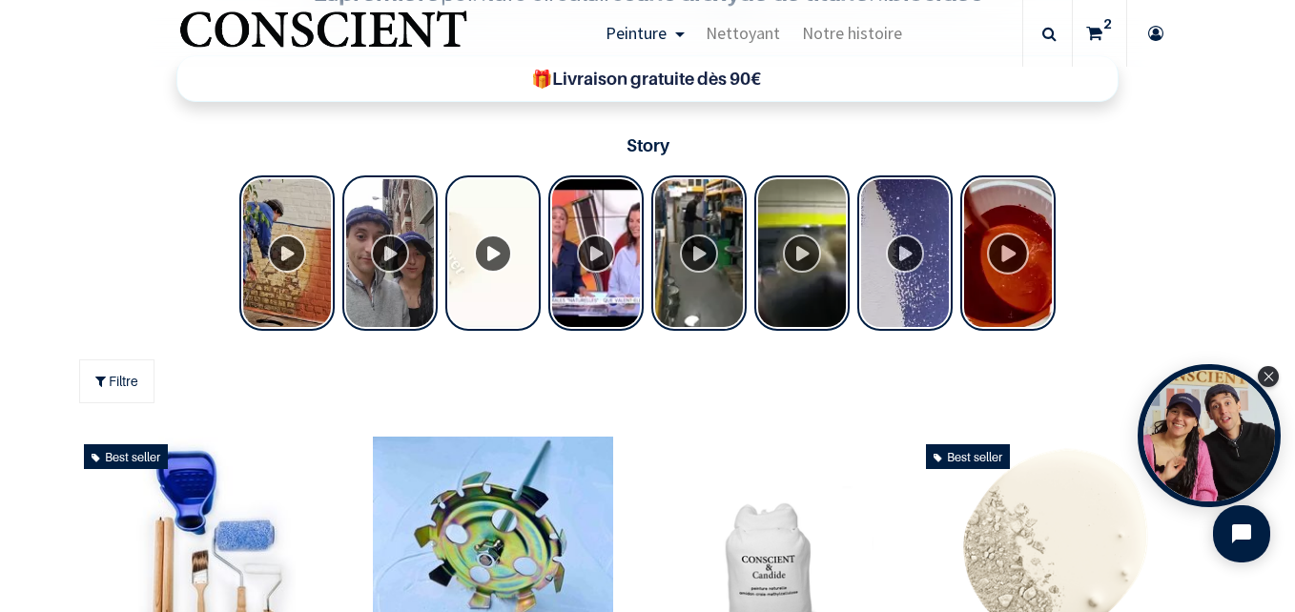
click at [1002, 280] on div "Tolstoy Stories" at bounding box center [1007, 252] width 95 height 155
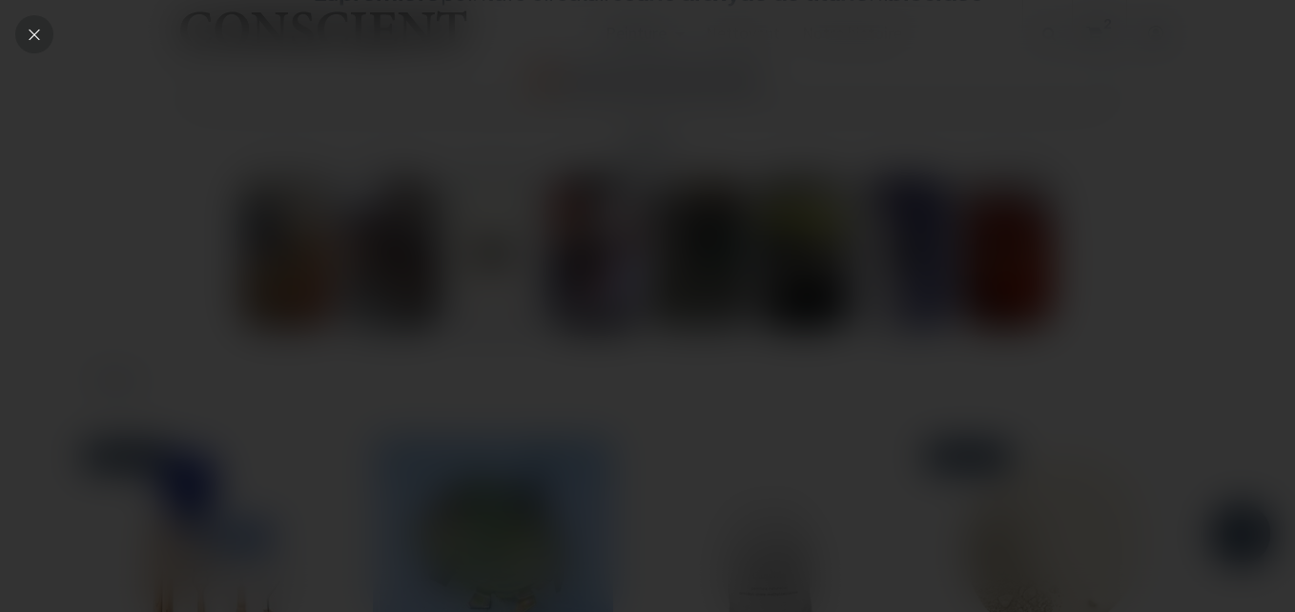
click at [41, 33] on icon "Close" at bounding box center [34, 34] width 17 height 17
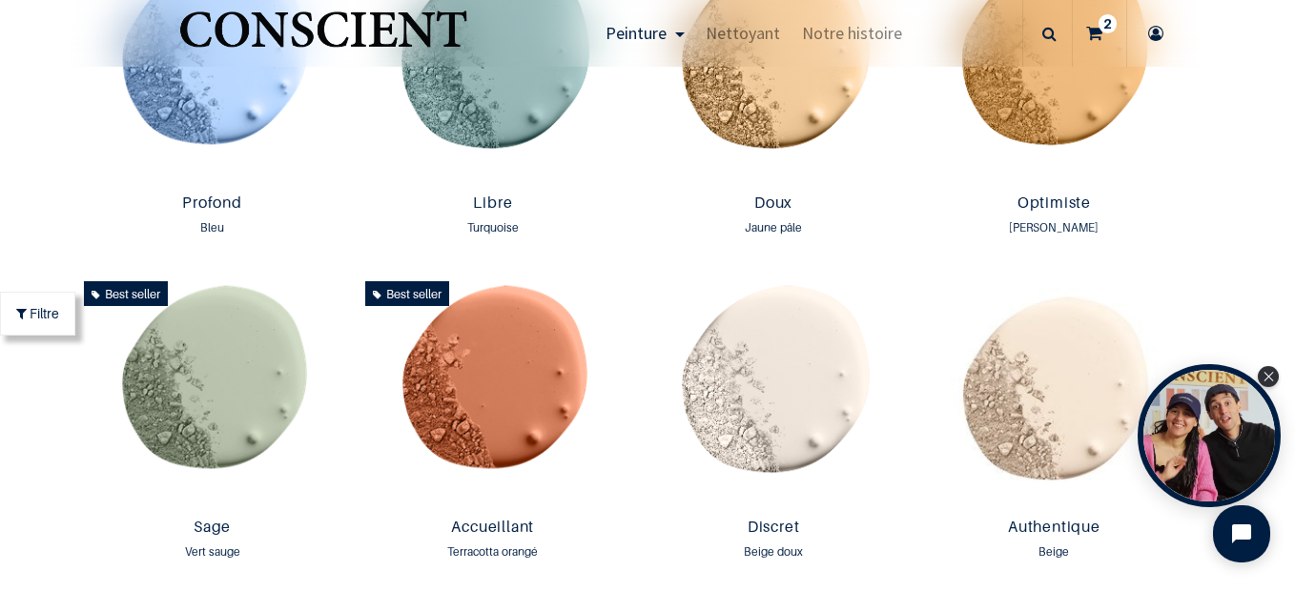
scroll to position [1432, 0]
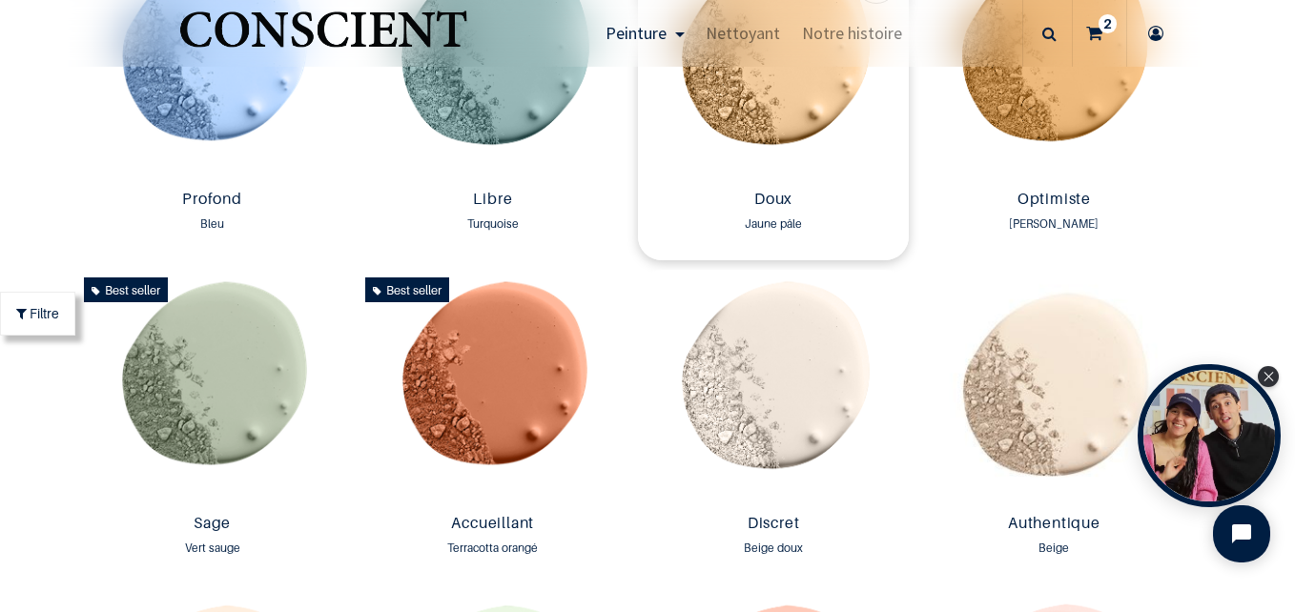
click at [774, 100] on img at bounding box center [773, 64] width 271 height 237
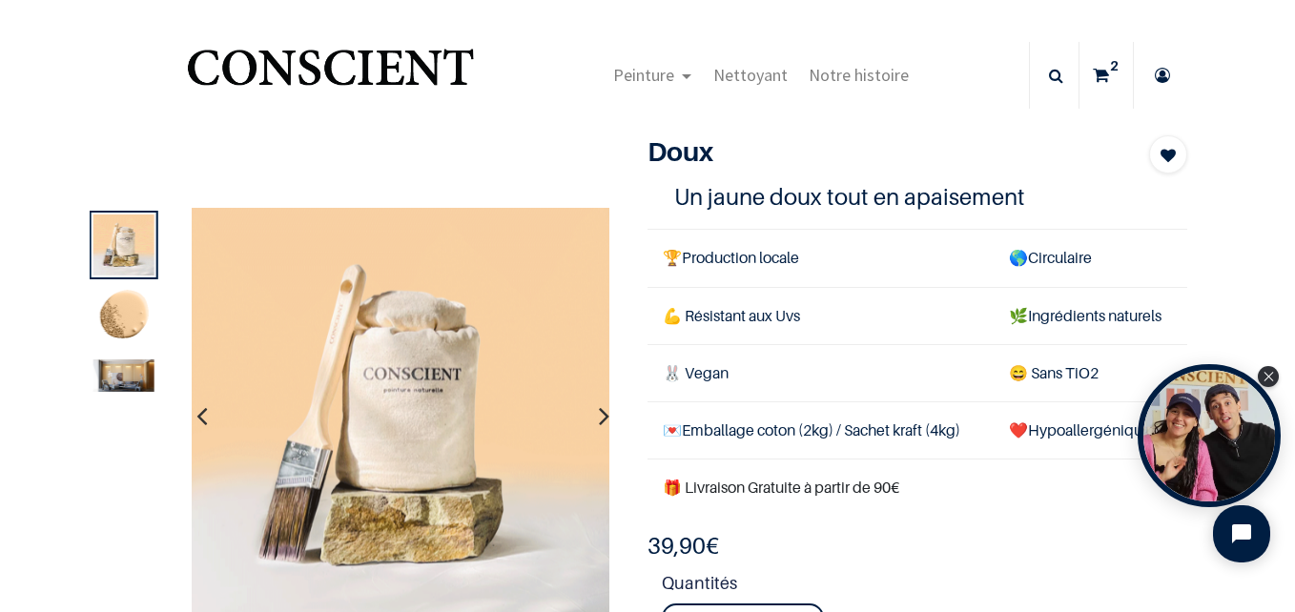
click at [599, 423] on icon "button" at bounding box center [604, 416] width 10 height 52
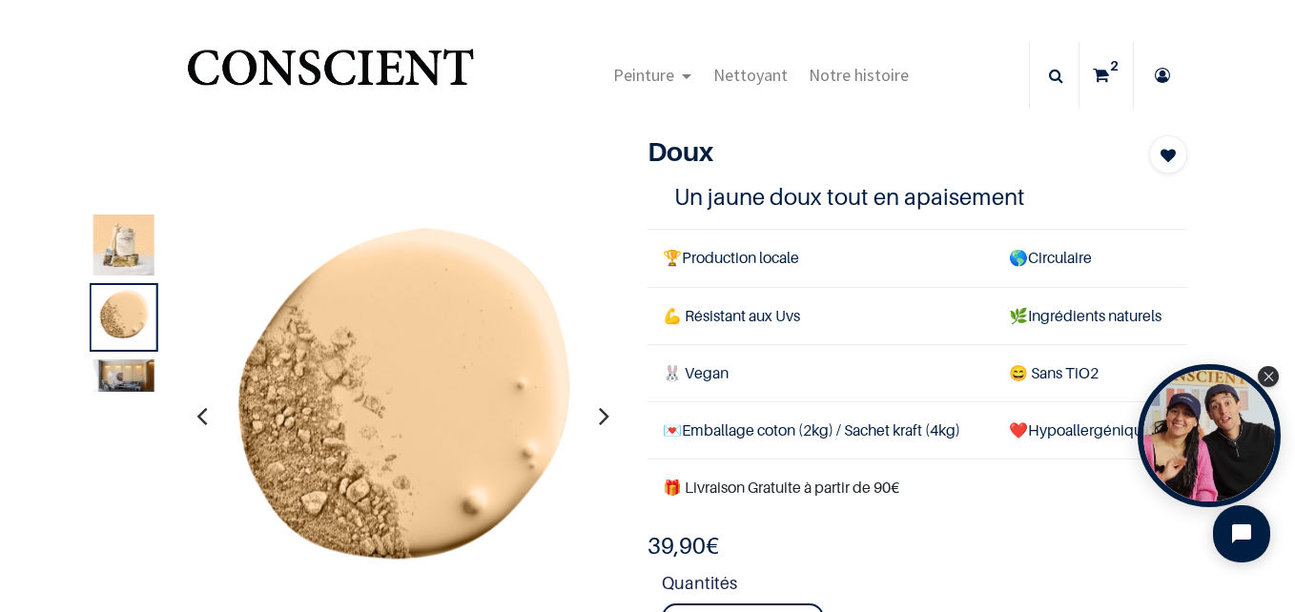
click at [599, 423] on icon "button" at bounding box center [604, 416] width 10 height 52
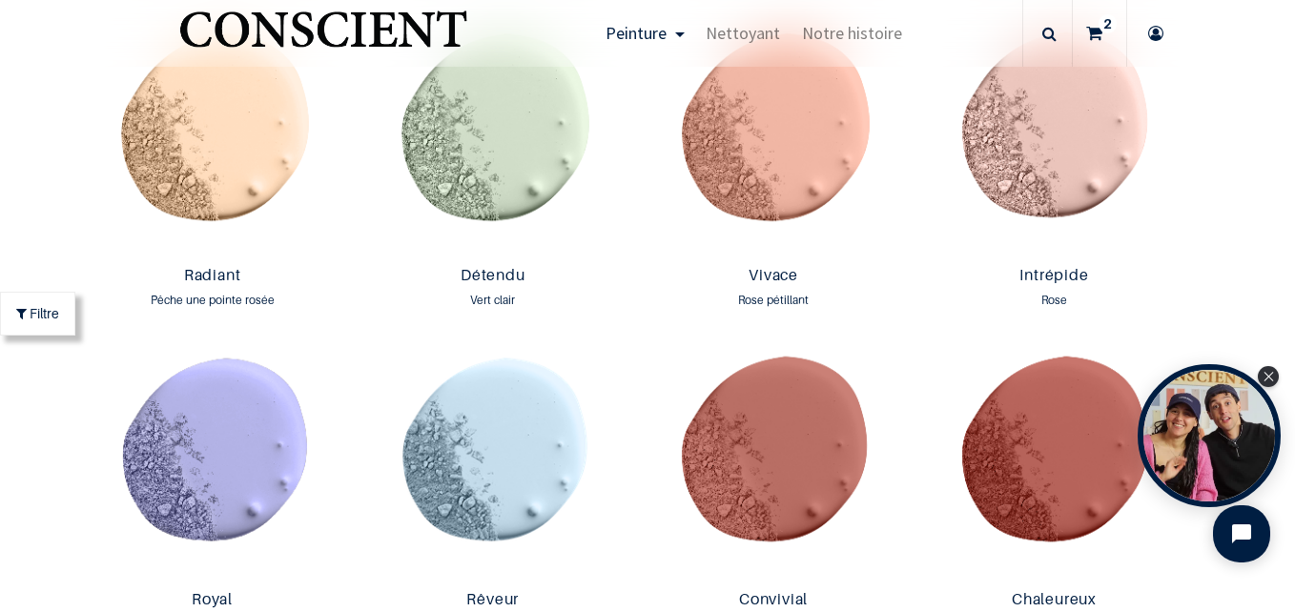
scroll to position [2290, 0]
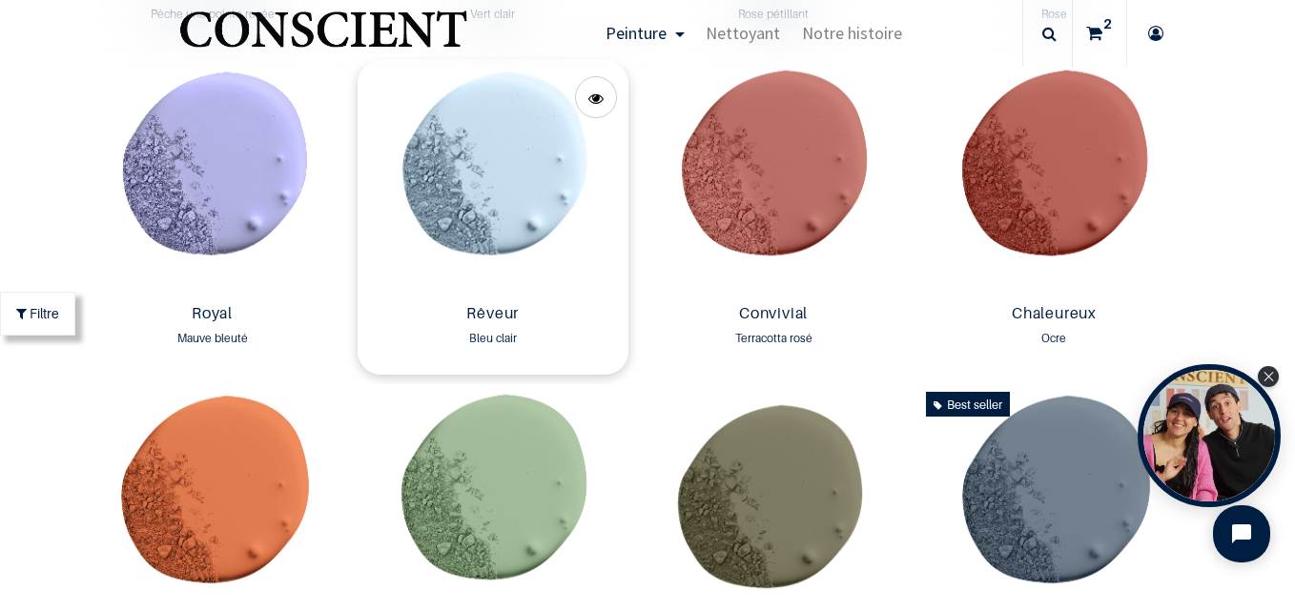
click at [523, 211] on img at bounding box center [493, 178] width 271 height 237
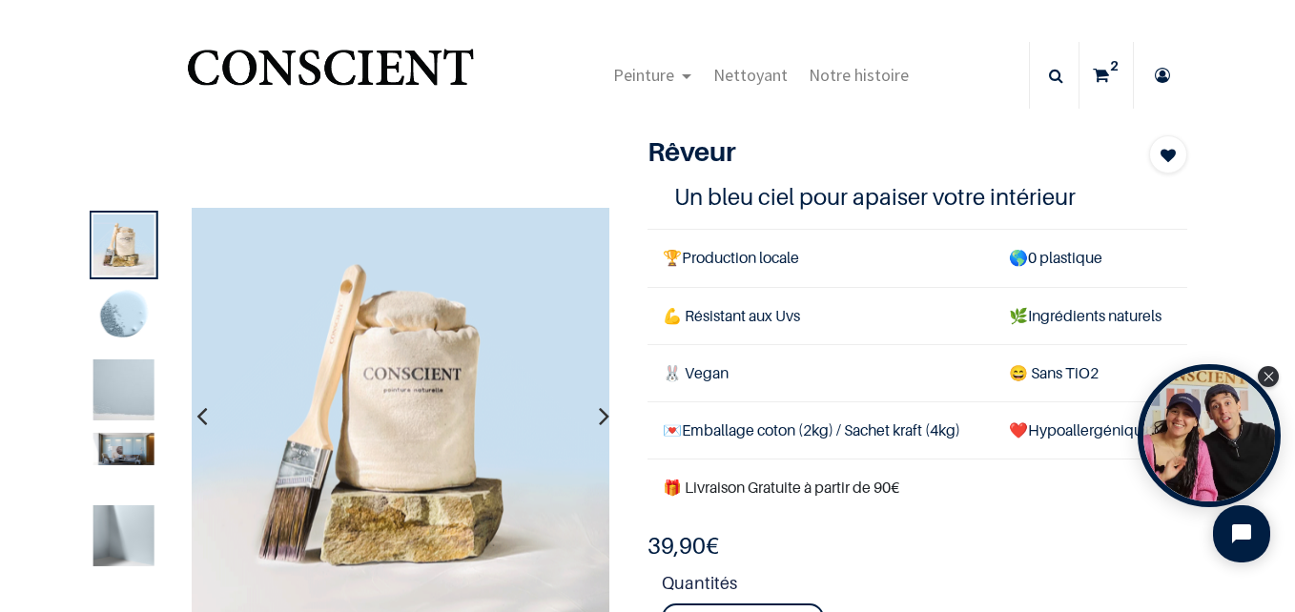
click at [599, 409] on icon "button" at bounding box center [604, 417] width 10 height 52
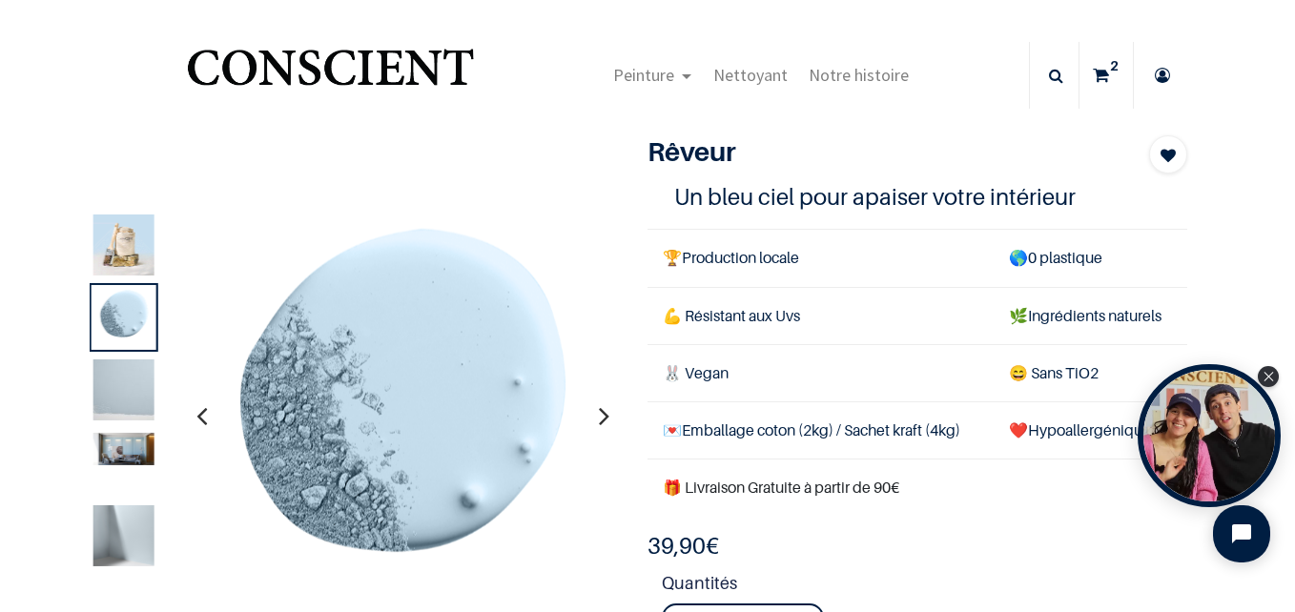
click at [599, 409] on icon "button" at bounding box center [604, 417] width 10 height 52
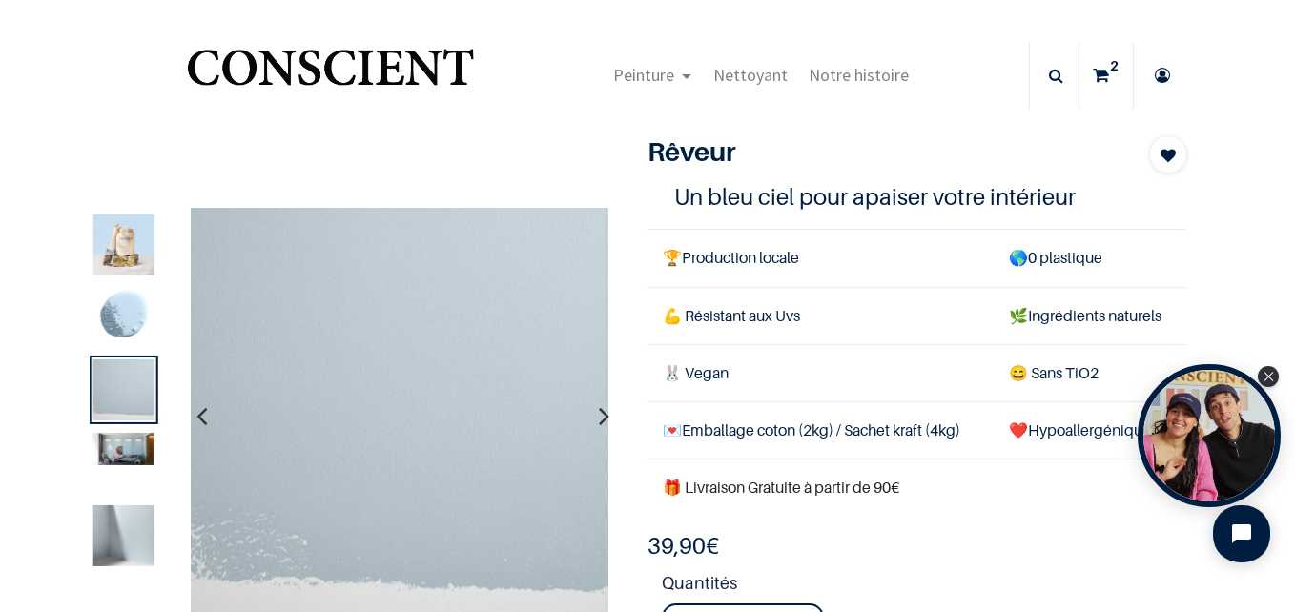
click at [601, 418] on icon "button" at bounding box center [604, 417] width 10 height 52
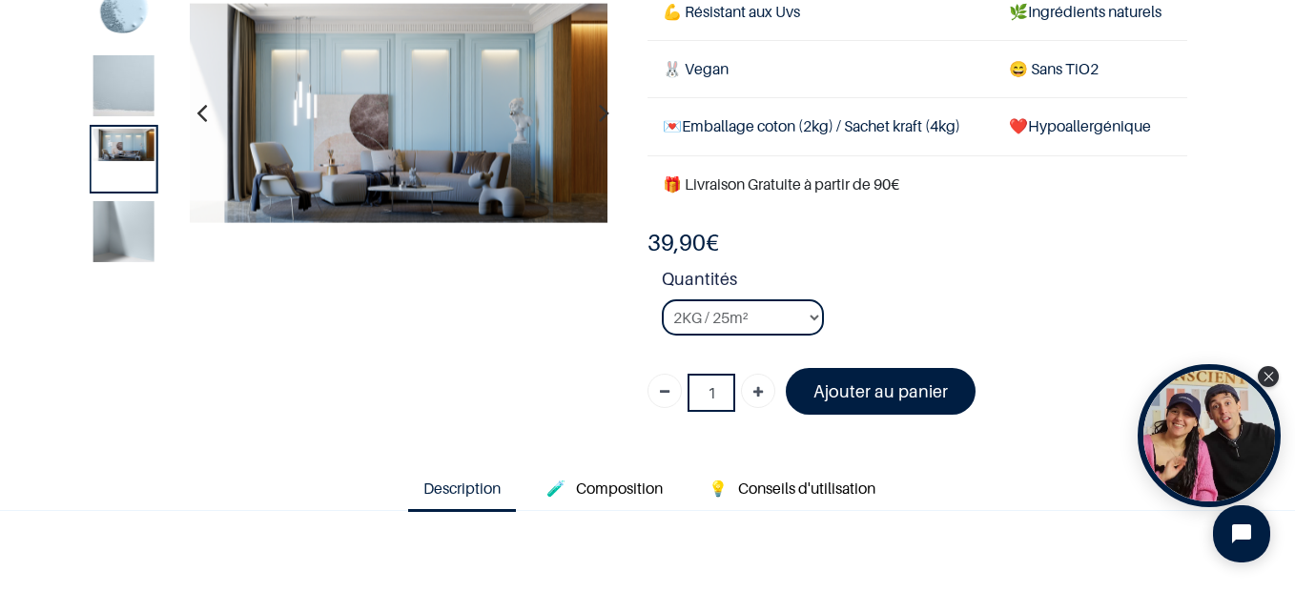
scroll to position [95, 0]
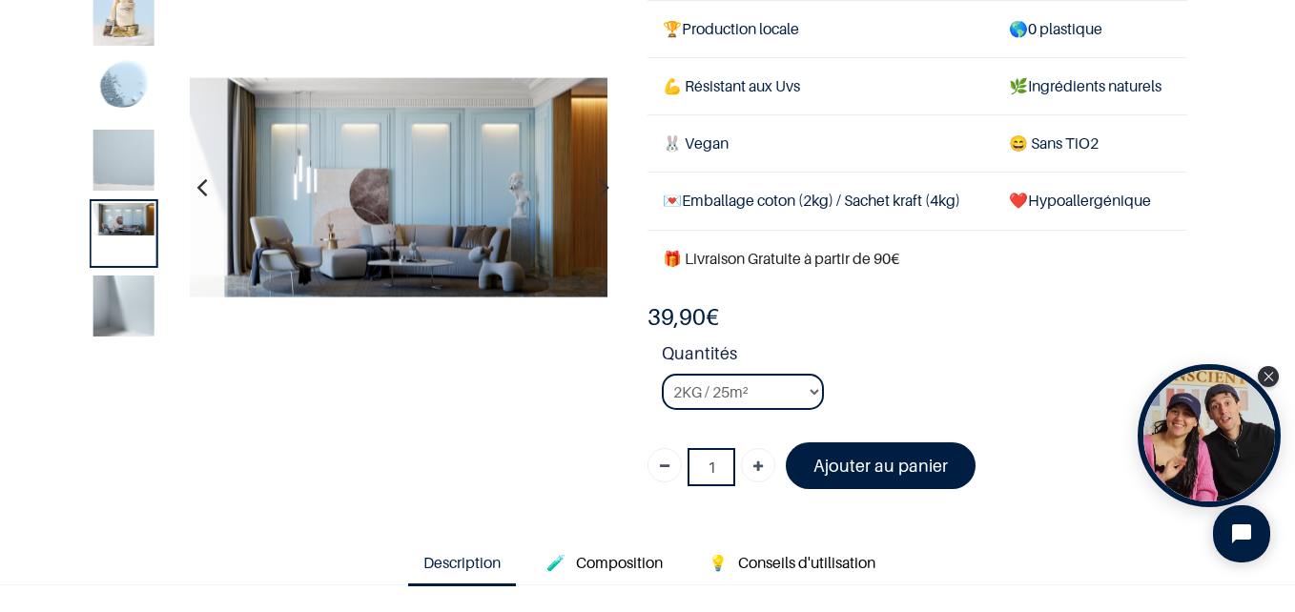
scroll to position [95, 0]
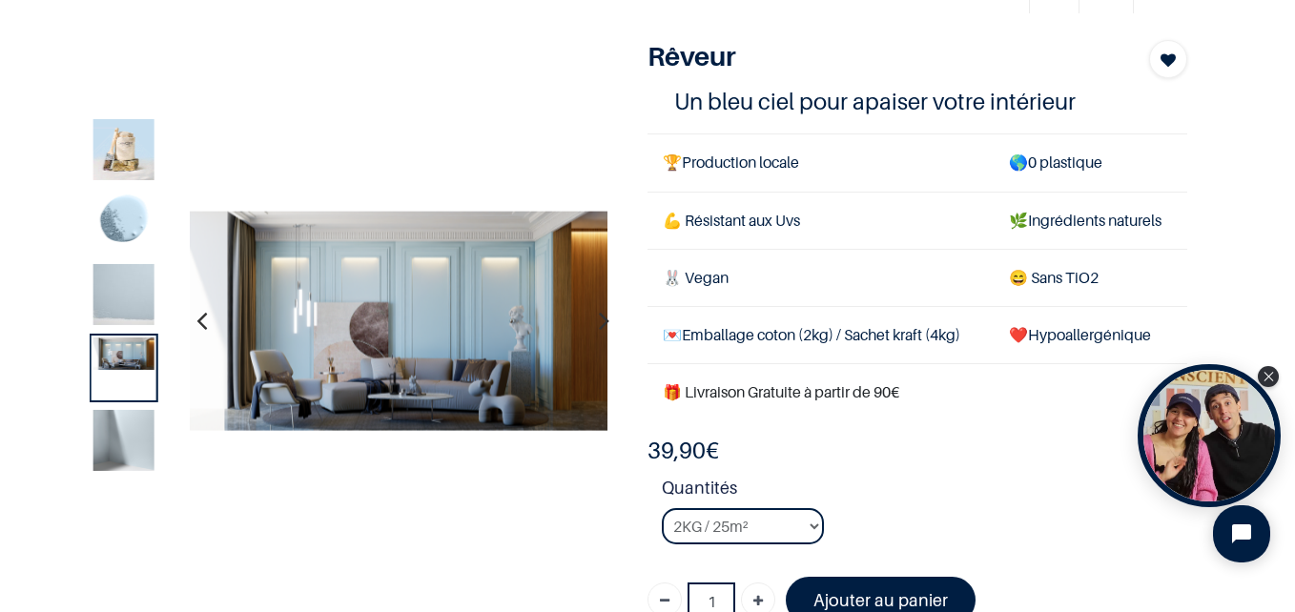
click at [599, 324] on icon "button" at bounding box center [604, 322] width 10 height 52
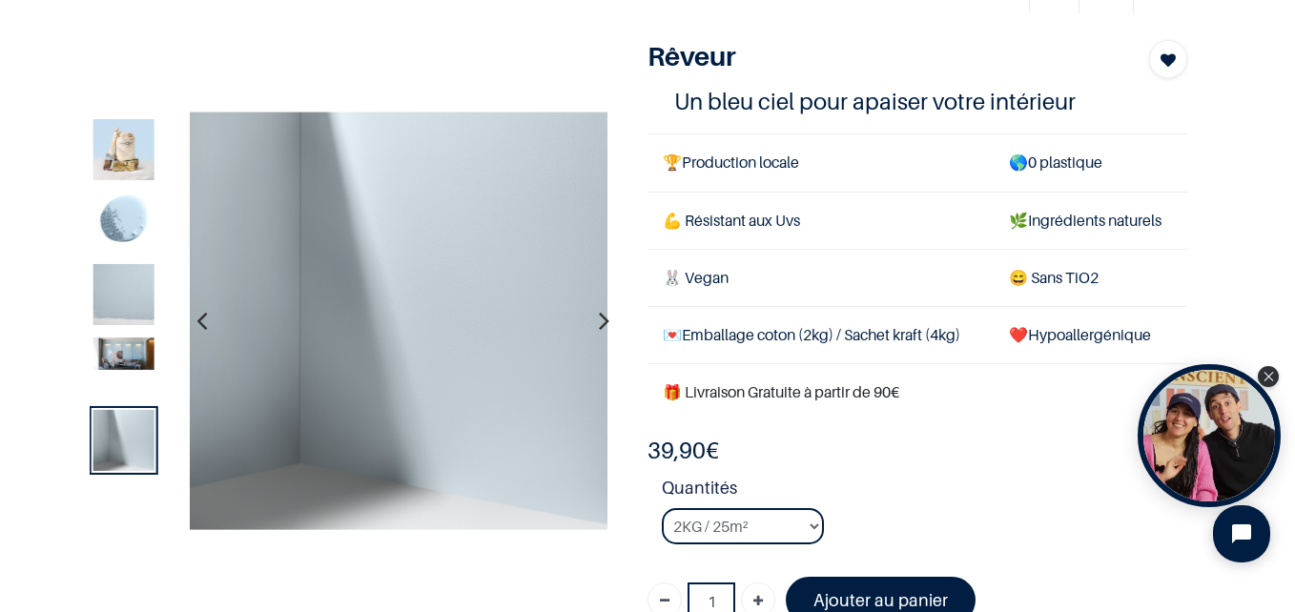
click at [599, 324] on icon "button" at bounding box center [604, 322] width 10 height 52
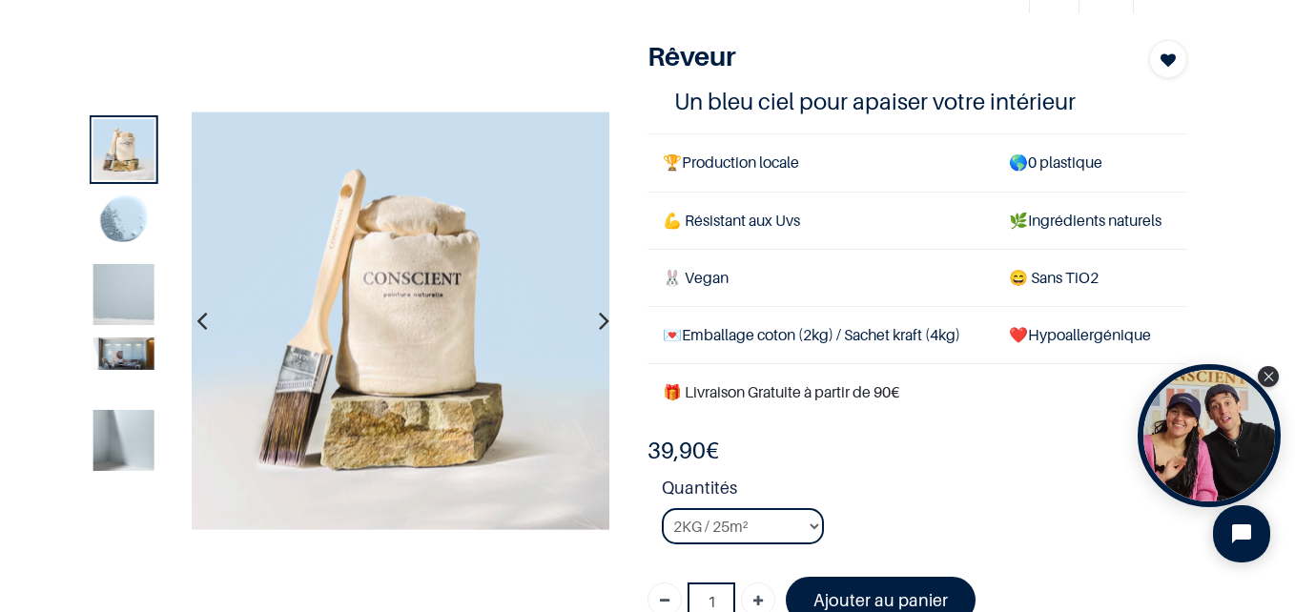
click at [599, 324] on icon "button" at bounding box center [604, 322] width 10 height 52
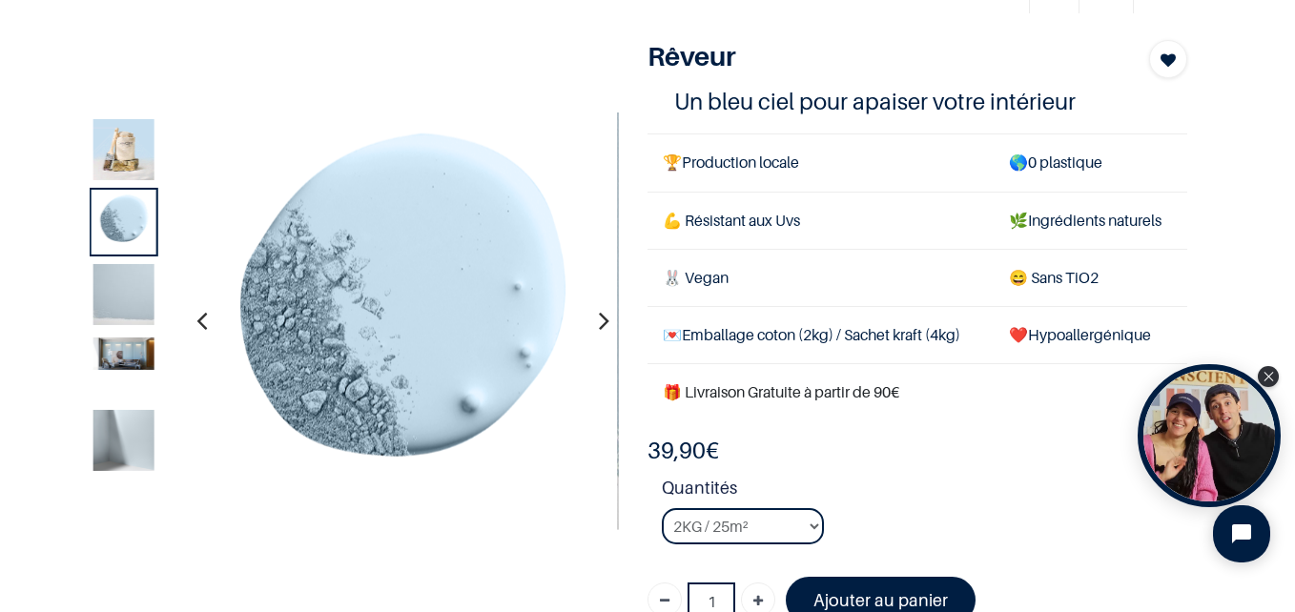
click at [599, 324] on icon "button" at bounding box center [604, 322] width 10 height 52
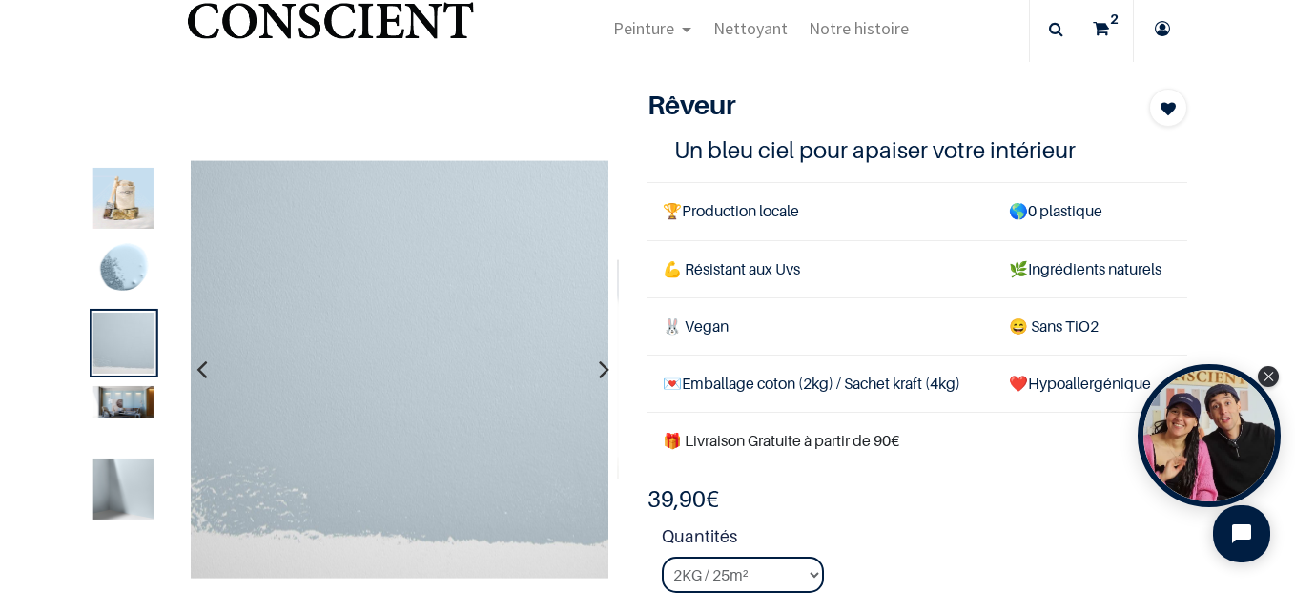
scroll to position [0, 0]
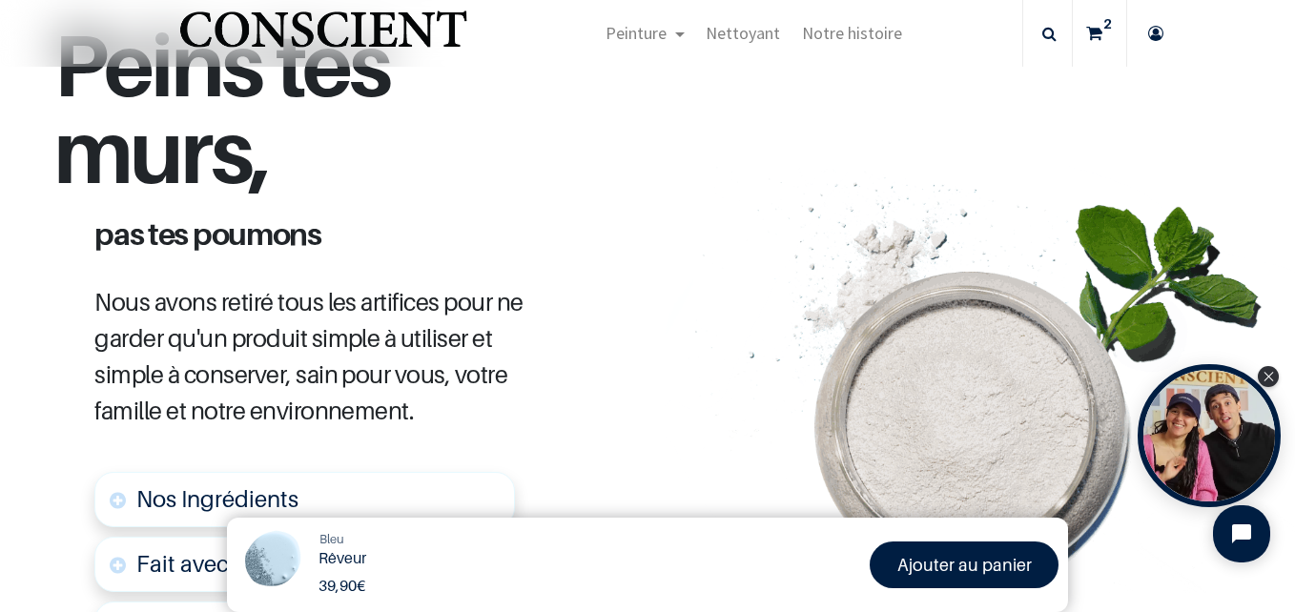
scroll to position [572, 0]
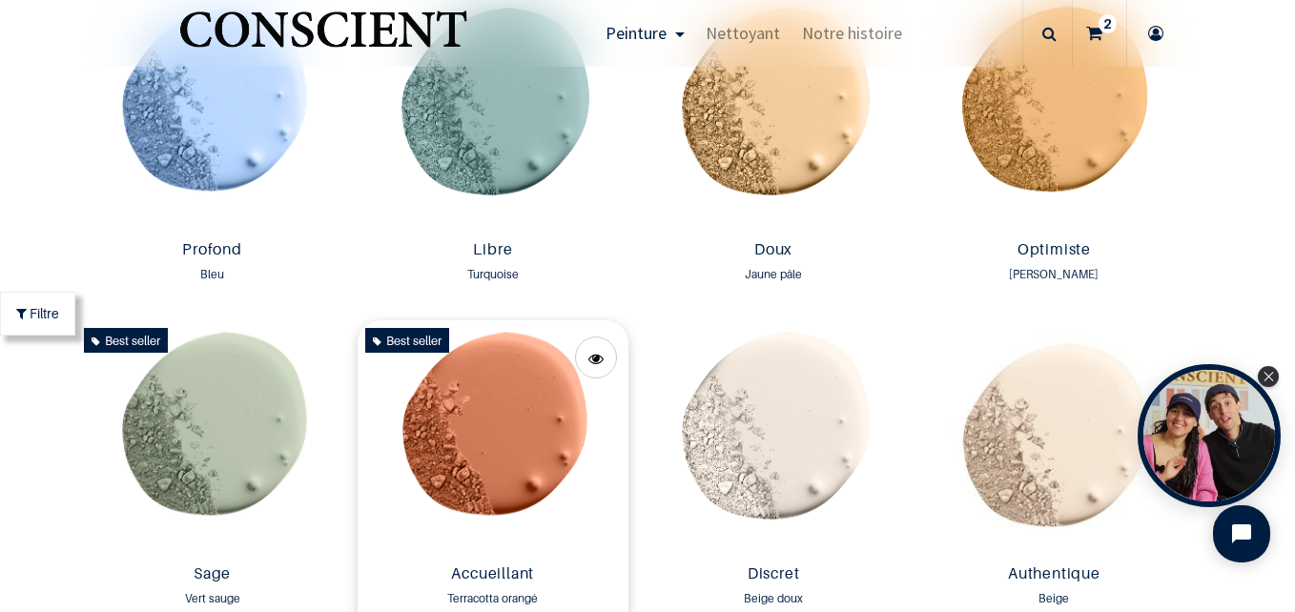
scroll to position [1336, 0]
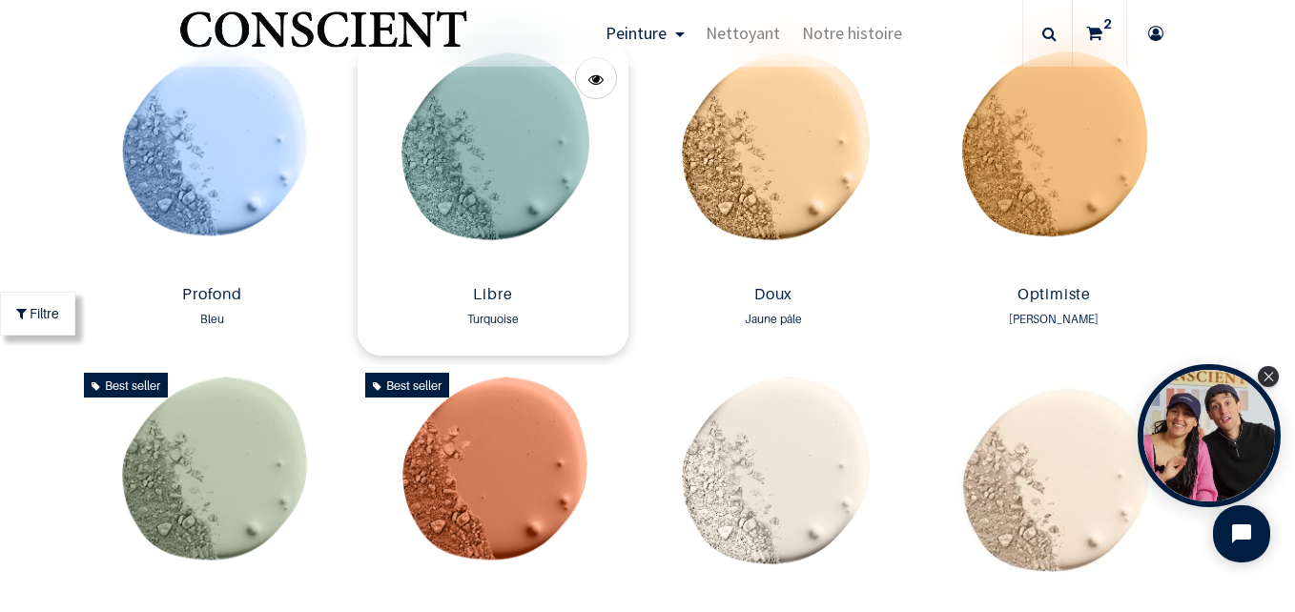
click at [490, 193] on img at bounding box center [493, 159] width 271 height 237
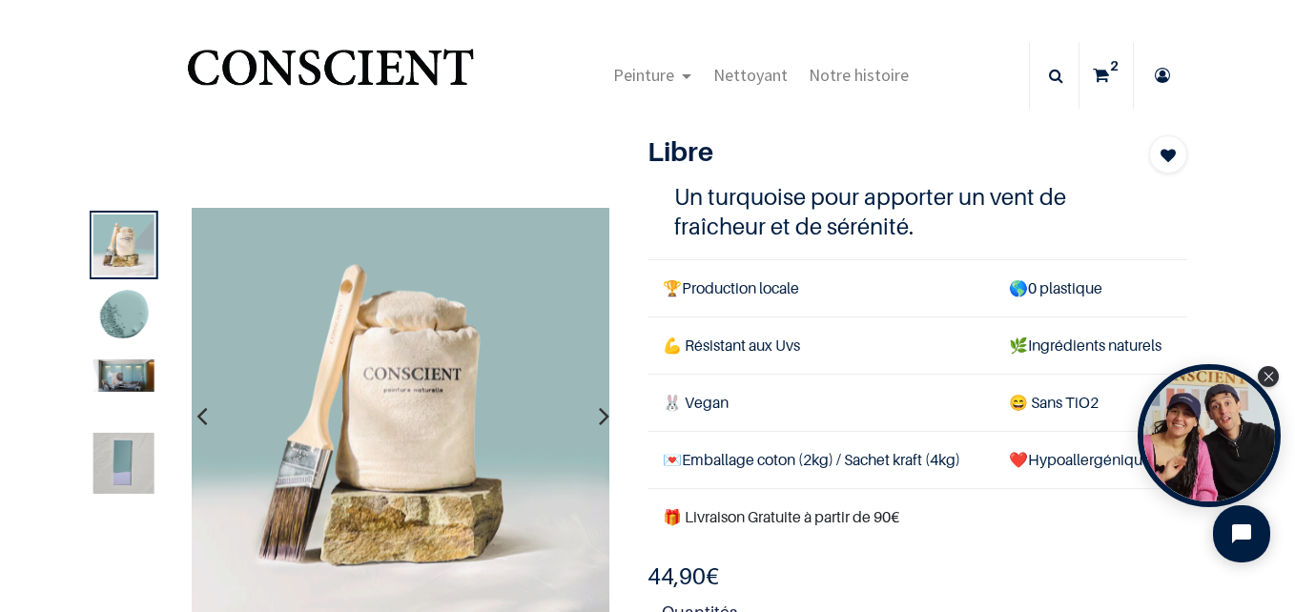
click at [599, 413] on icon "button" at bounding box center [604, 416] width 10 height 52
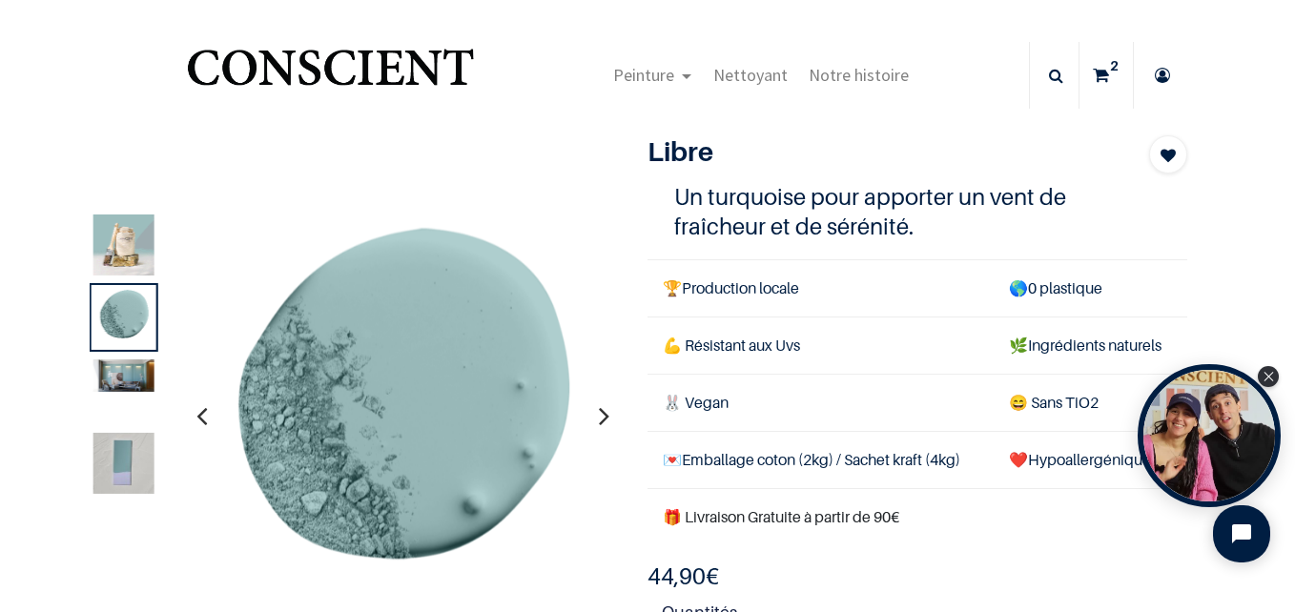
click at [599, 413] on icon "button" at bounding box center [604, 416] width 10 height 52
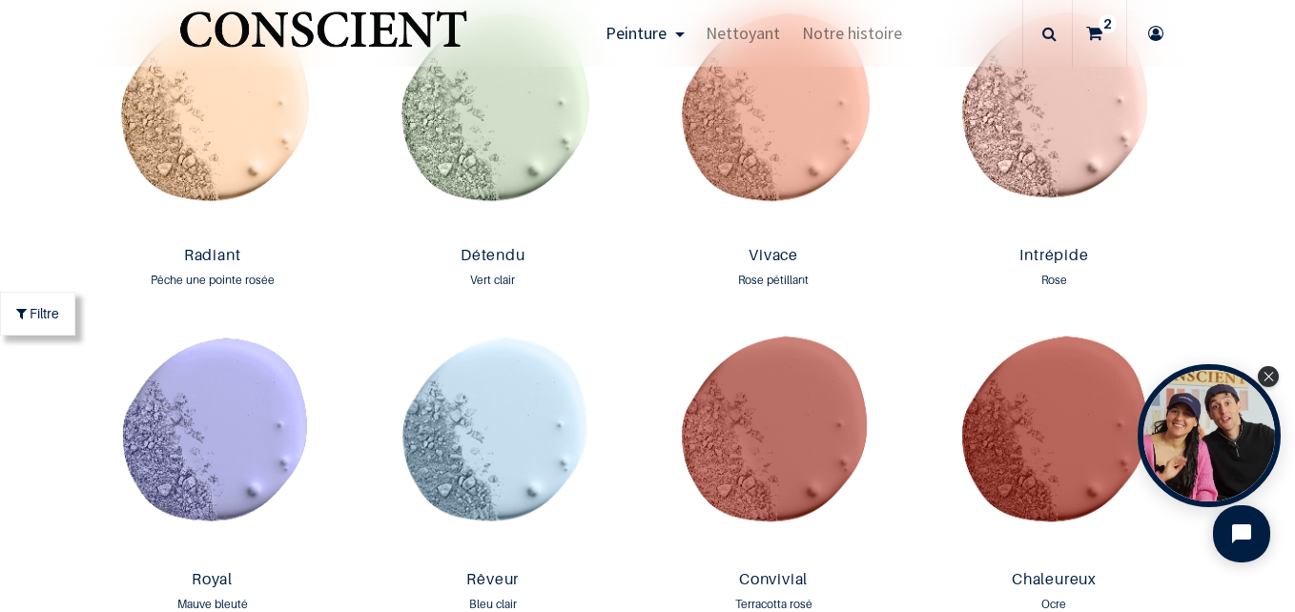
scroll to position [2195, 0]
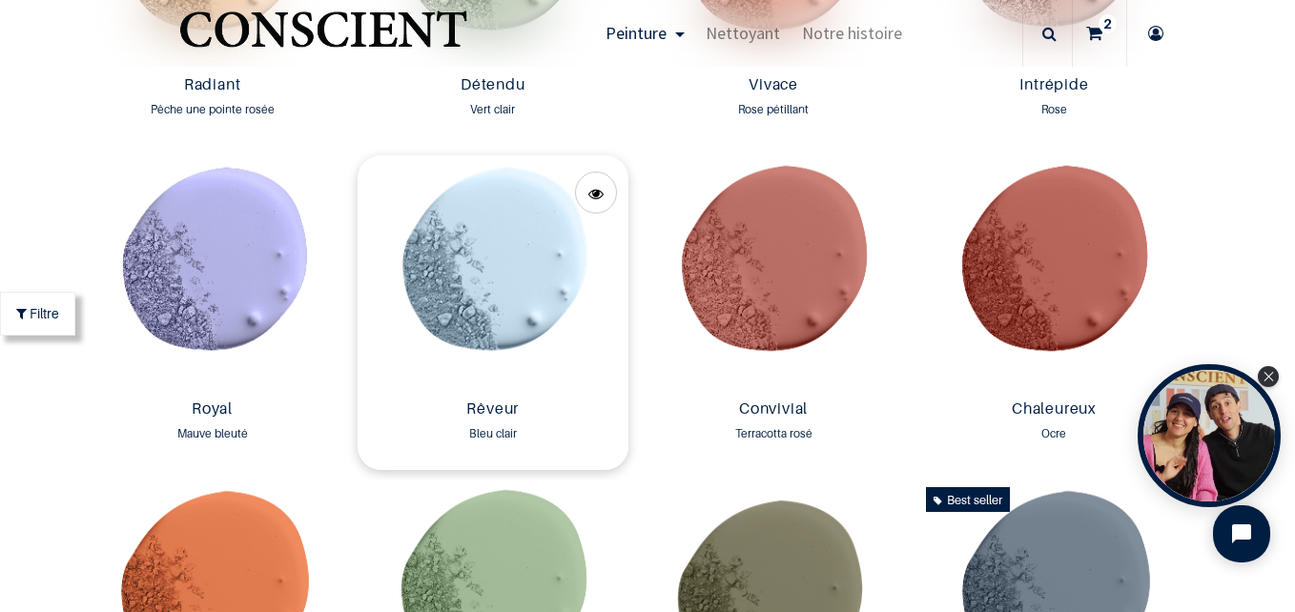
click at [486, 225] on img at bounding box center [493, 273] width 271 height 237
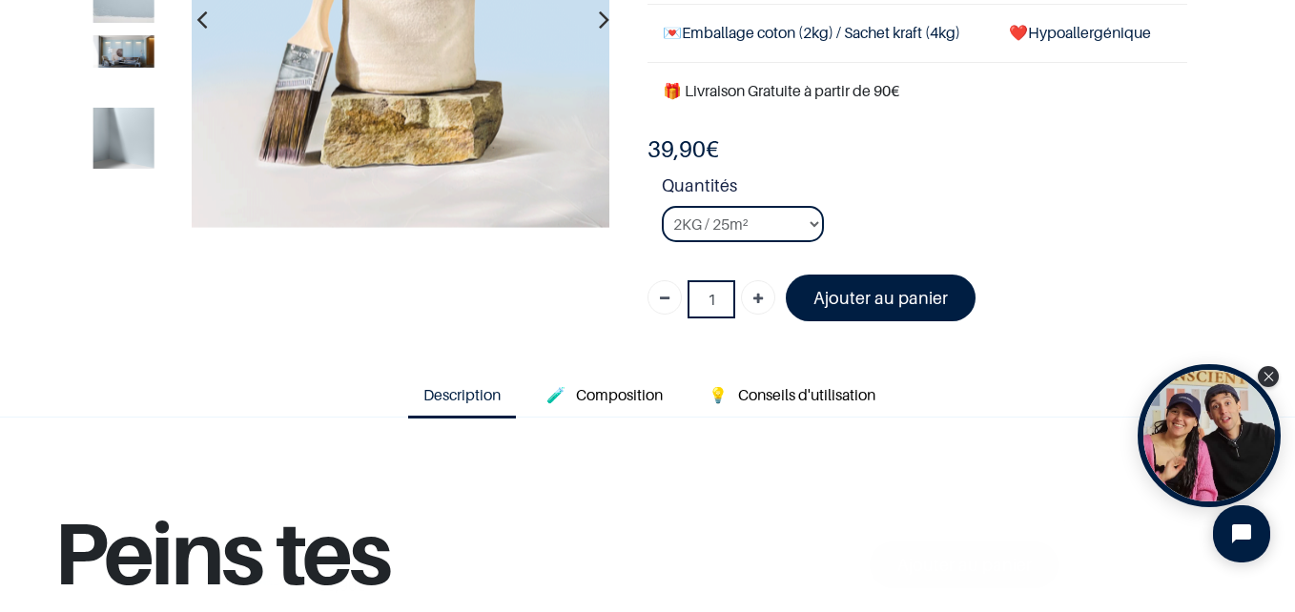
scroll to position [286, 0]
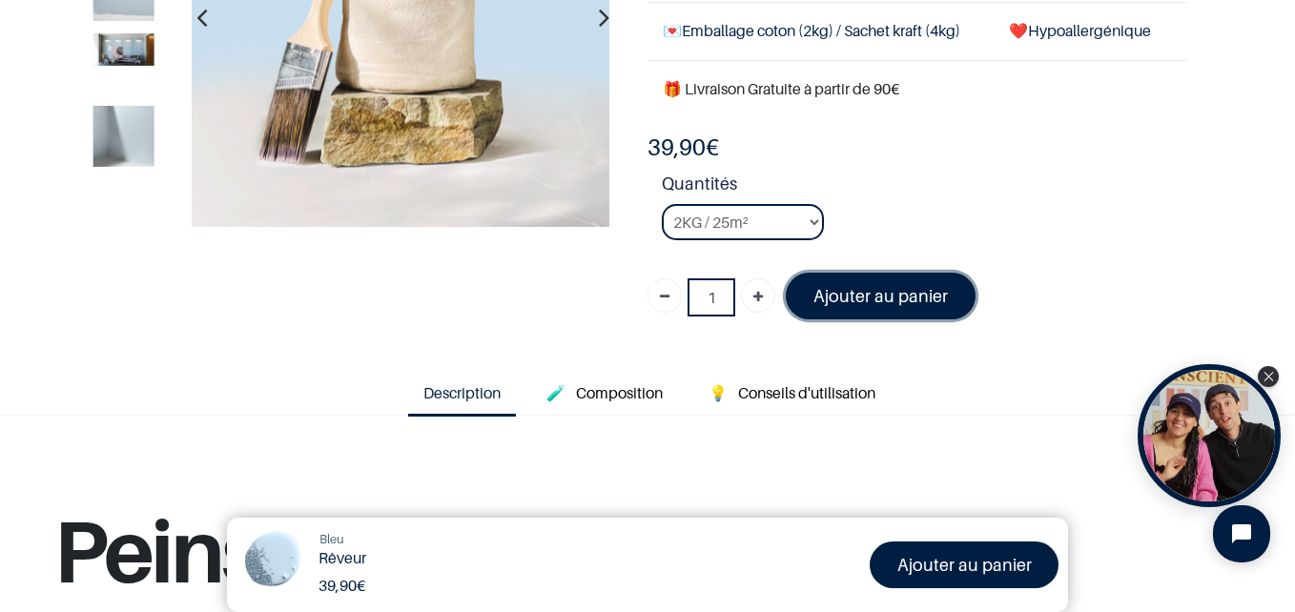
click at [863, 304] on font "Ajouter au panier" at bounding box center [881, 296] width 134 height 20
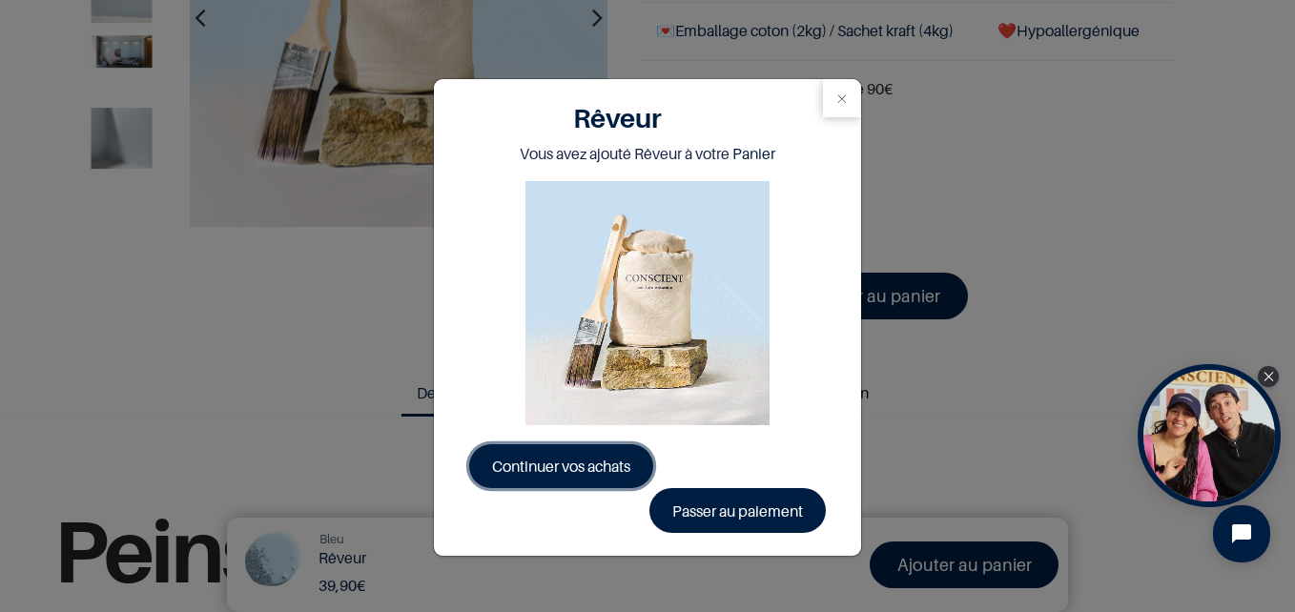
click at [542, 461] on span "Continuer vos achats" at bounding box center [561, 466] width 138 height 19
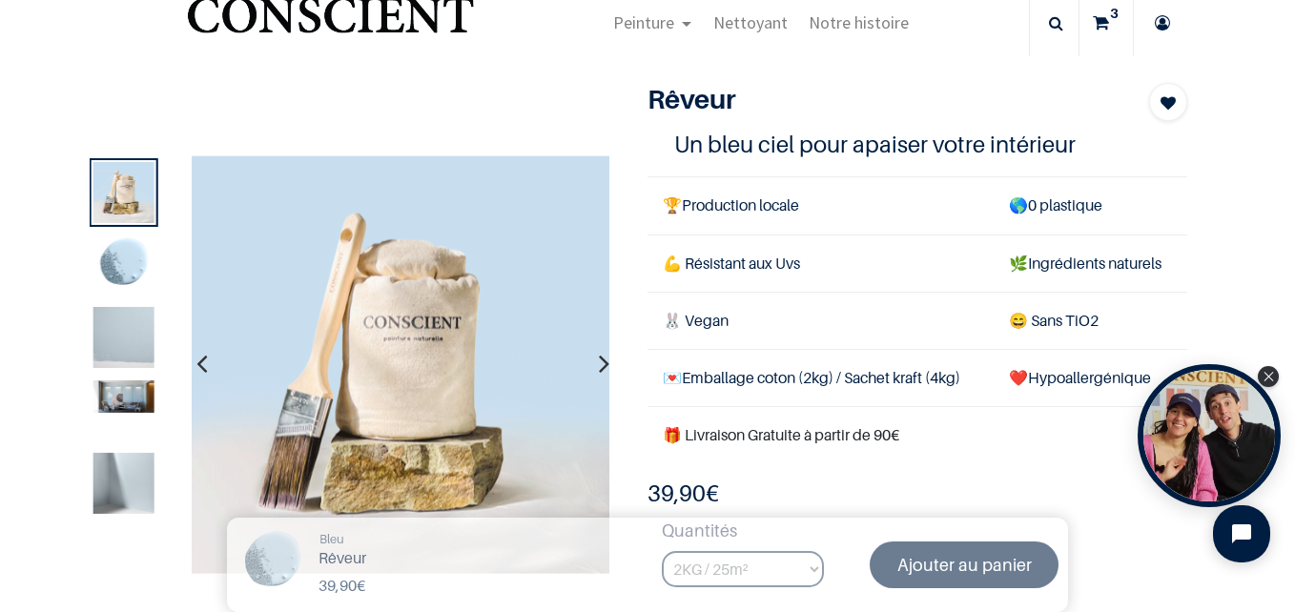
scroll to position [26, 0]
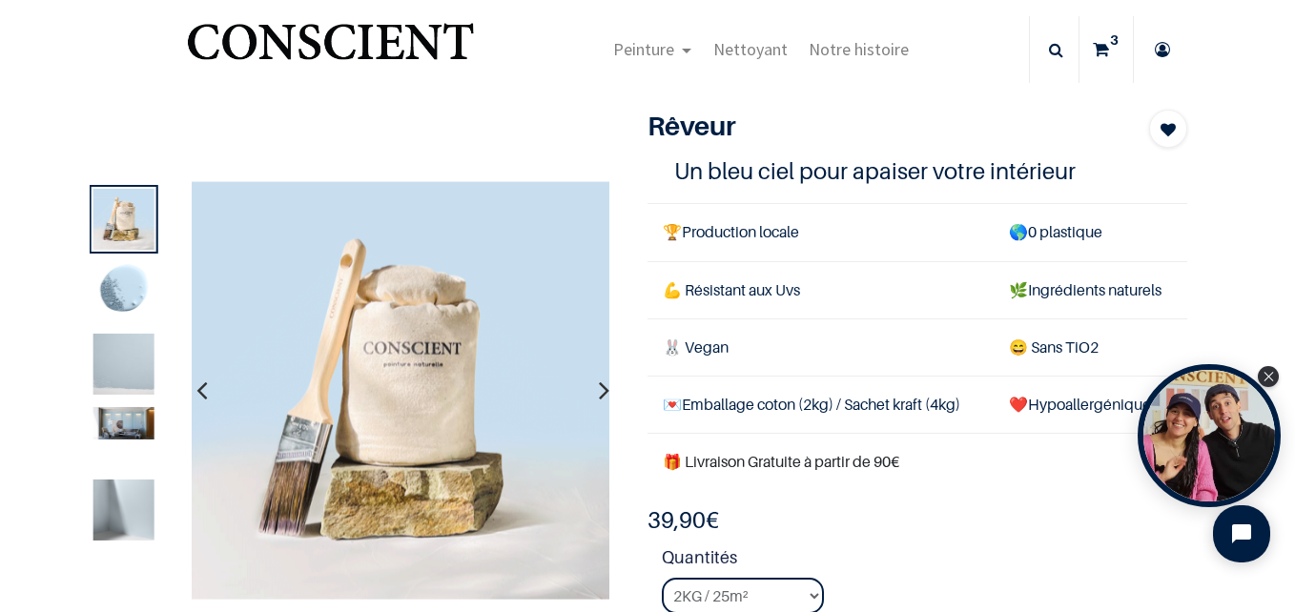
click at [1093, 48] on icon at bounding box center [1101, 49] width 16 height 67
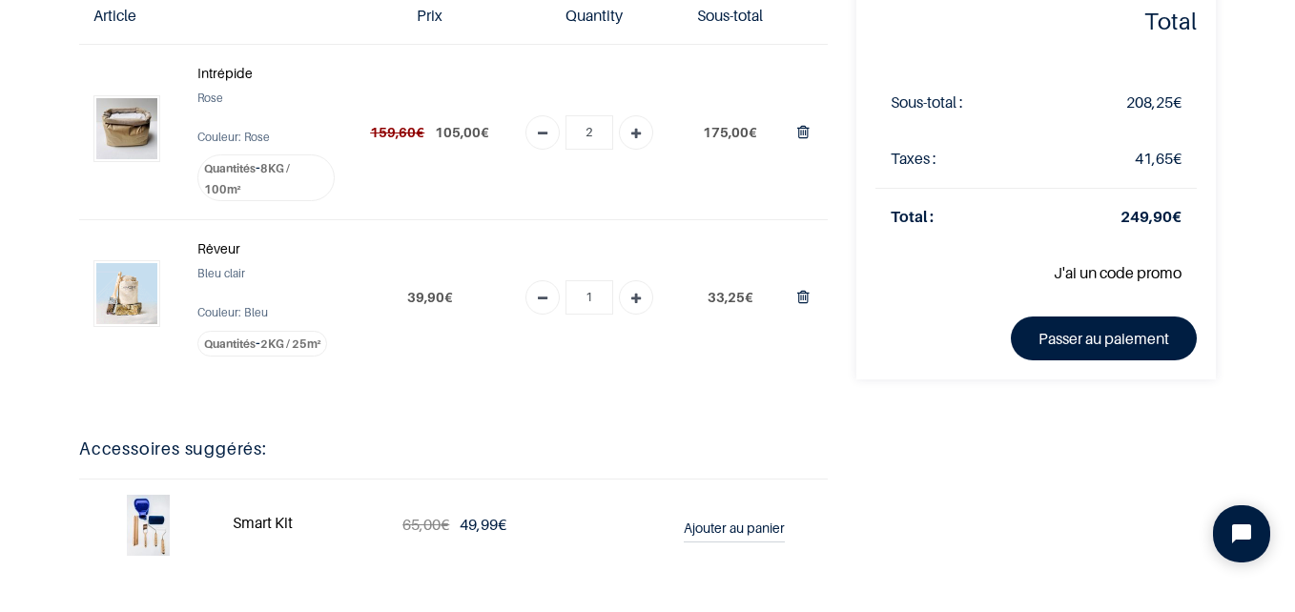
scroll to position [95, 0]
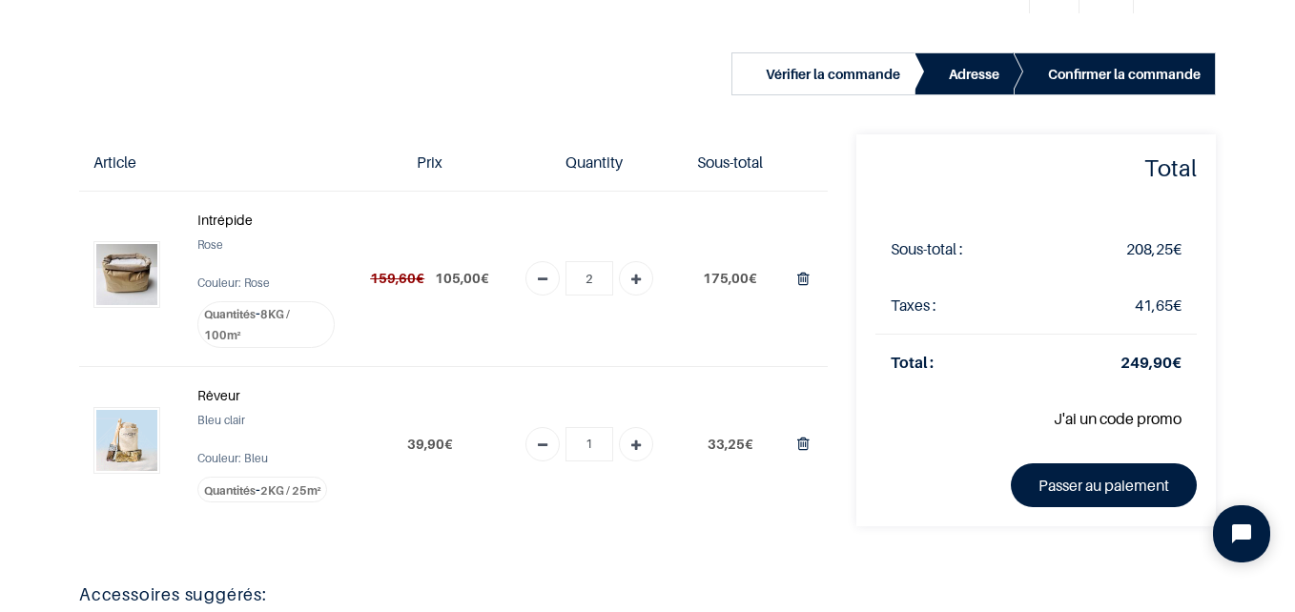
click at [210, 220] on strong "Intrépide" at bounding box center [224, 220] width 55 height 16
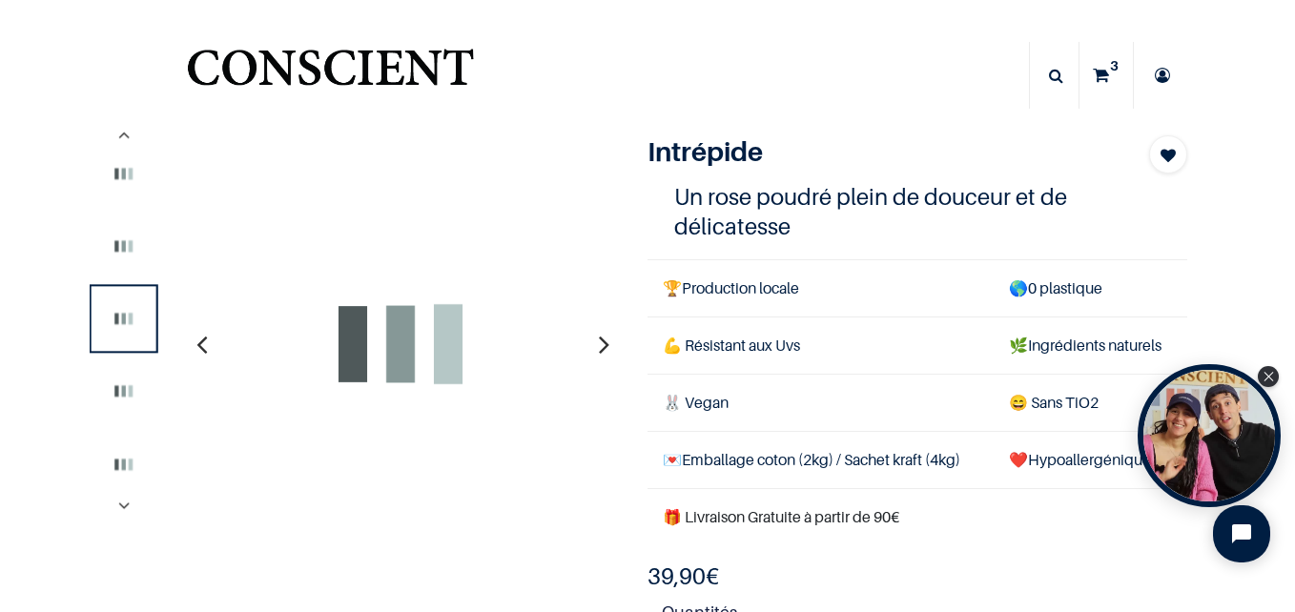
select select "12"
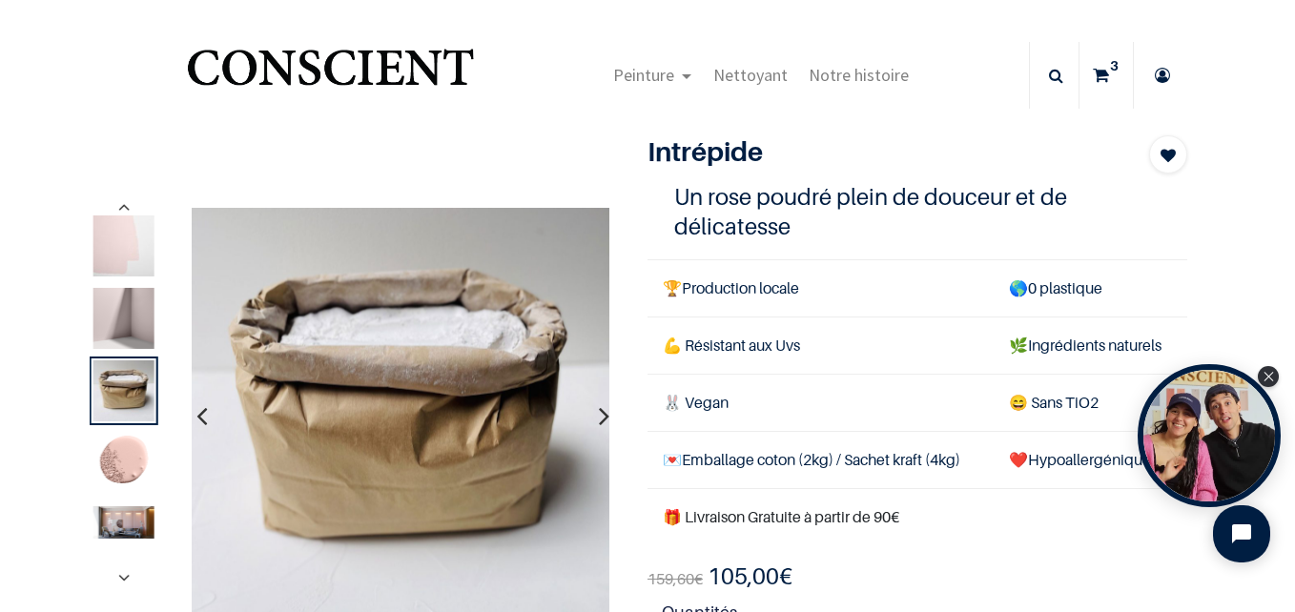
click at [135, 523] on img at bounding box center [123, 522] width 61 height 32
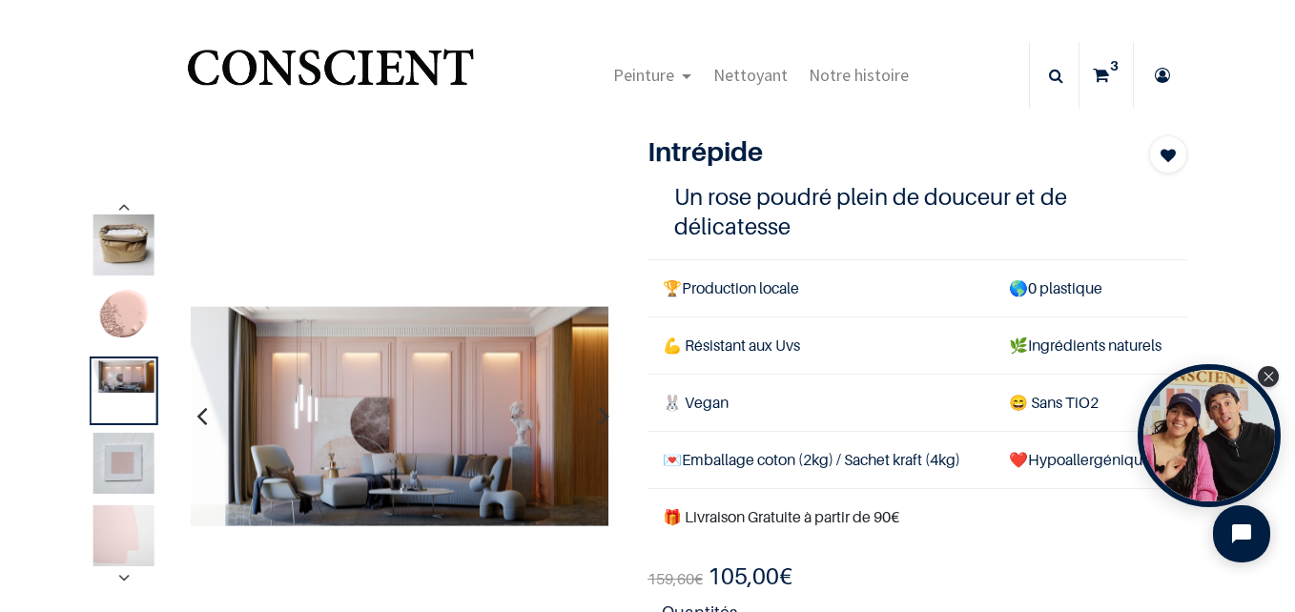
click at [197, 416] on icon "button" at bounding box center [201, 417] width 10 height 52
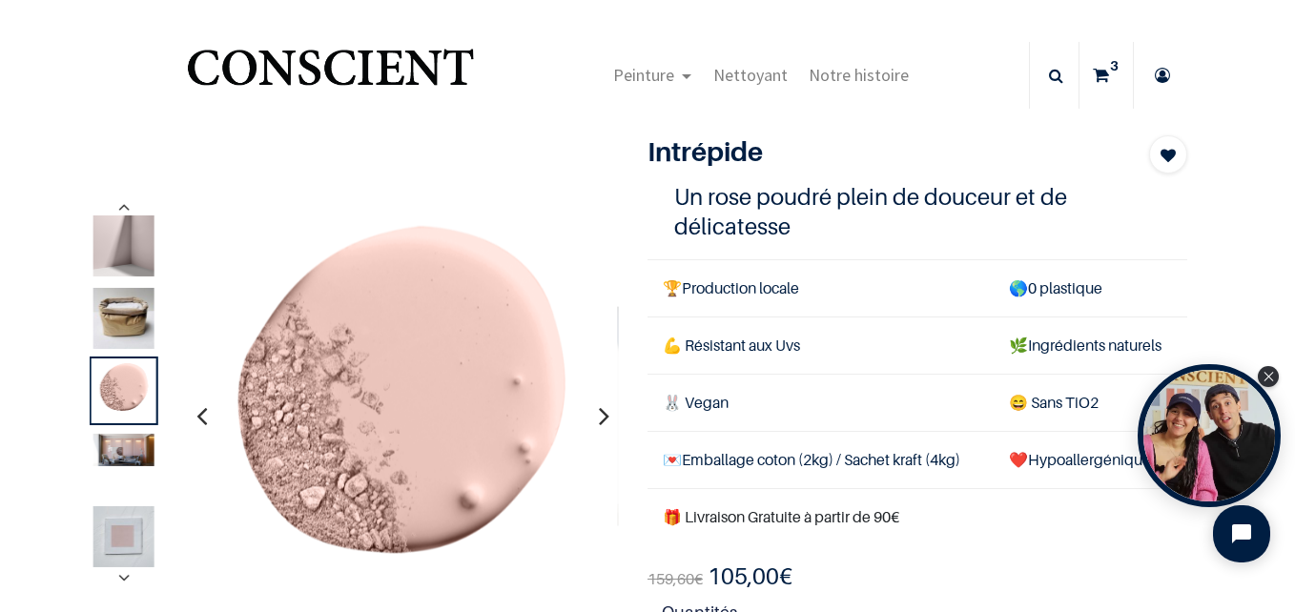
click at [599, 419] on icon "button" at bounding box center [604, 417] width 10 height 52
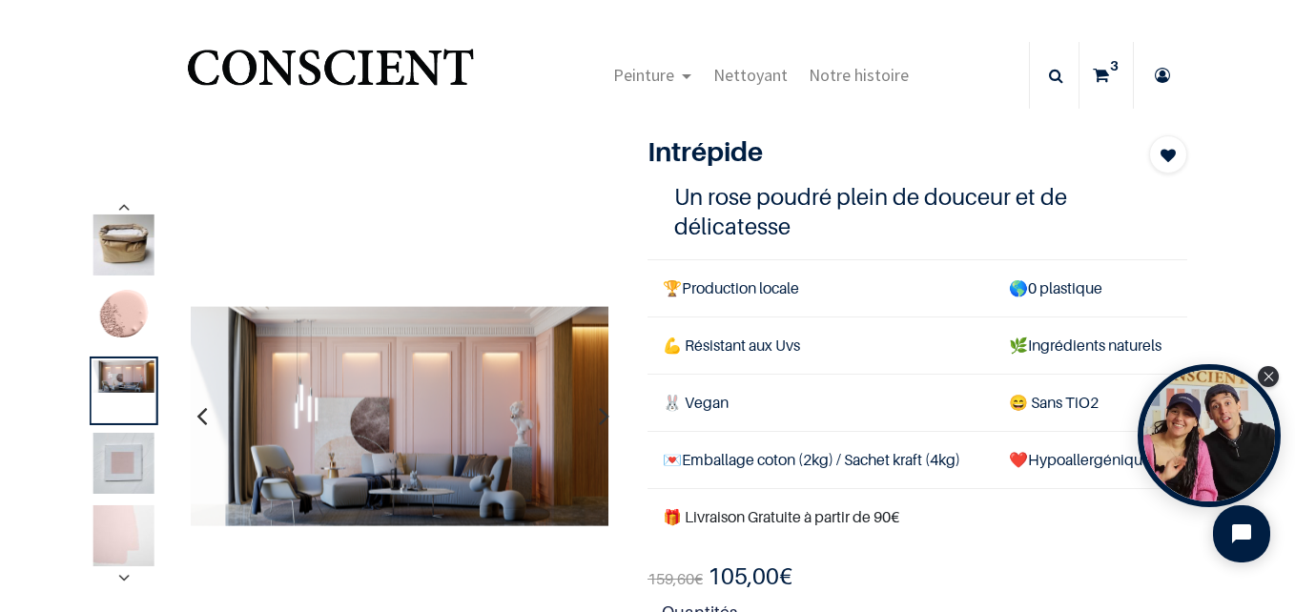
click at [599, 419] on icon "button" at bounding box center [604, 417] width 10 height 52
